Goal: Transaction & Acquisition: Obtain resource

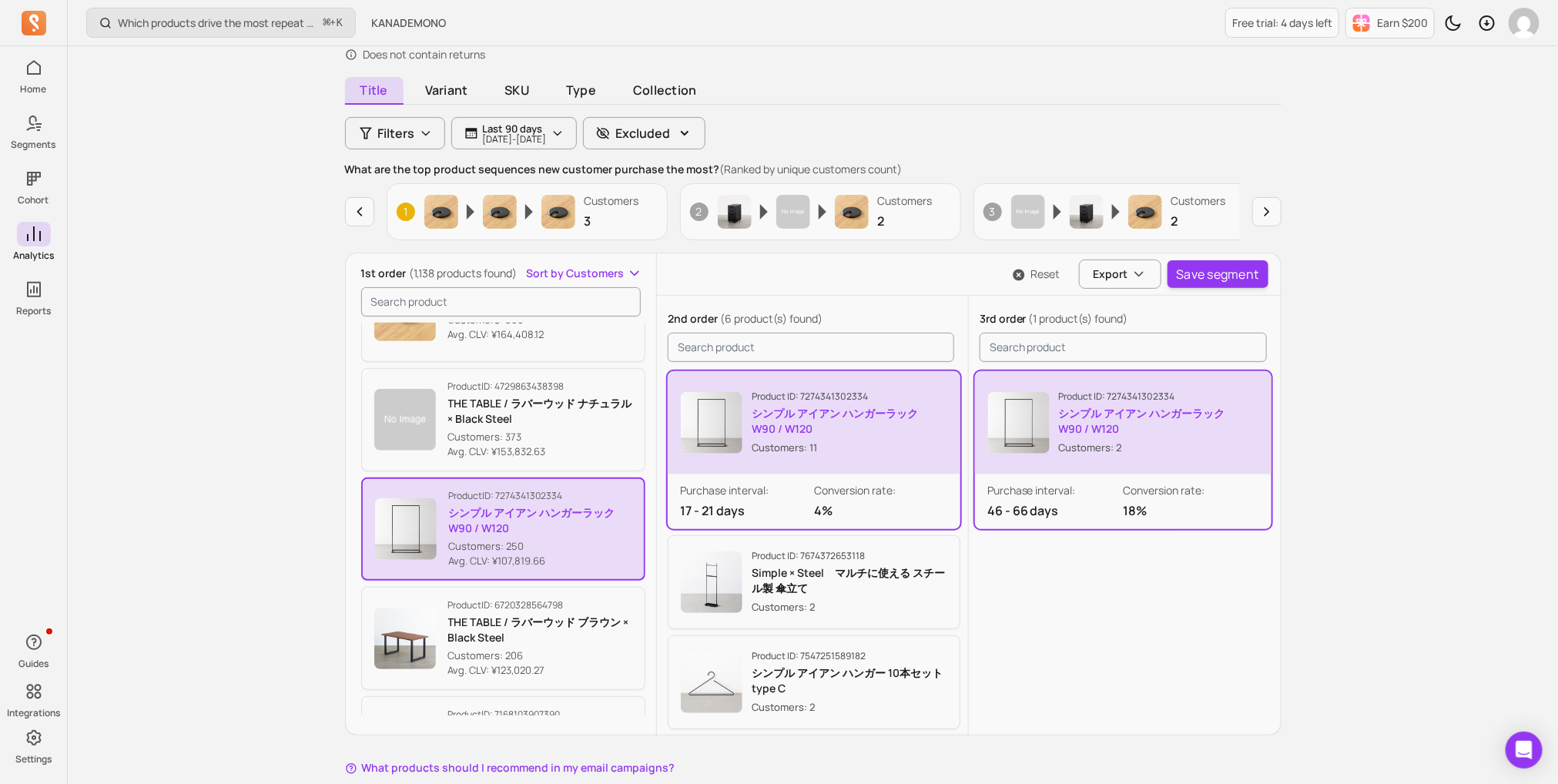
scroll to position [116, 0]
click at [1388, 12] on button "Earn $200" at bounding box center [1390, 23] width 90 height 31
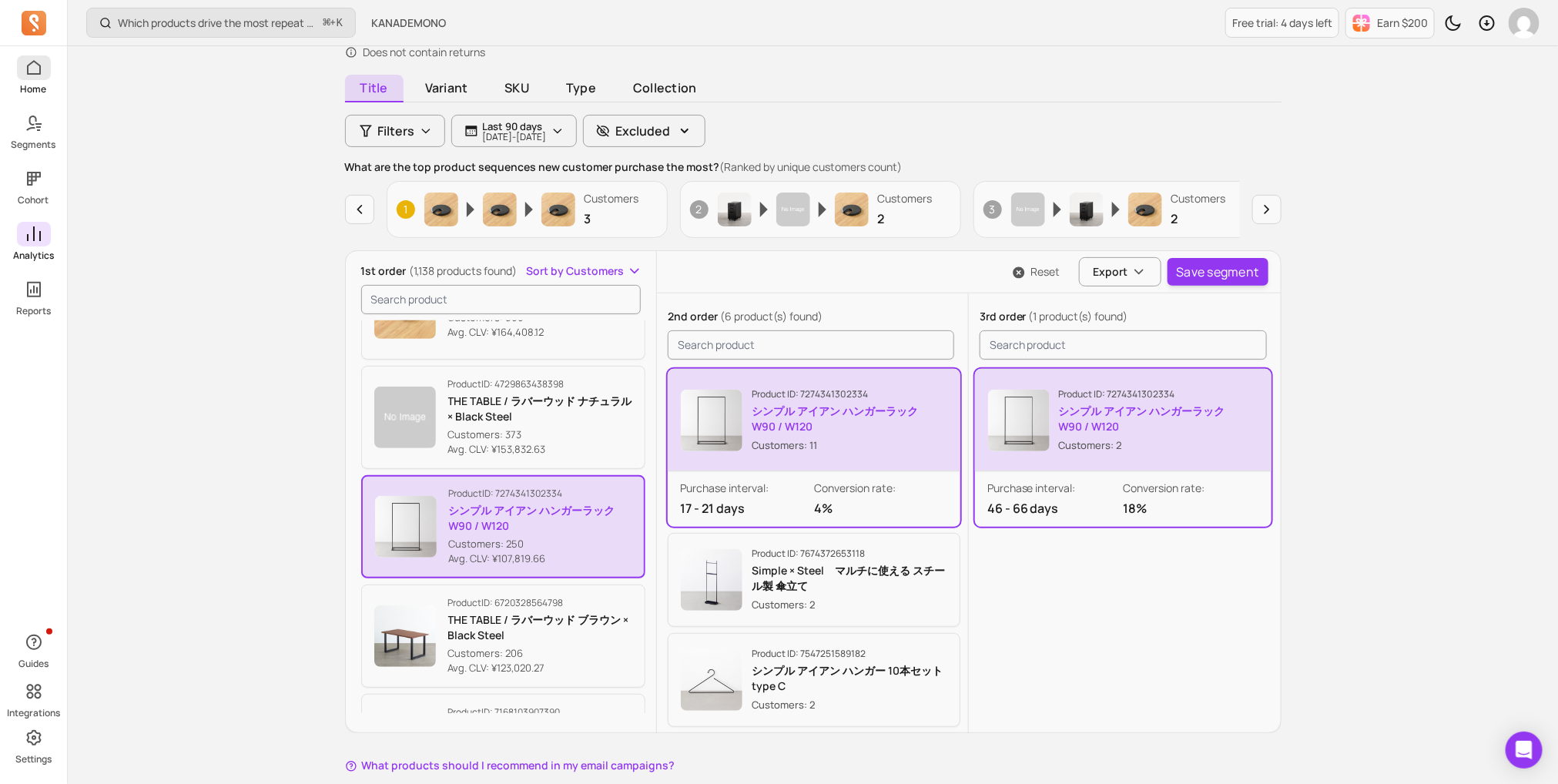
click at [22, 66] on span at bounding box center [33, 68] width 34 height 25
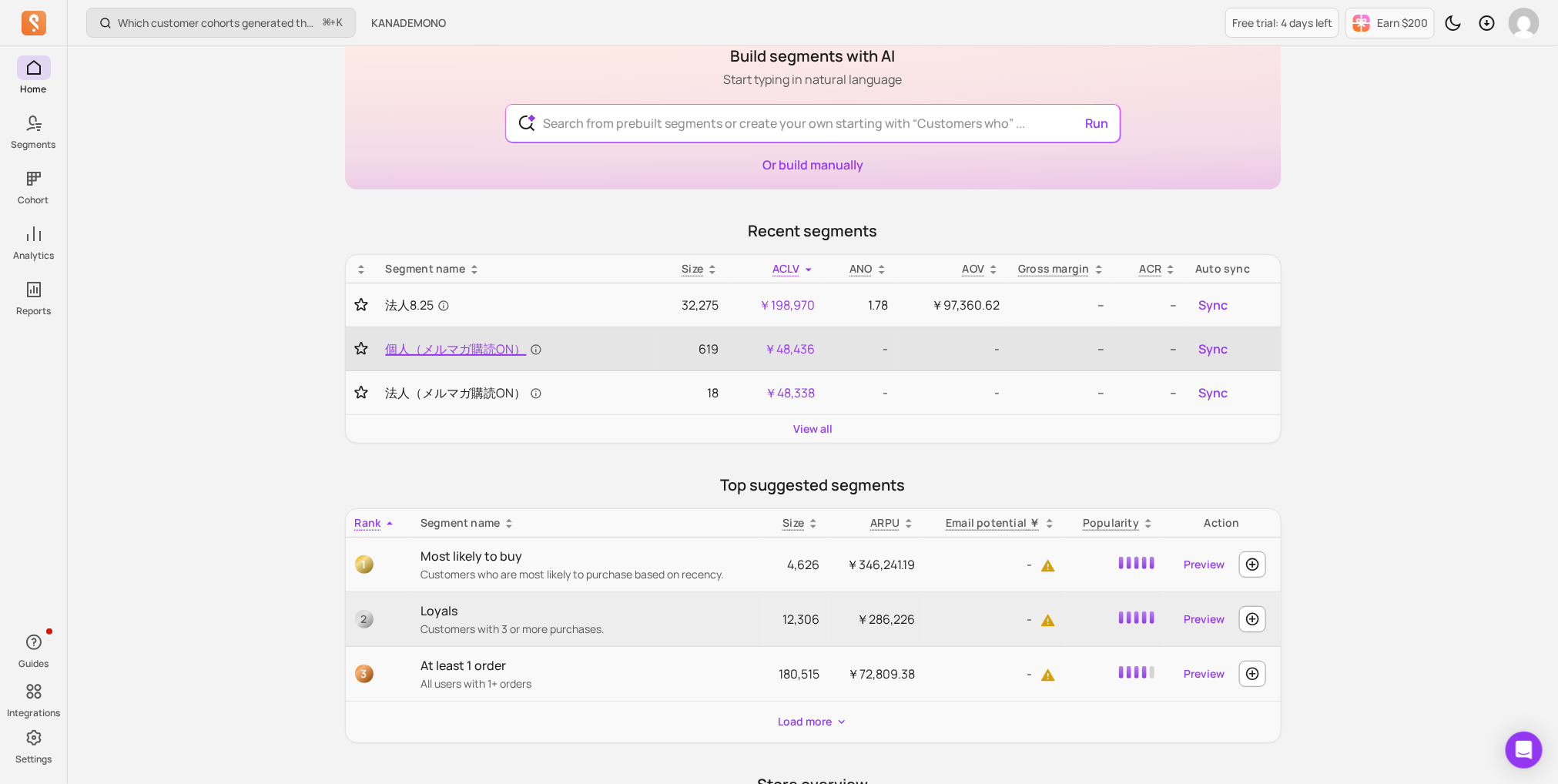
scroll to position [56, 0]
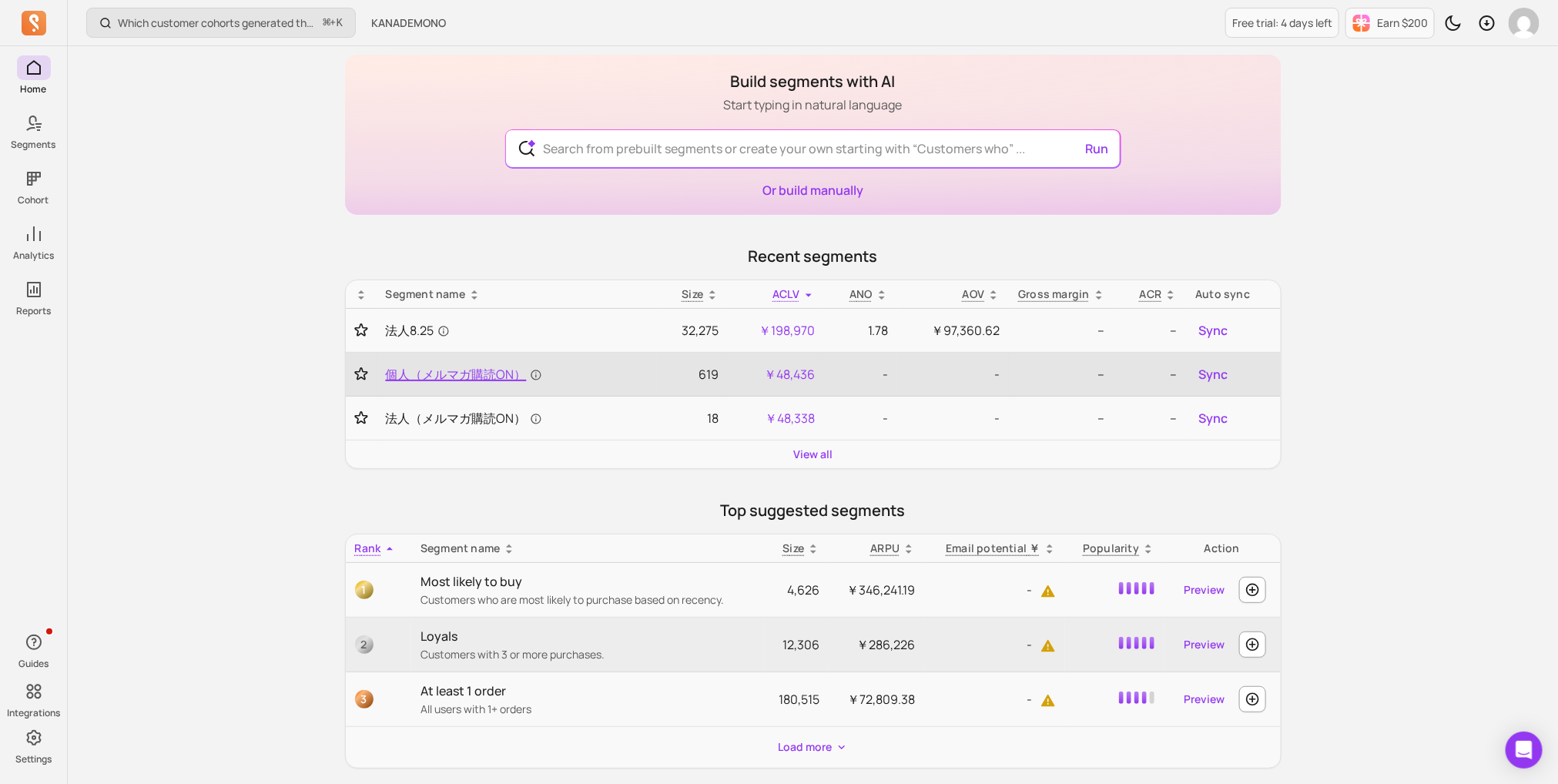
click at [432, 372] on span "個人（メルマガ購読ON）" at bounding box center [464, 374] width 156 height 18
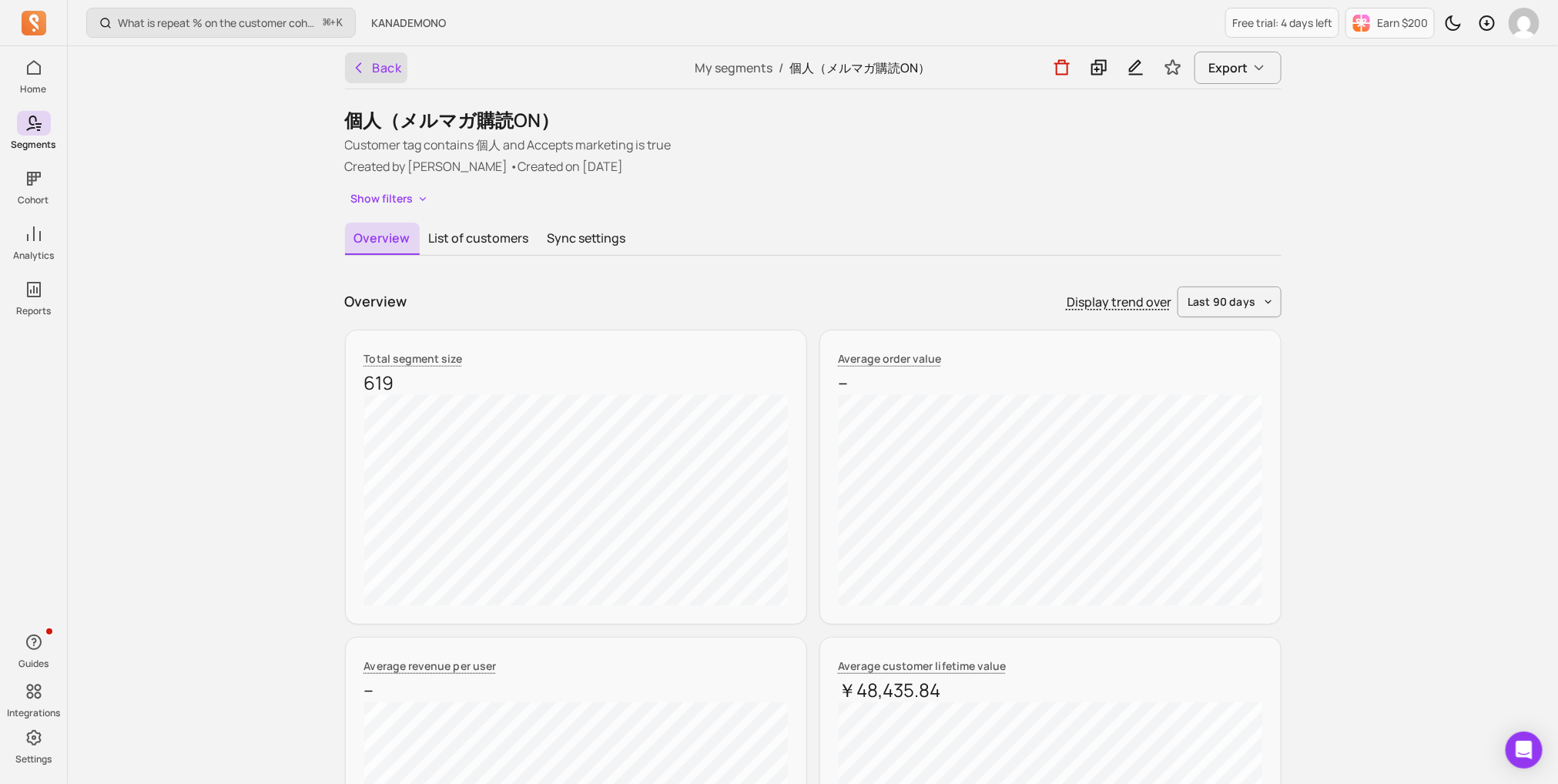
click at [358, 69] on icon "button" at bounding box center [357, 68] width 4 height 10
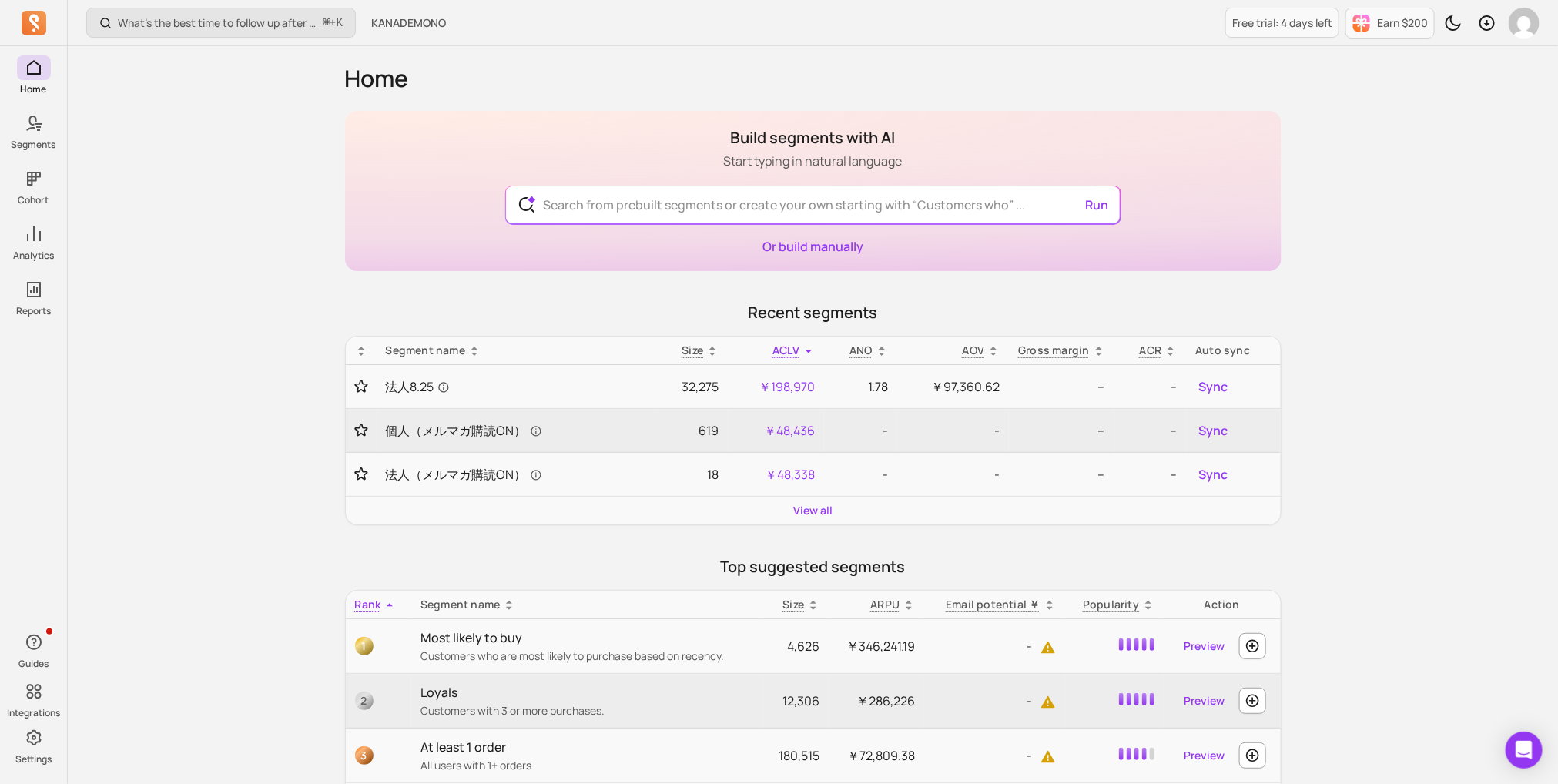
scroll to position [56, 0]
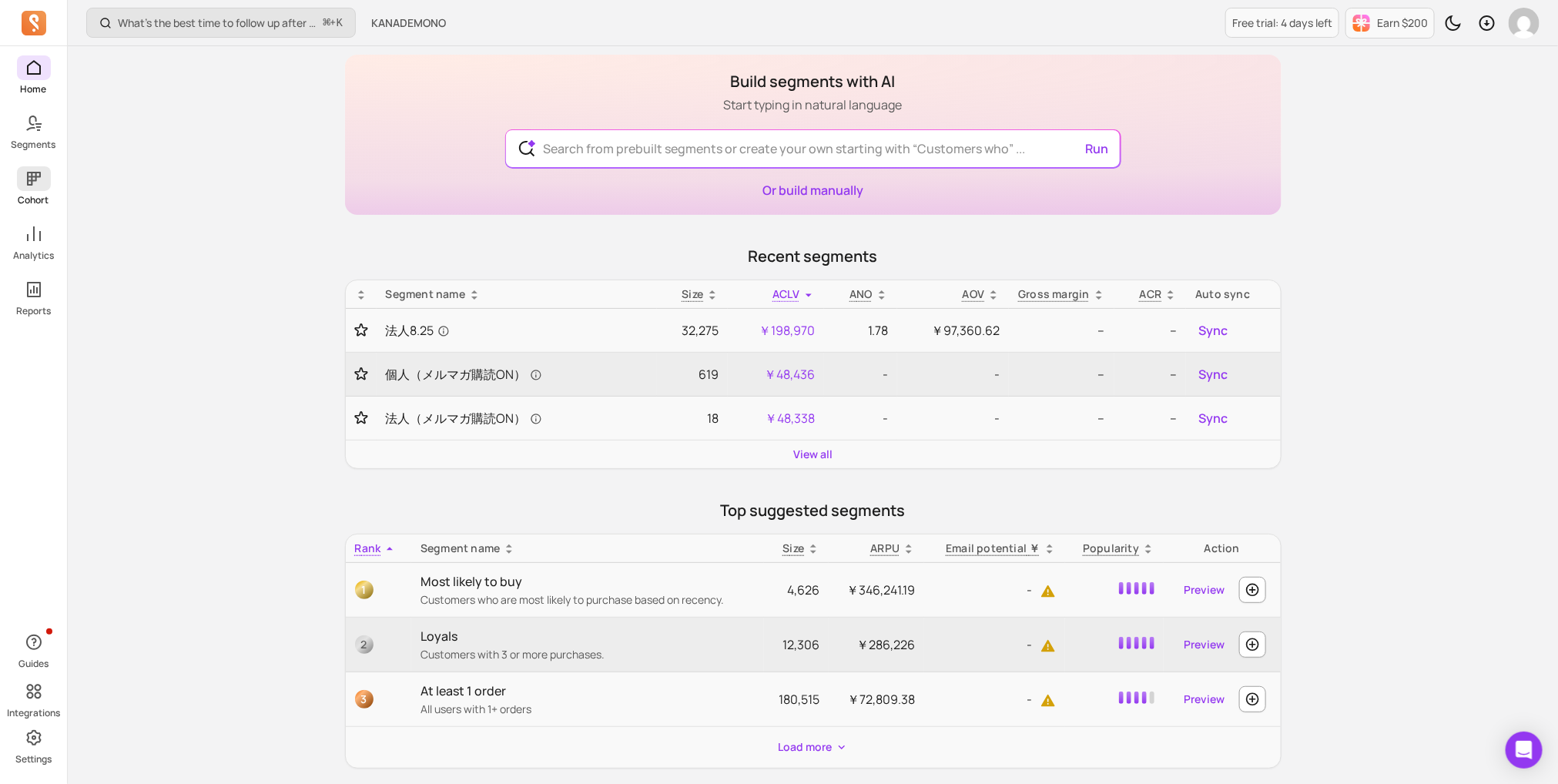
click at [35, 171] on icon at bounding box center [33, 178] width 18 height 18
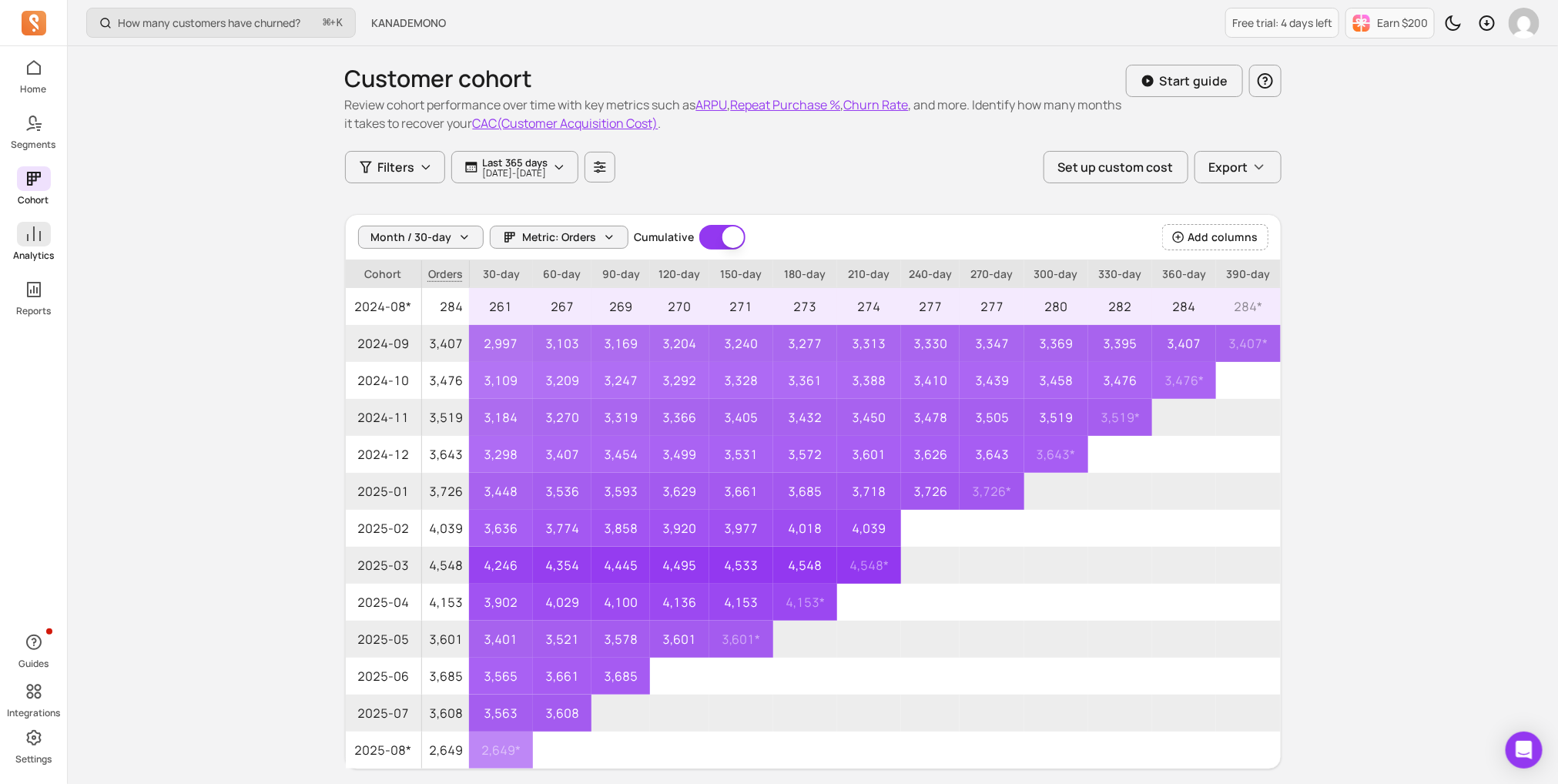
click at [33, 234] on icon at bounding box center [34, 234] width 14 height 15
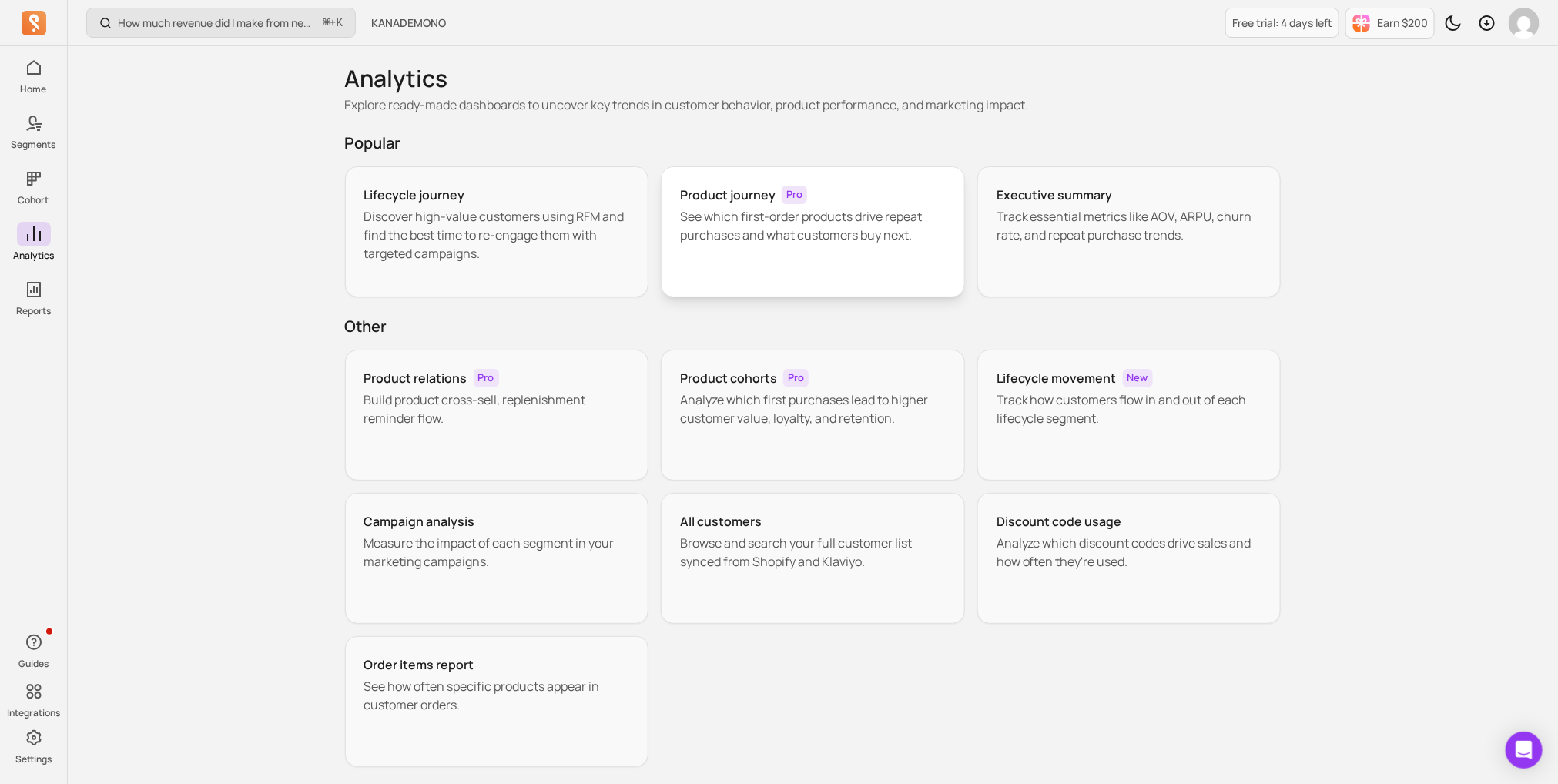
click at [732, 264] on div "Product journey Pro See which first-order products drive repeat purchases and w…" at bounding box center [812, 231] width 304 height 131
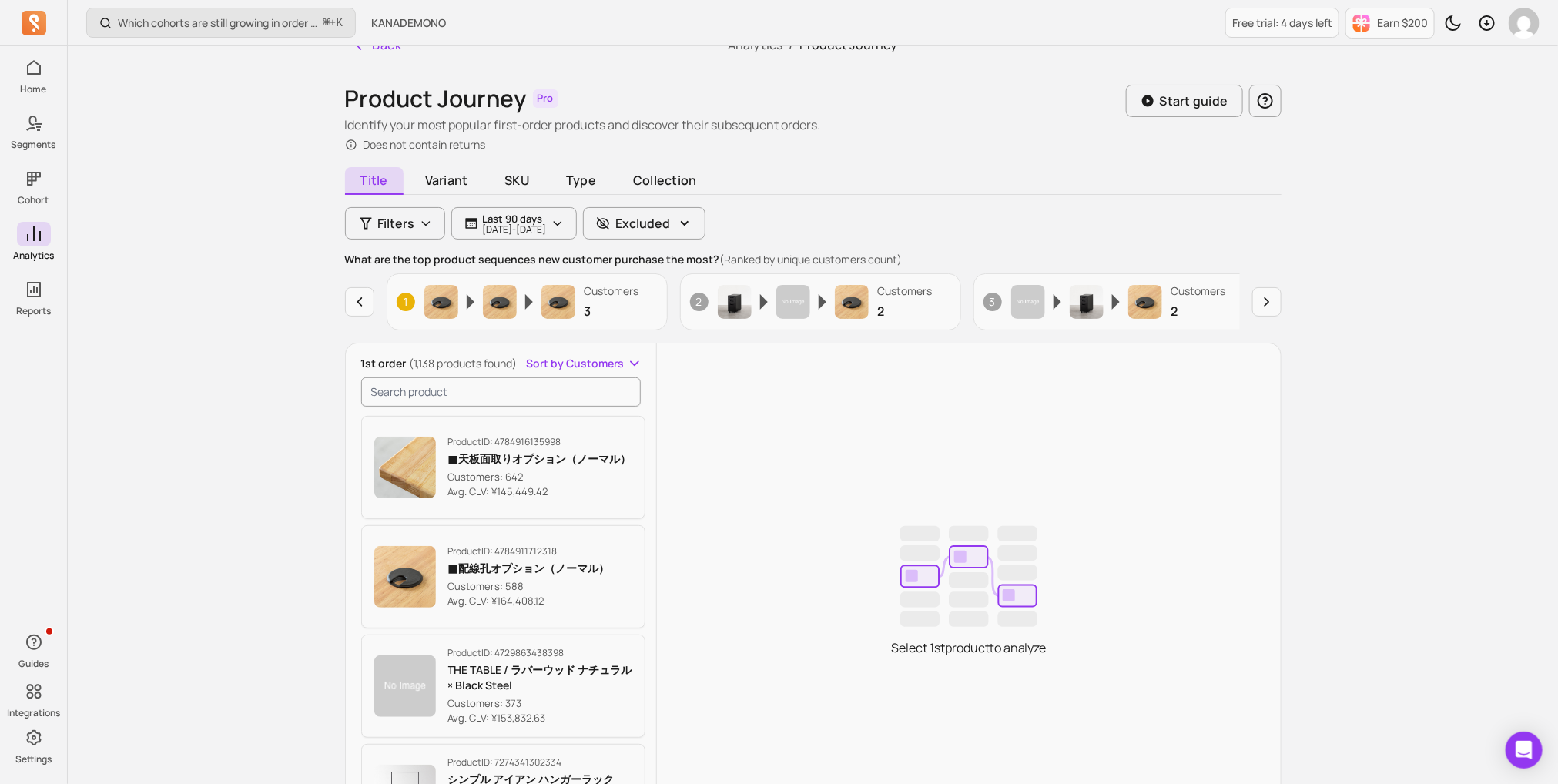
scroll to position [25, 0]
click at [548, 362] on span "Sort by Customers" at bounding box center [574, 362] width 97 height 16
click at [285, 196] on div "Which cohorts are still growing in order volume or revenue? ⌘ + K KANADEMONO Fr…" at bounding box center [812, 474] width 1490 height 999
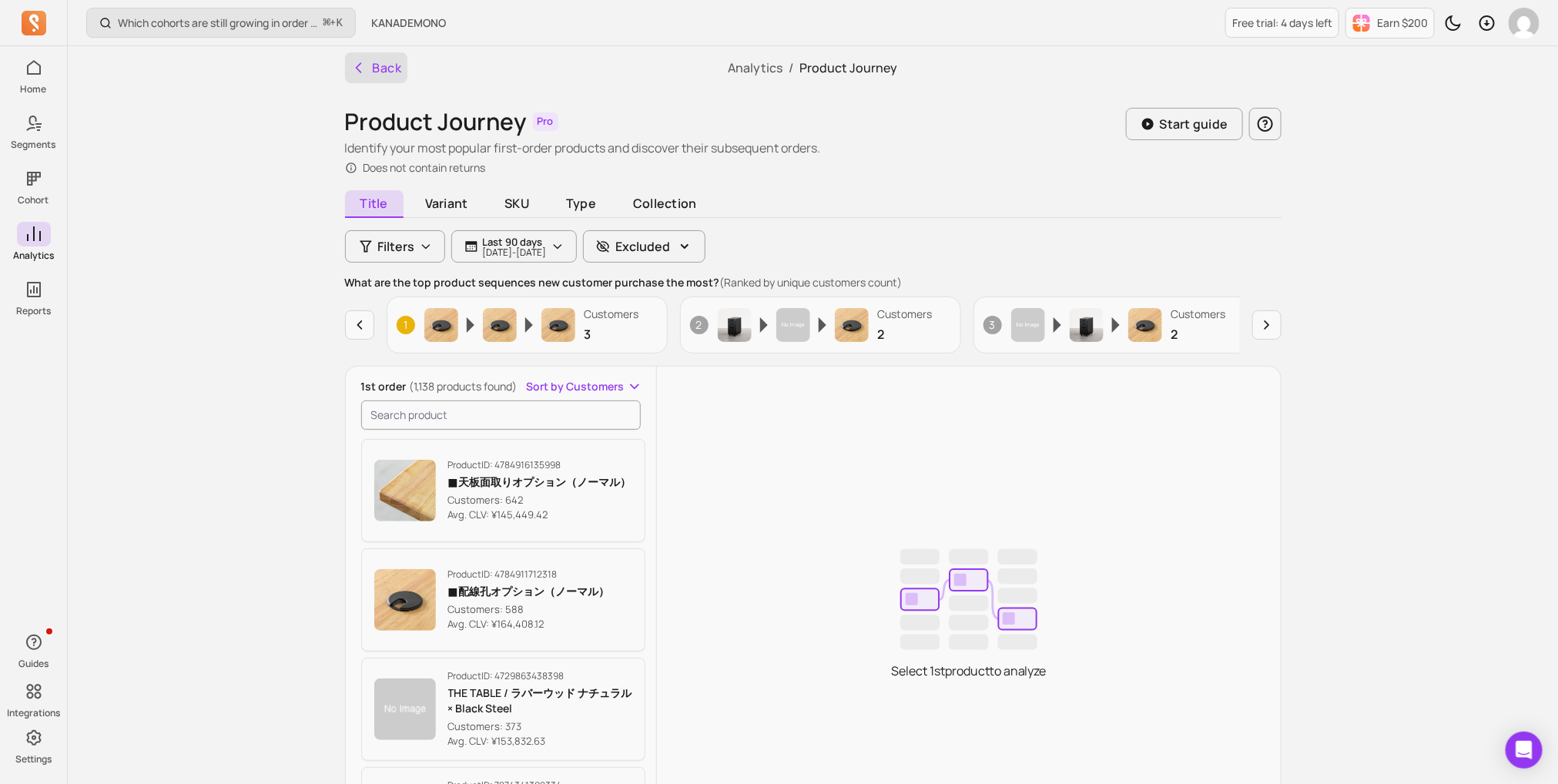
click at [379, 66] on button "Back" at bounding box center [377, 68] width 63 height 31
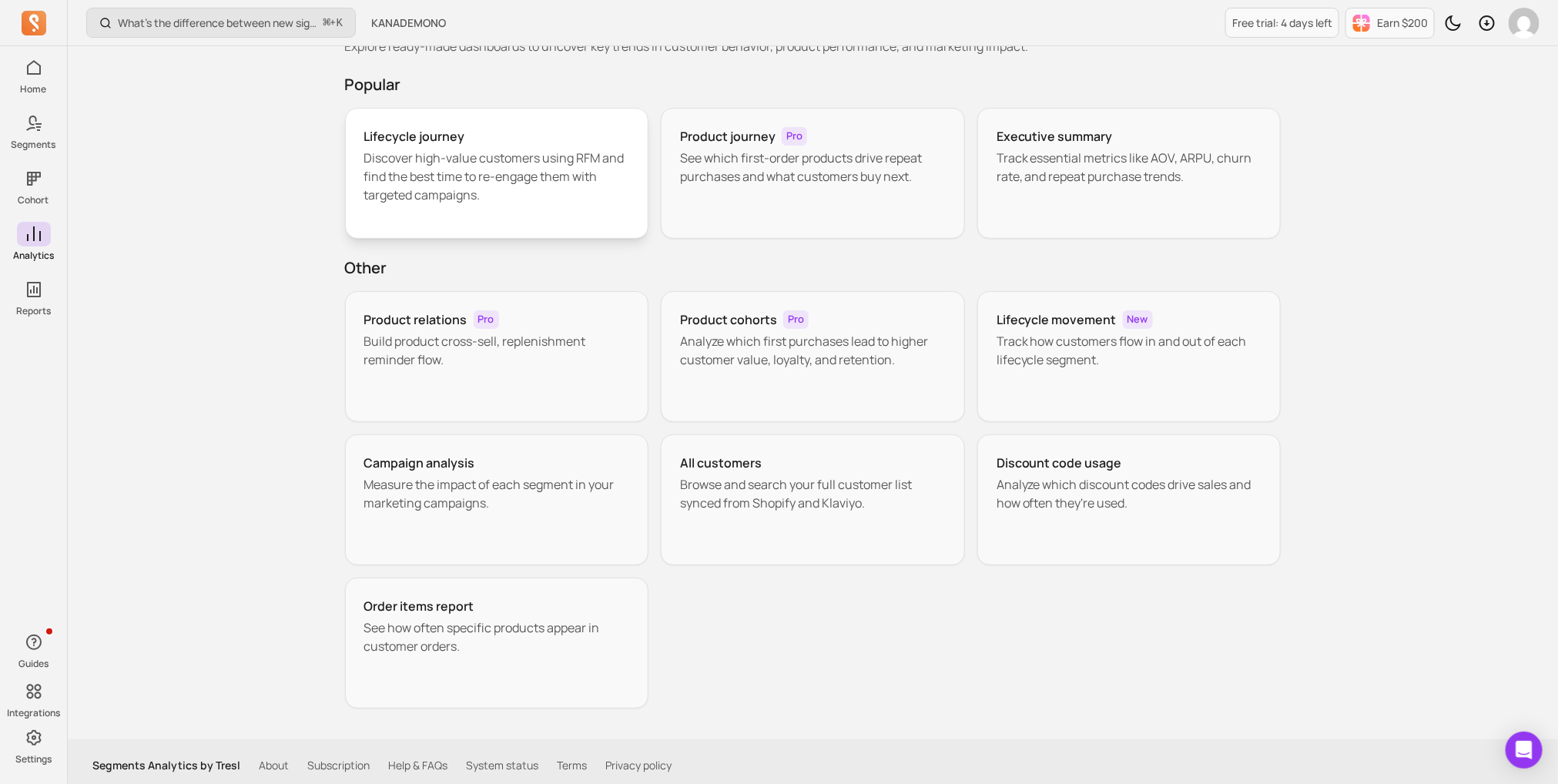
scroll to position [66, 0]
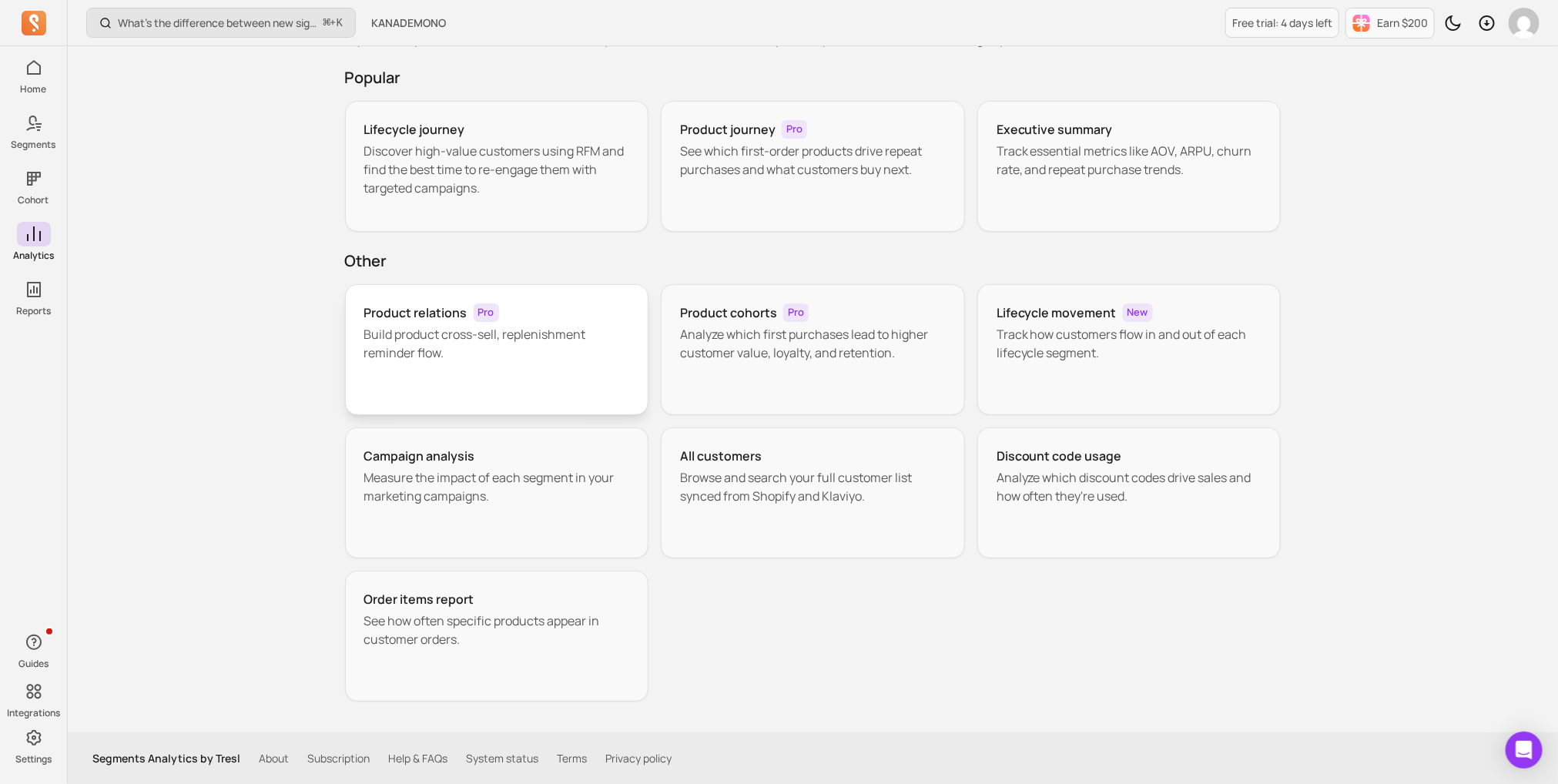
click at [489, 329] on p "Build product cross-sell, replenishment reminder flow." at bounding box center [497, 343] width 266 height 37
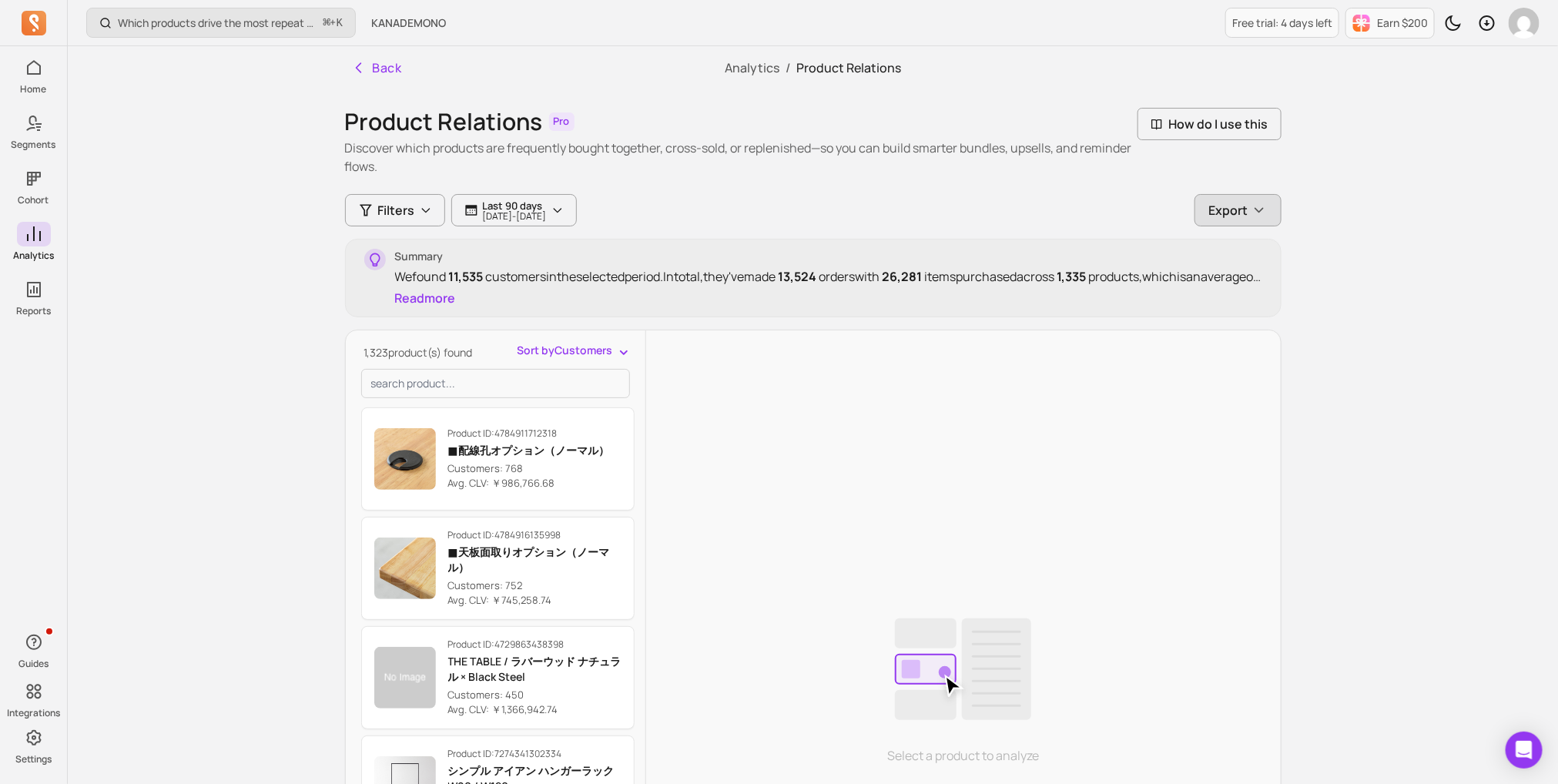
click at [1243, 207] on span "Export" at bounding box center [1229, 210] width 40 height 18
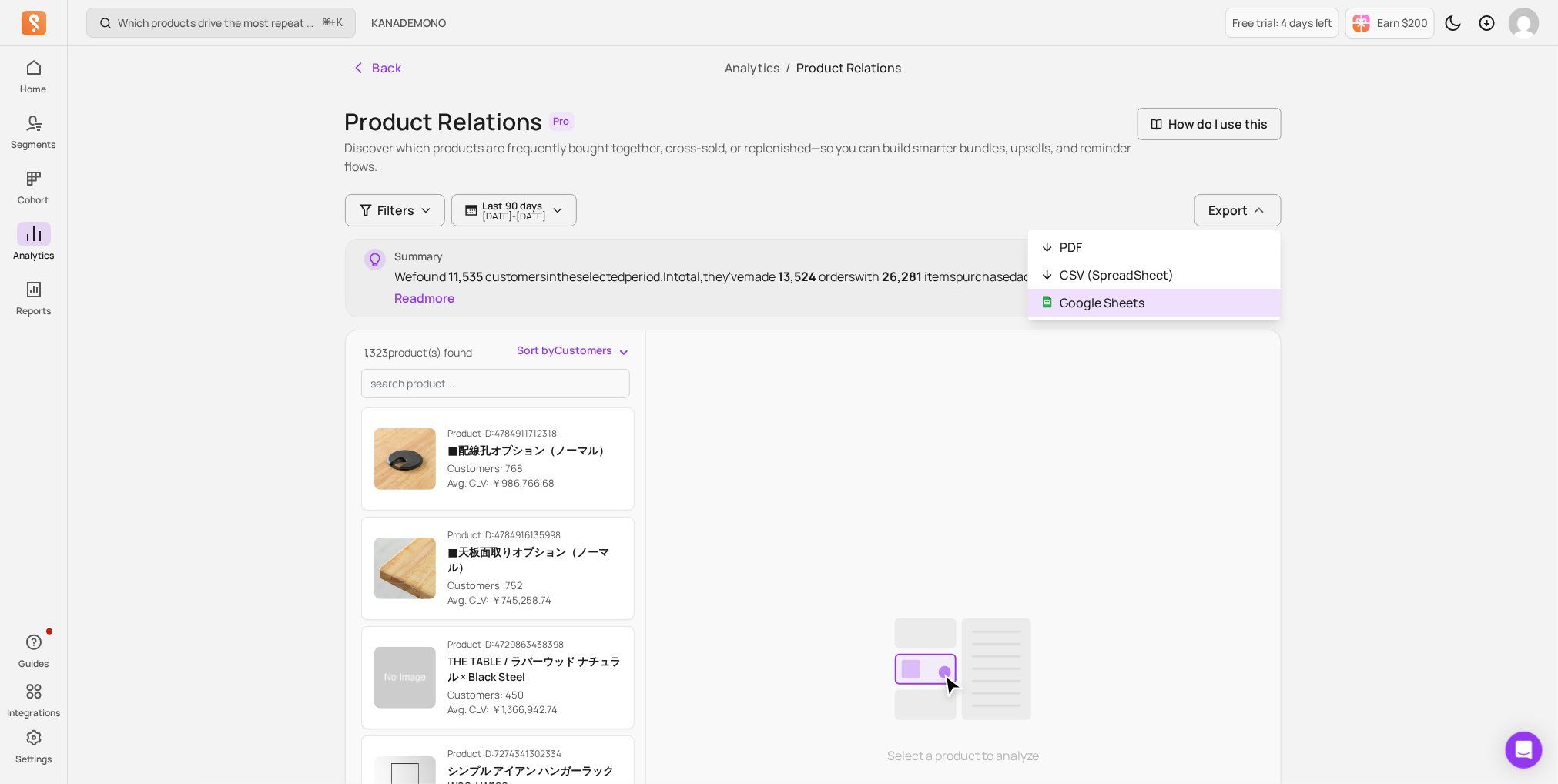
click at [1178, 293] on button "Google Sheets" at bounding box center [1155, 303] width 253 height 28
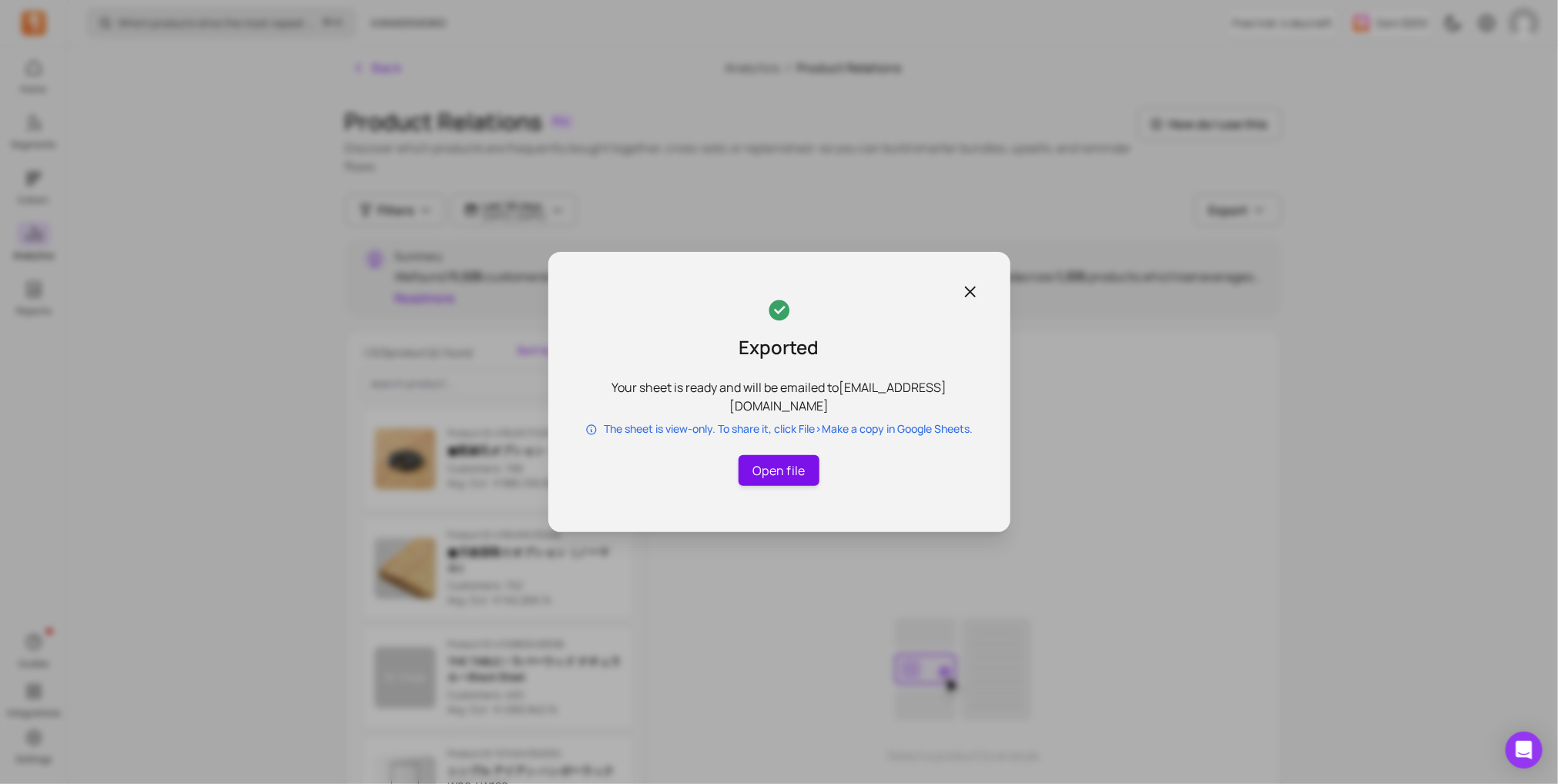
click at [811, 474] on link "Open file" at bounding box center [778, 470] width 80 height 31
click at [977, 277] on div "Exported Your sheet is ready and will be emailed to [EMAIL_ADDRESS][DOMAIN_NAME…" at bounding box center [779, 392] width 462 height 280
click at [967, 291] on icon "button" at bounding box center [970, 291] width 18 height 18
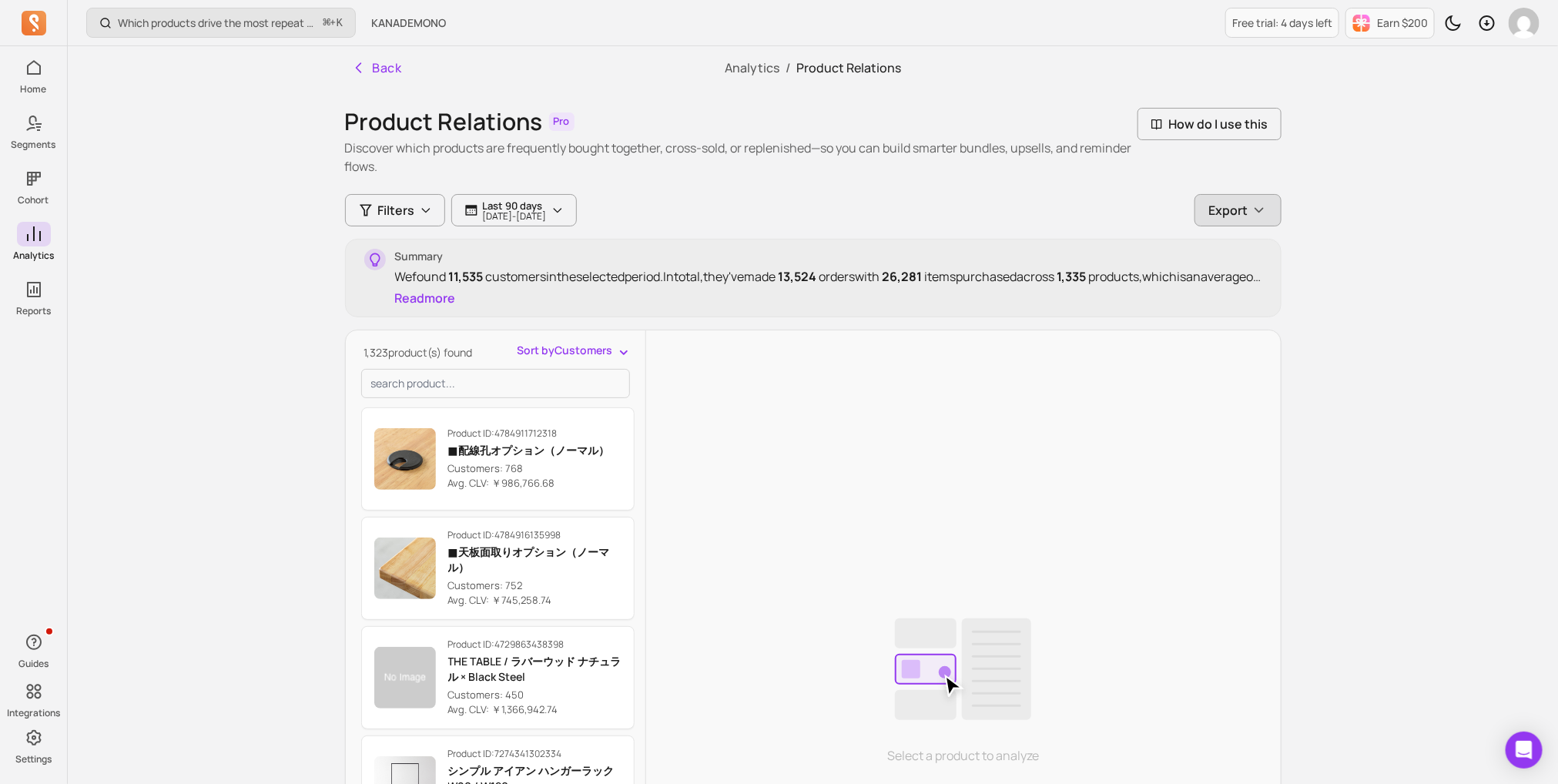
click at [1230, 215] on span "Export" at bounding box center [1229, 210] width 40 height 18
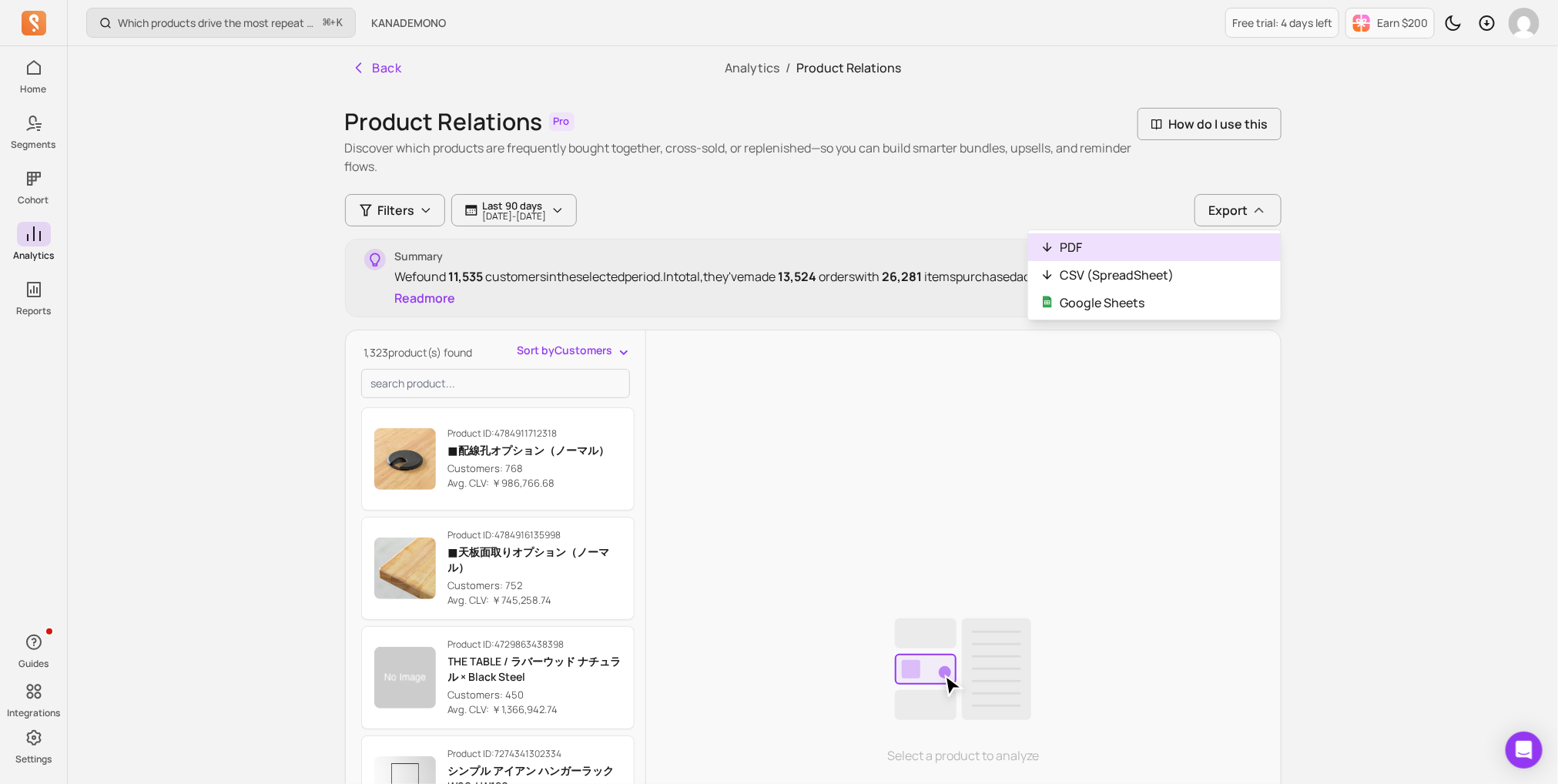
click at [1215, 254] on button "PDF" at bounding box center [1155, 248] width 253 height 28
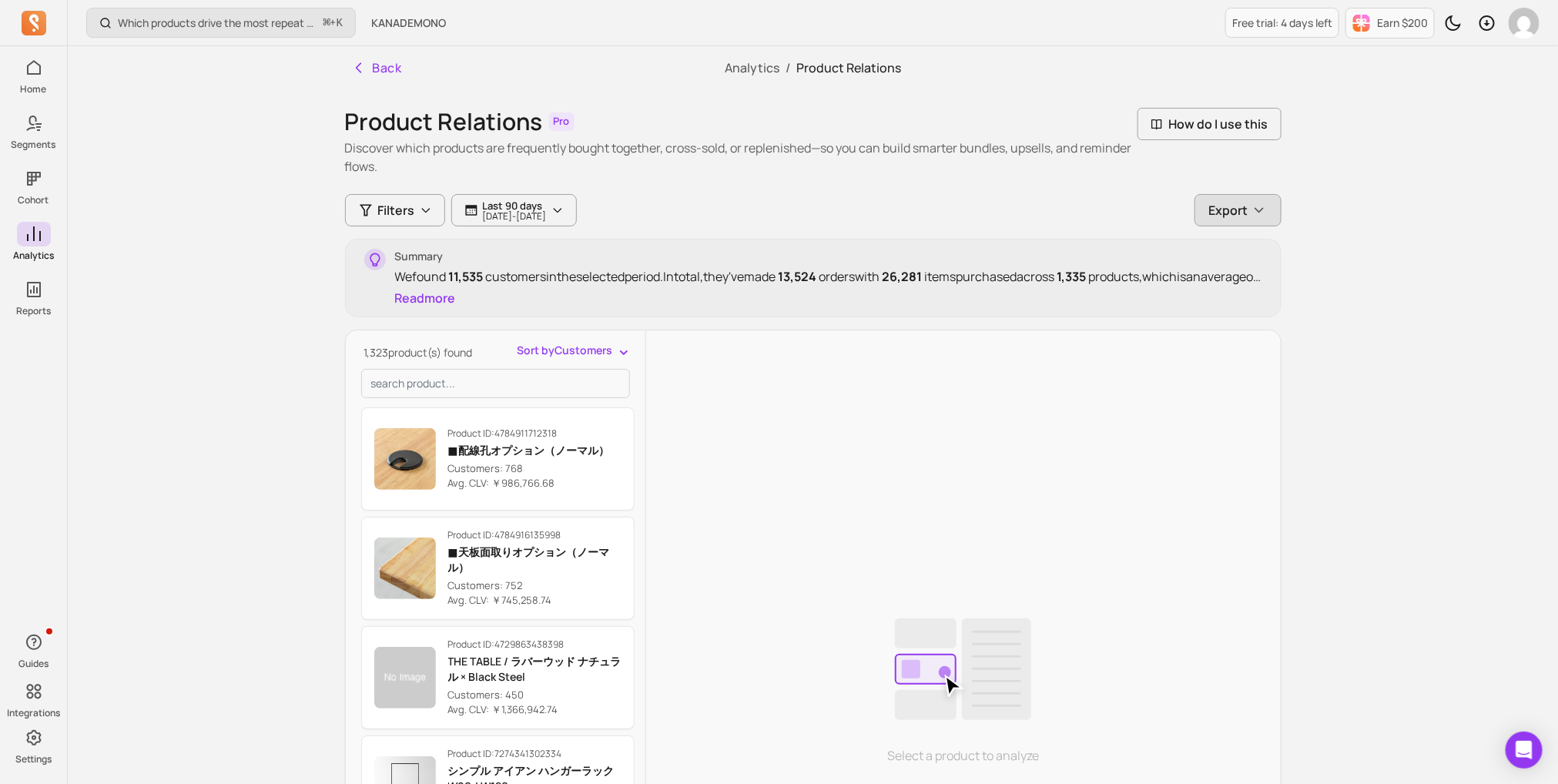
click at [1210, 210] on span "Export" at bounding box center [1229, 210] width 40 height 18
click at [1249, 217] on div "Export" at bounding box center [1238, 210] width 58 height 18
click at [1216, 223] on button "Export" at bounding box center [1237, 210] width 87 height 32
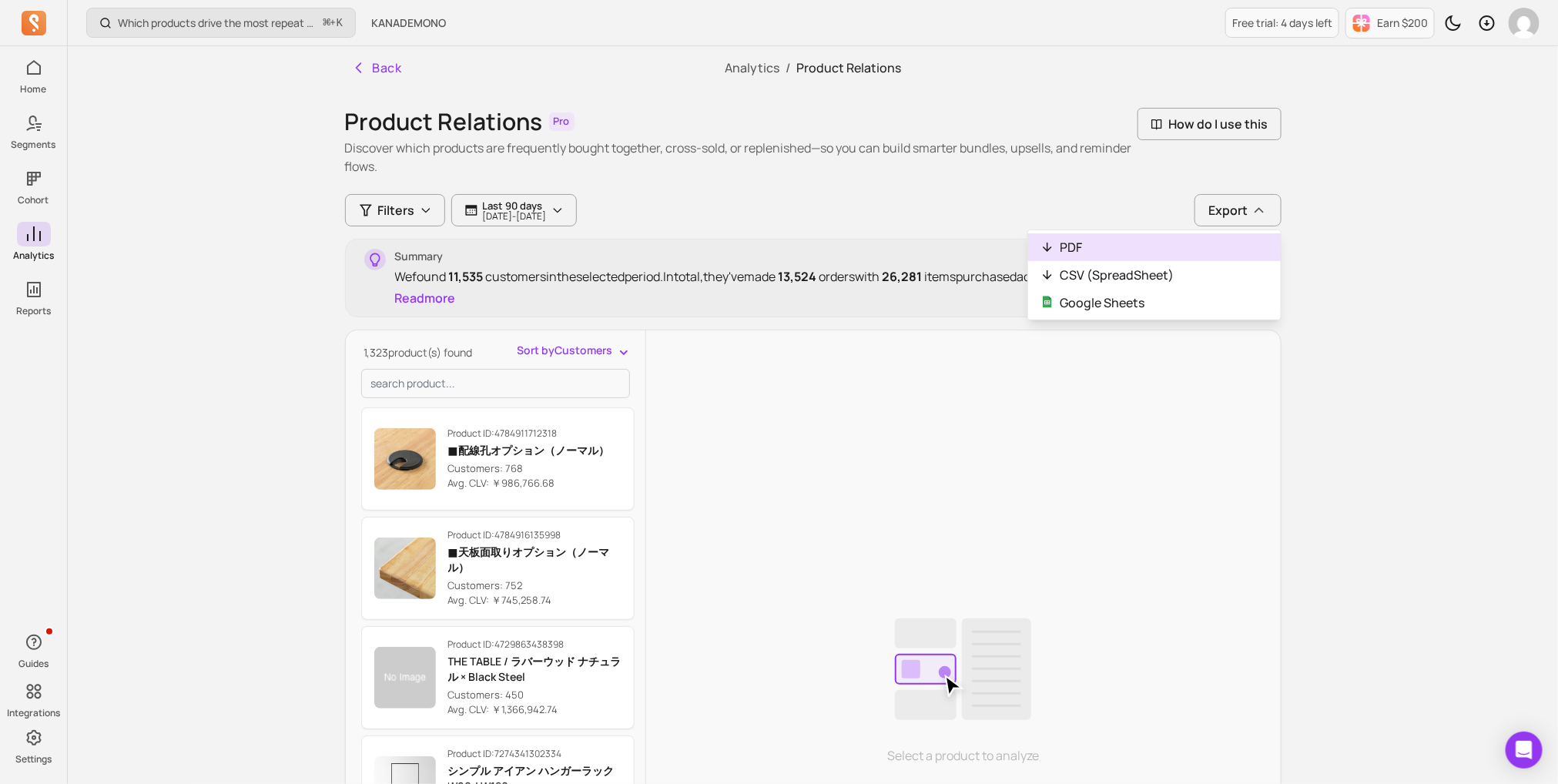
click at [1173, 248] on button "PDF" at bounding box center [1155, 248] width 253 height 28
click at [1173, 248] on p "Summary" at bounding box center [828, 256] width 867 height 16
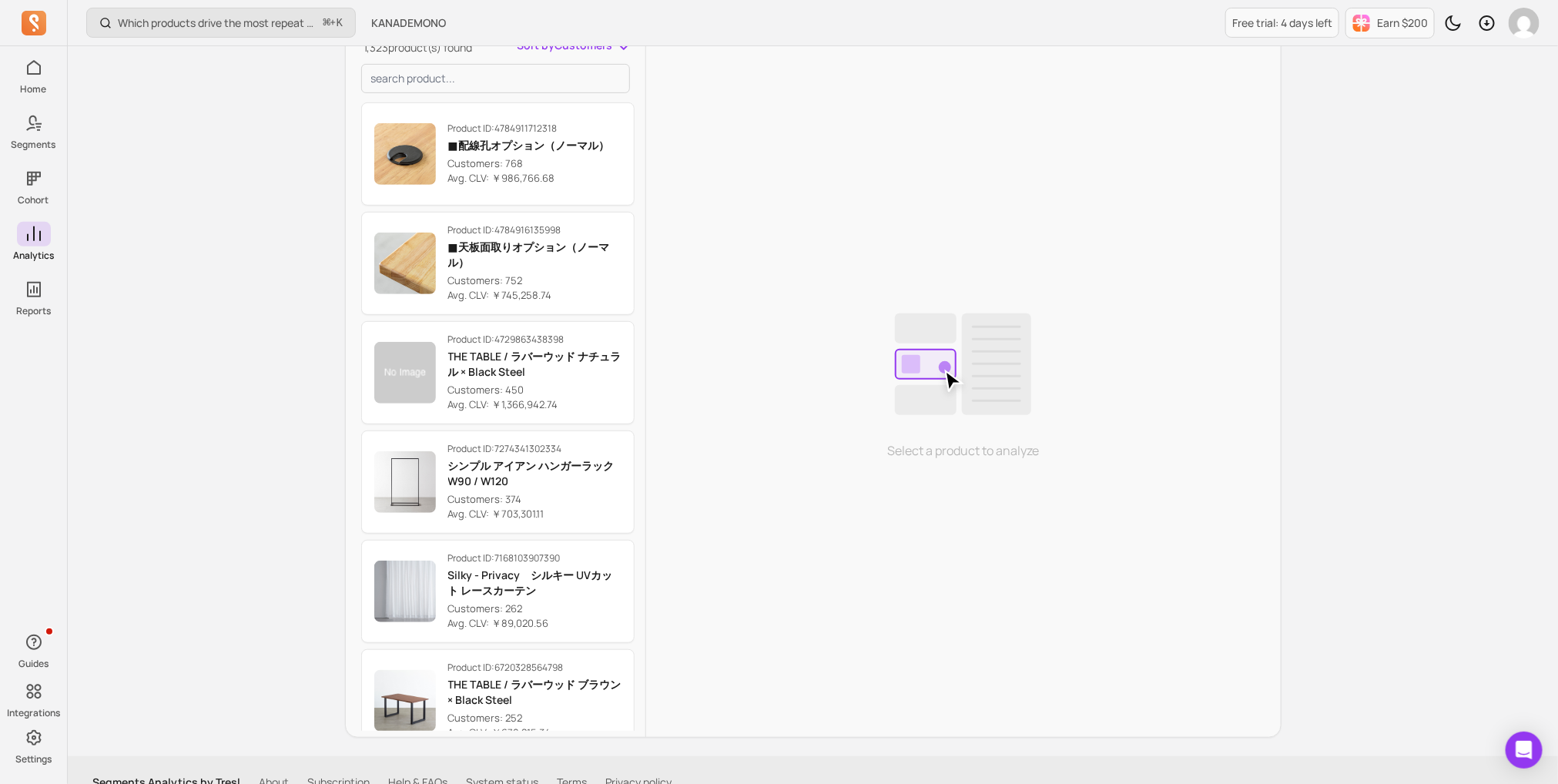
scroll to position [147, 0]
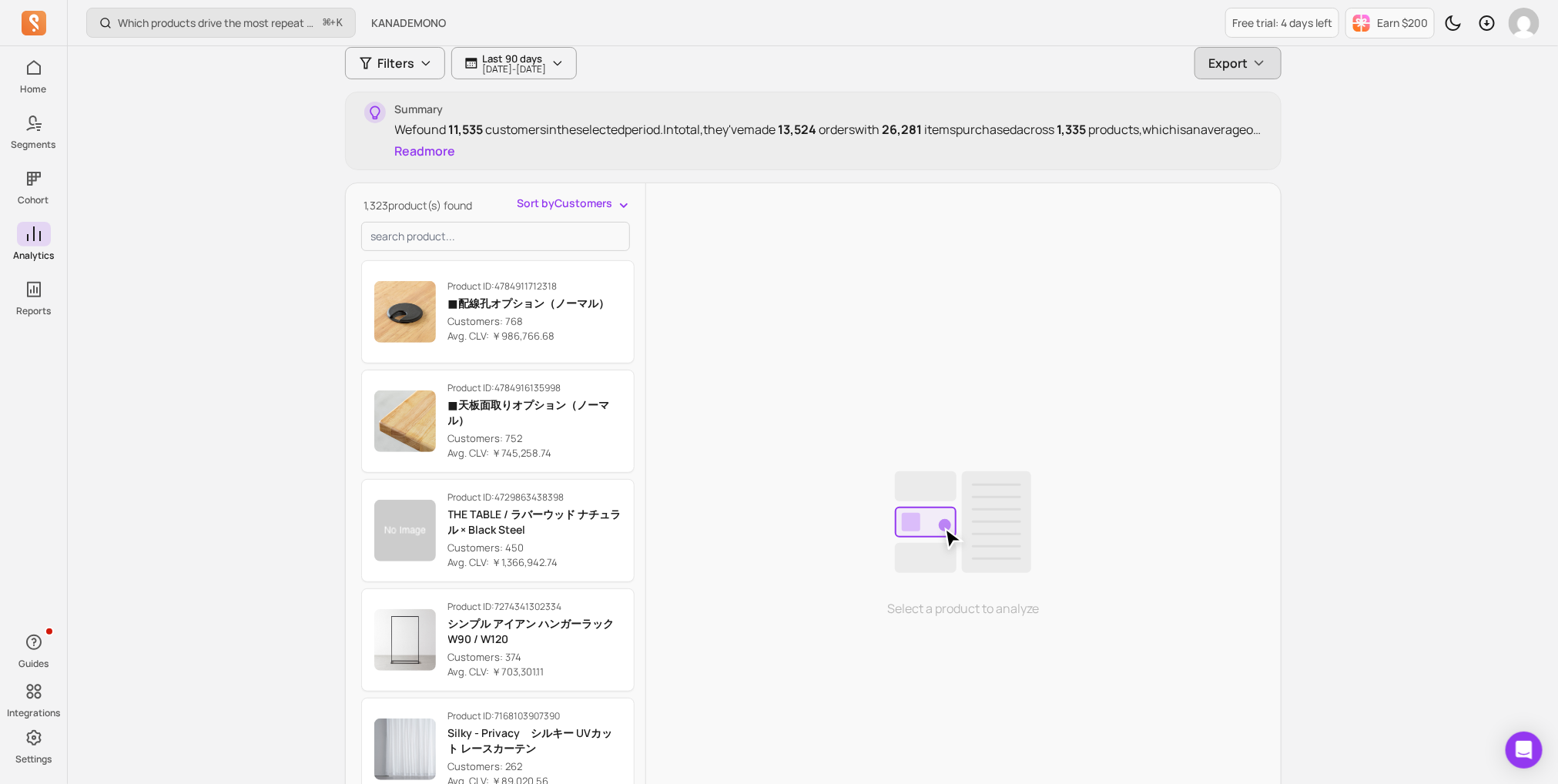
click at [1198, 62] on button "Export" at bounding box center [1237, 62] width 87 height 32
click at [1257, 68] on icon "button" at bounding box center [1259, 63] width 16 height 16
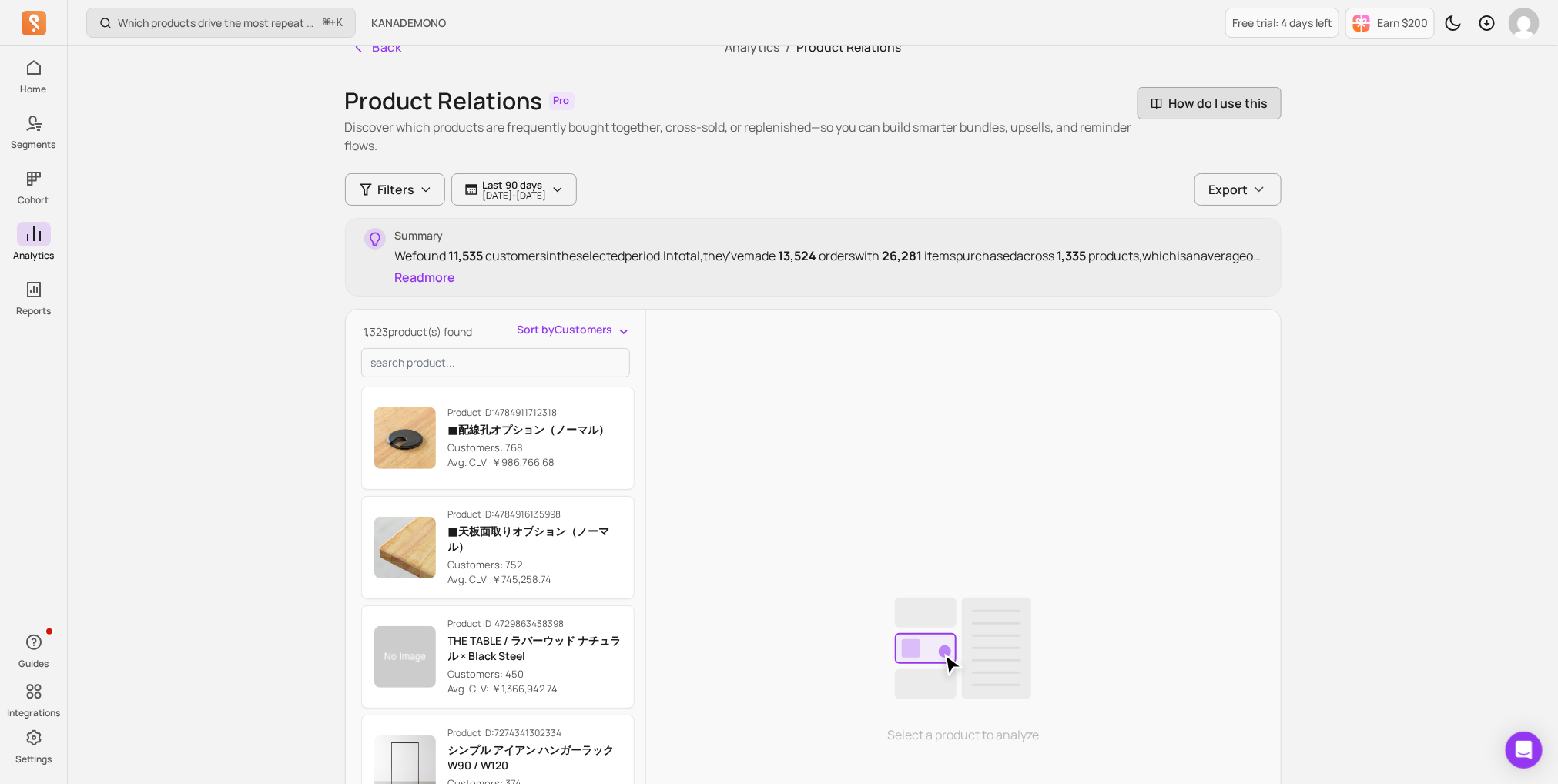
scroll to position [0, 0]
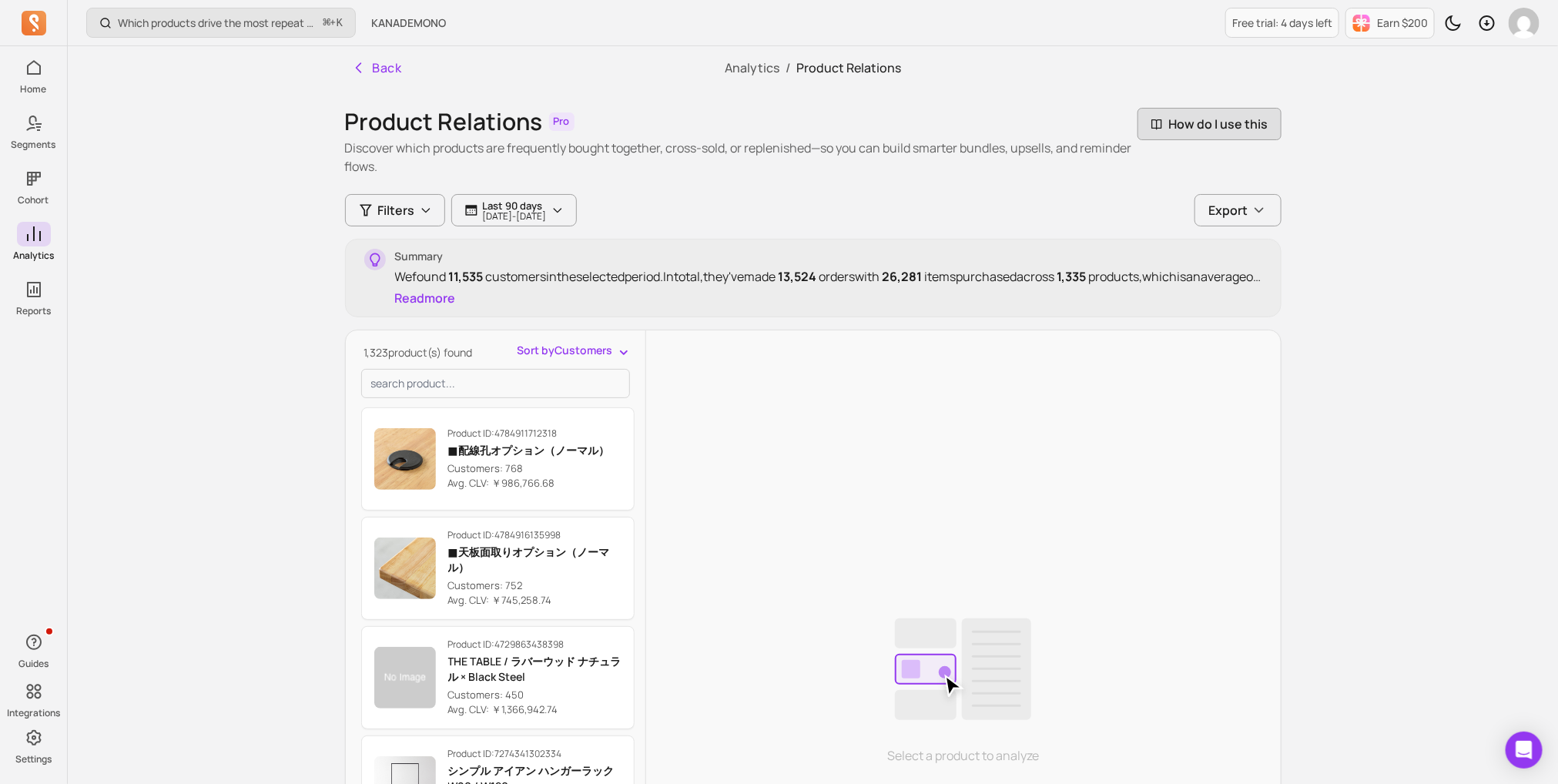
click at [1192, 125] on span "How do I use this" at bounding box center [1209, 124] width 144 height 32
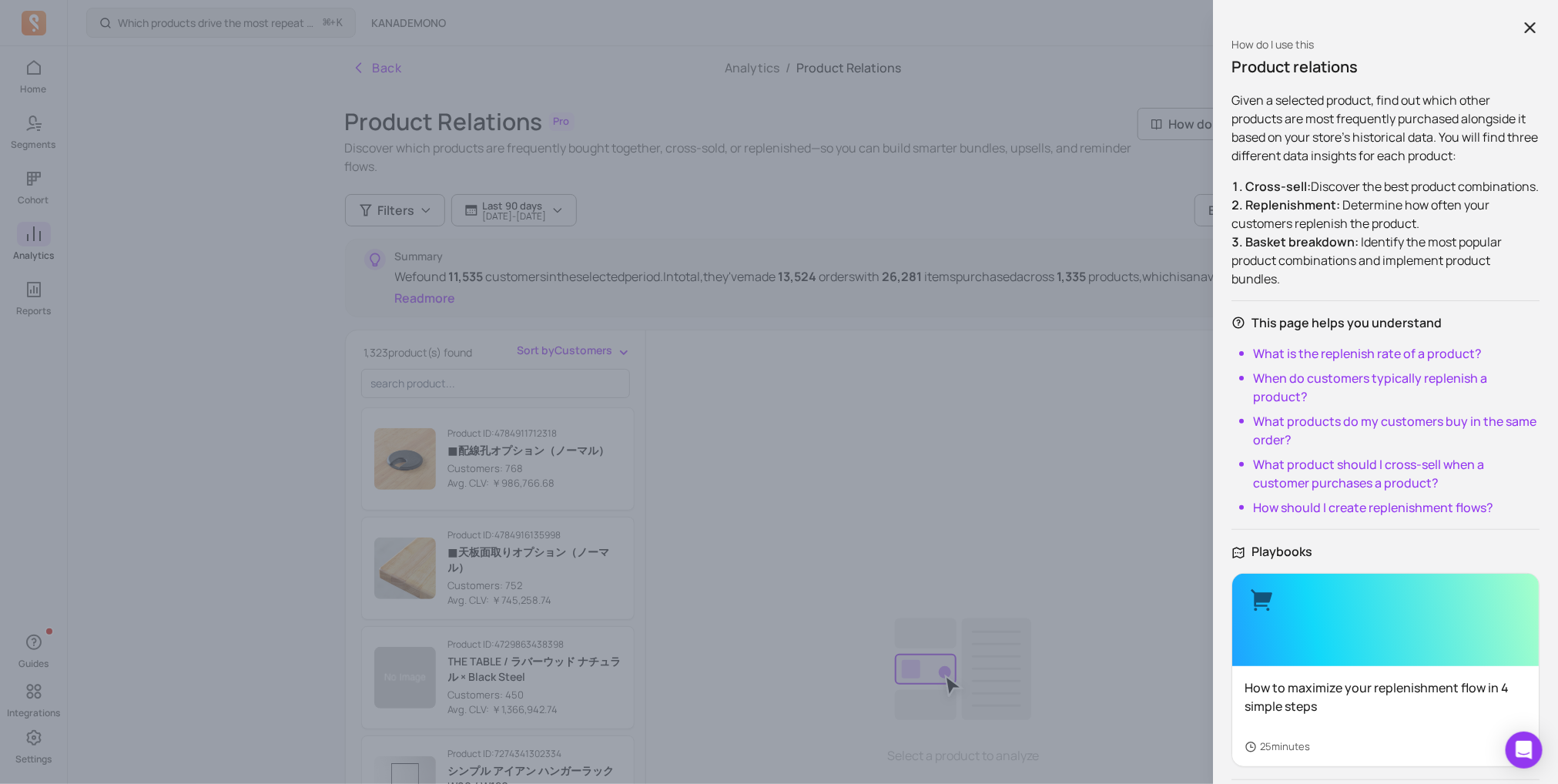
scroll to position [111, 0]
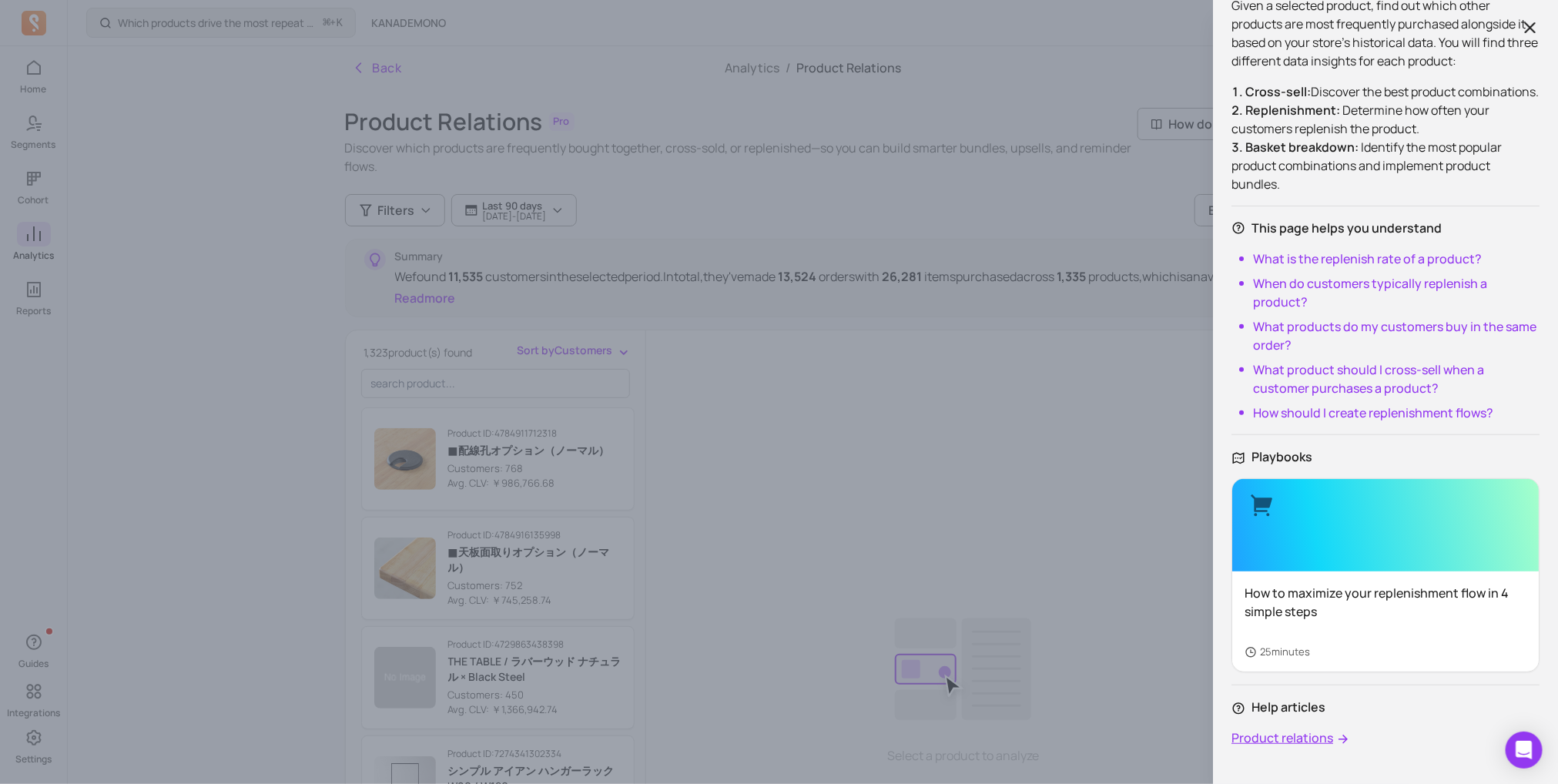
click at [1315, 734] on link "Product relations" at bounding box center [1385, 737] width 308 height 18
click at [1347, 554] on div at bounding box center [1385, 524] width 307 height 92
click at [1296, 742] on link "Product relations" at bounding box center [1385, 737] width 308 height 18
click at [634, 411] on div "How do I use this Product relations Given a selected product, find out which ot…" at bounding box center [779, 392] width 1558 height 784
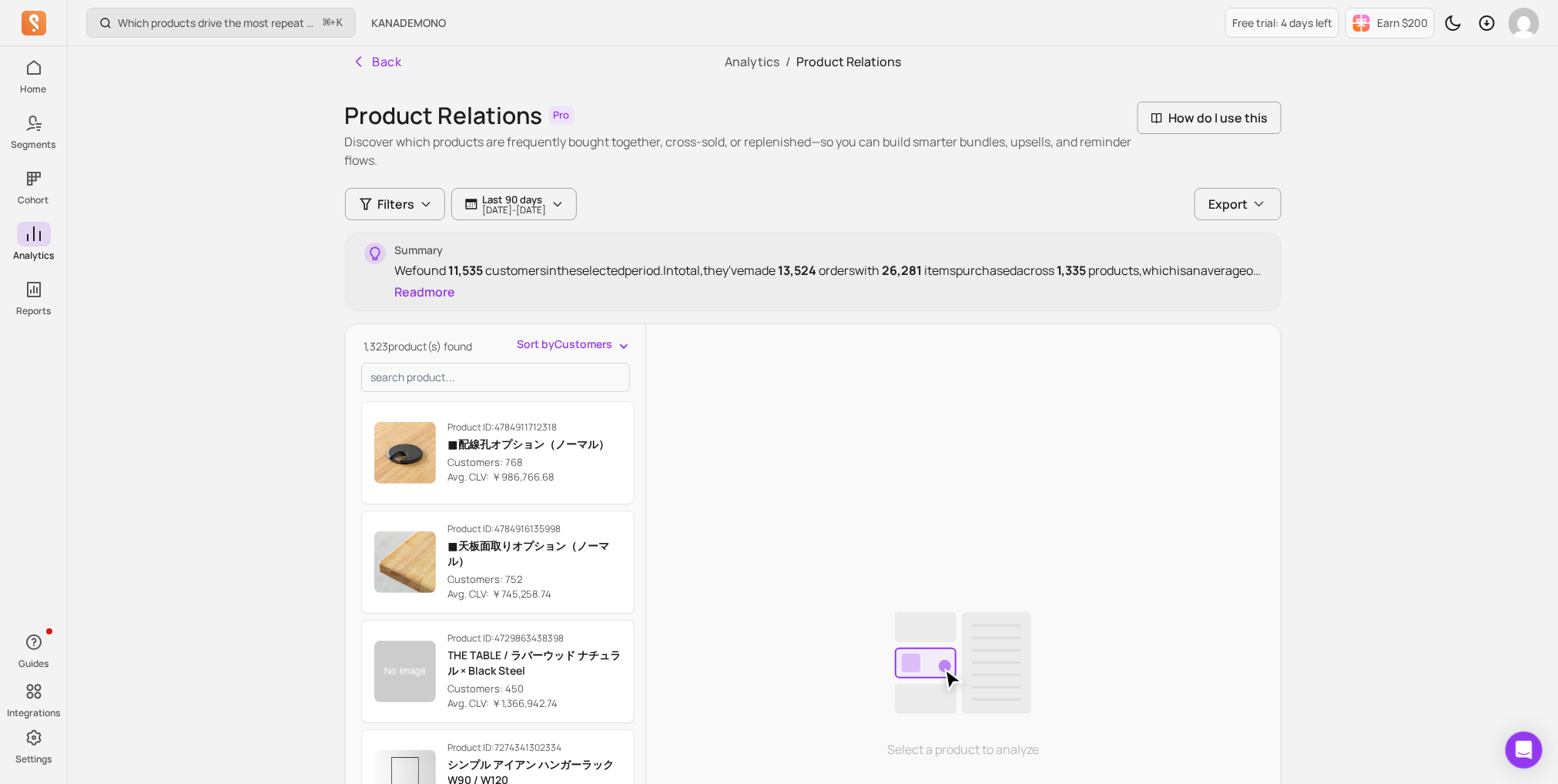
scroll to position [0, 0]
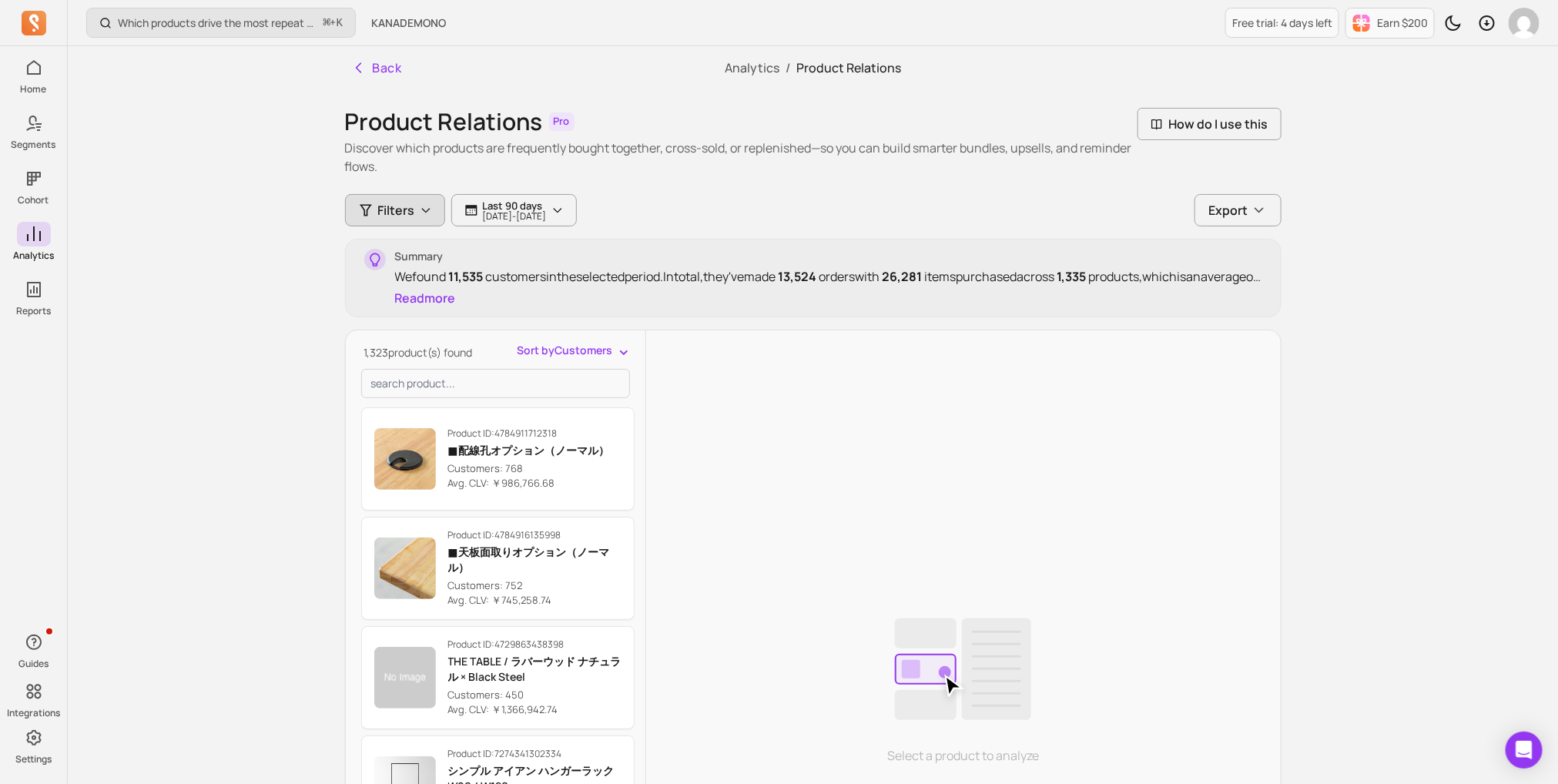
click at [415, 216] on button "Filters" at bounding box center [395, 210] width 100 height 32
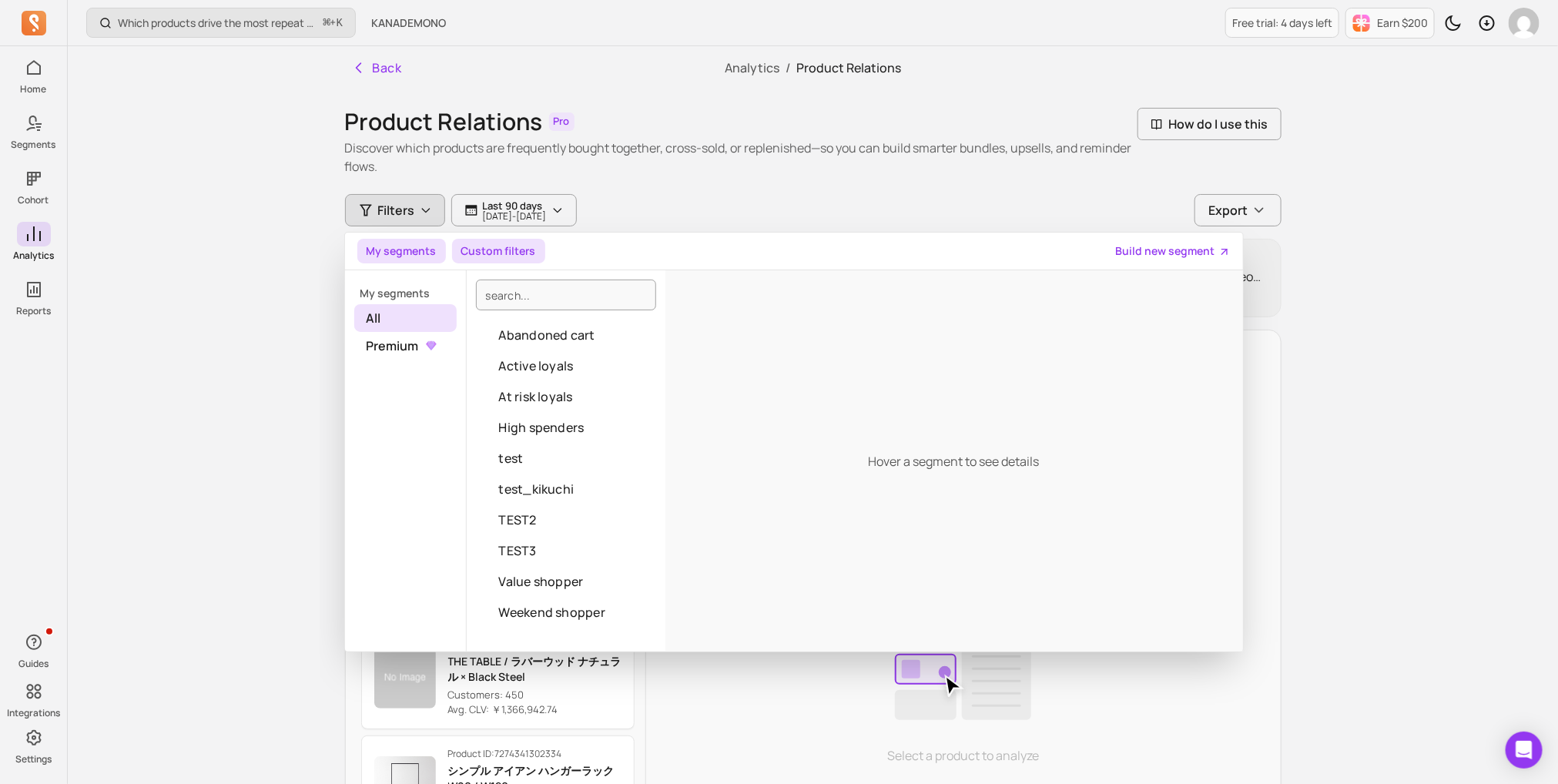
click at [491, 249] on button "Custom filters" at bounding box center [499, 251] width 93 height 25
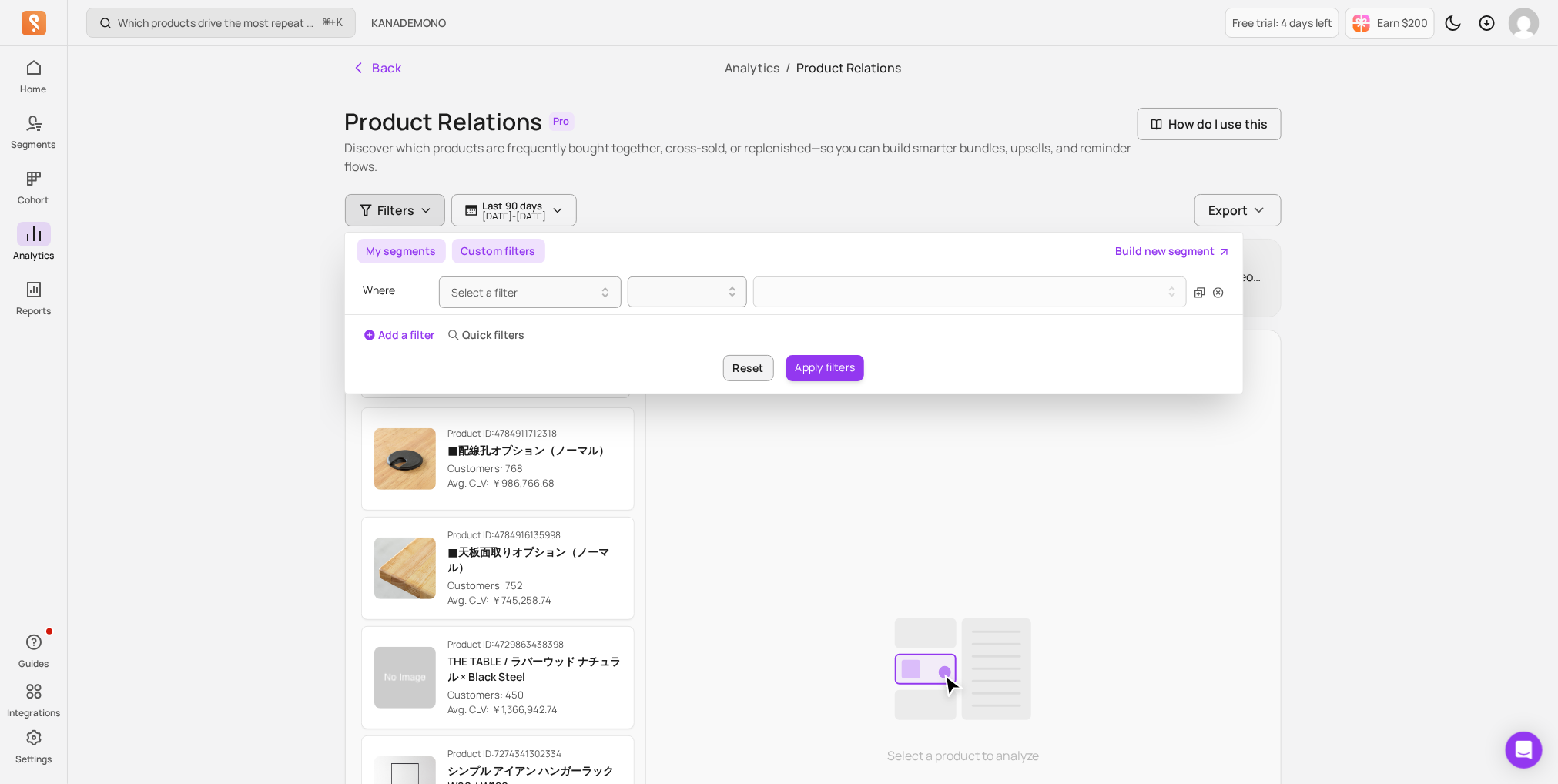
click at [435, 250] on button "My segments" at bounding box center [401, 251] width 89 height 25
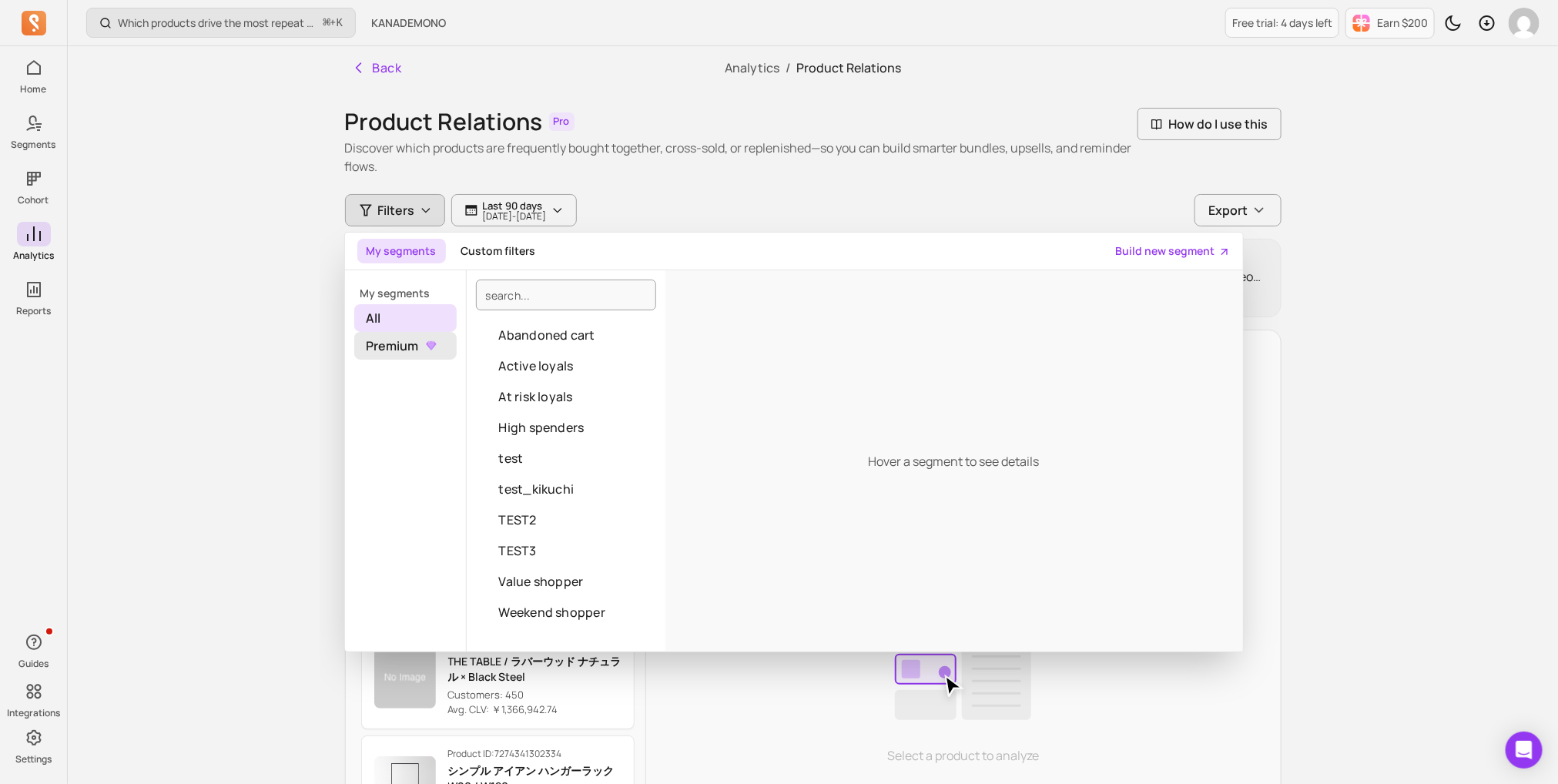
click at [422, 348] on icon at bounding box center [430, 346] width 16 height 16
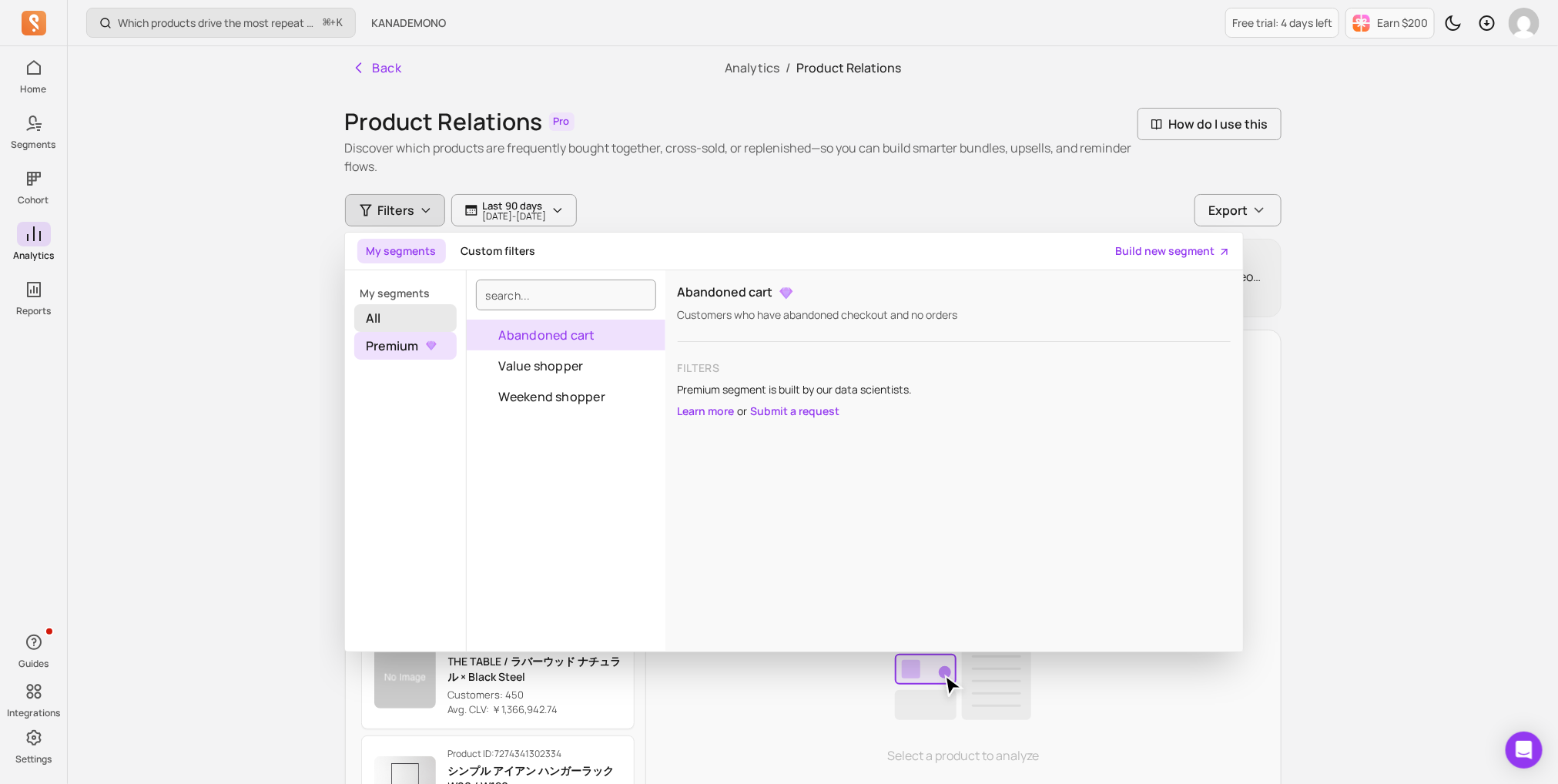
click at [396, 306] on span "All" at bounding box center [405, 318] width 103 height 28
click at [748, 213] on div "Filters My segments Custom filters Build new segment My segments All Premium Ab…" at bounding box center [813, 210] width 936 height 32
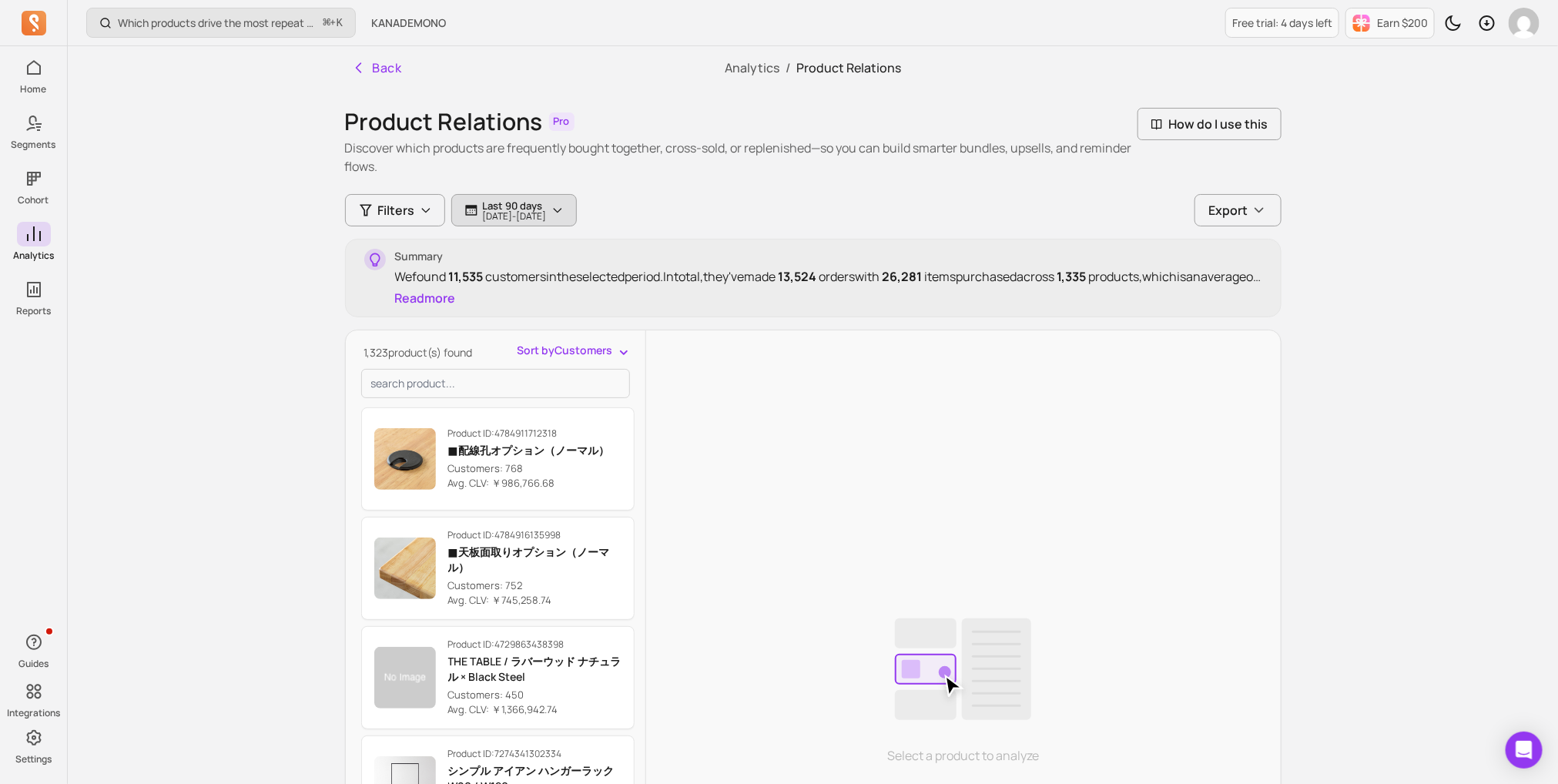
click at [577, 197] on button "Last 90 days [DATE] - [DATE]" at bounding box center [514, 210] width 126 height 32
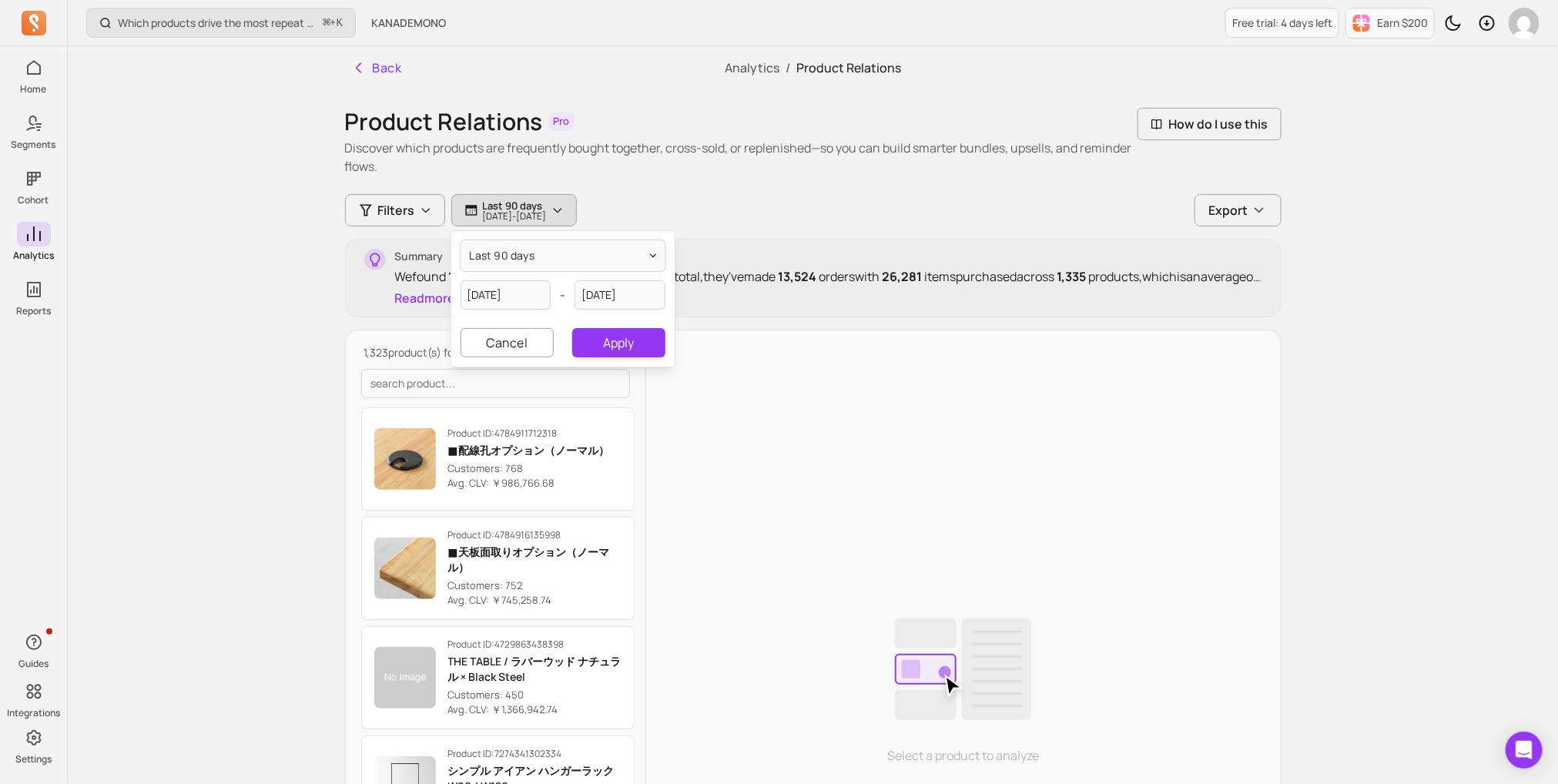
click at [718, 194] on div "Filters Last 90 days [DATE] - [DATE] last 90 days [DATE] - [DATE] Cancel Apply …" at bounding box center [813, 210] width 936 height 32
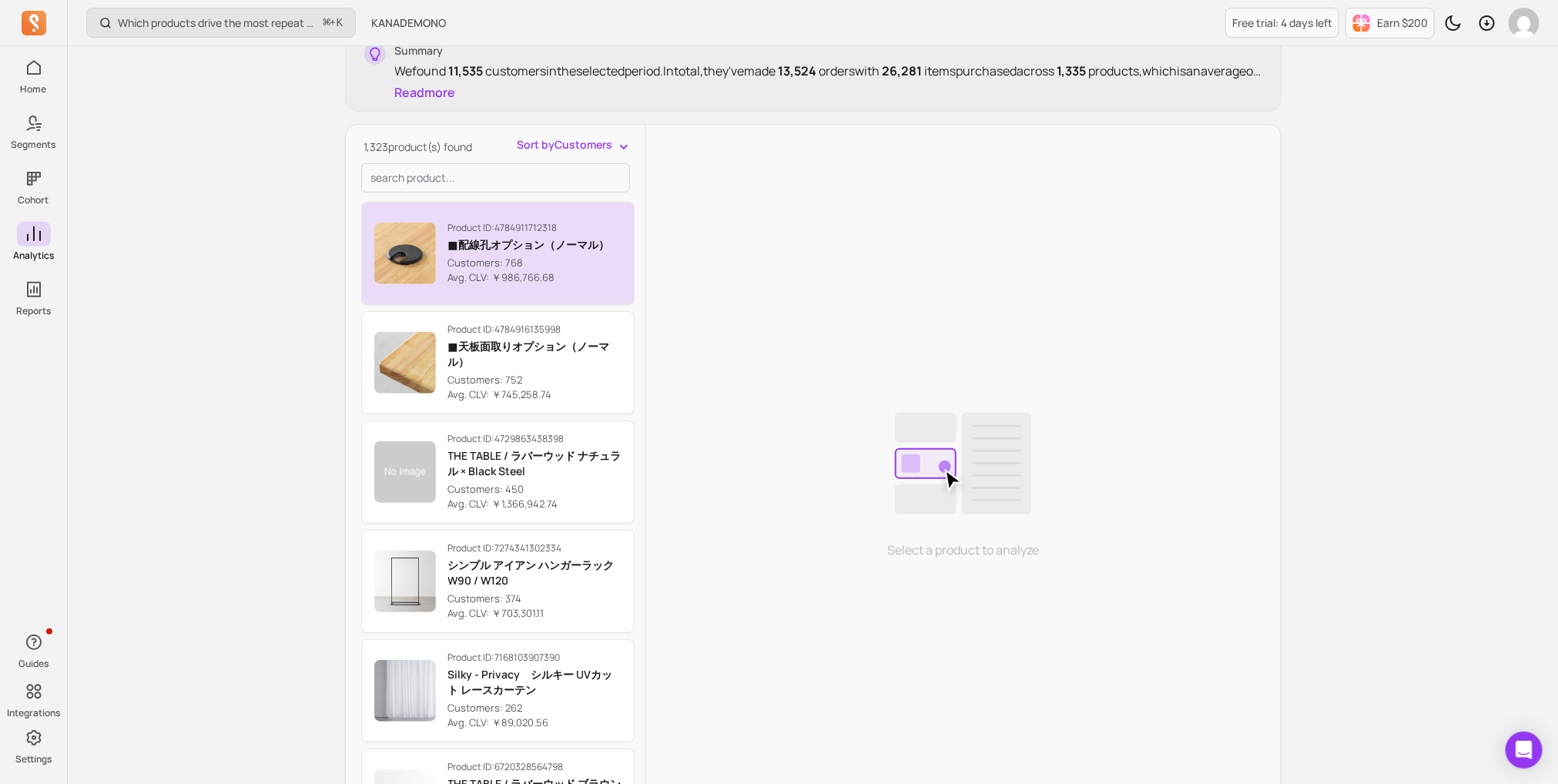
scroll to position [327, 0]
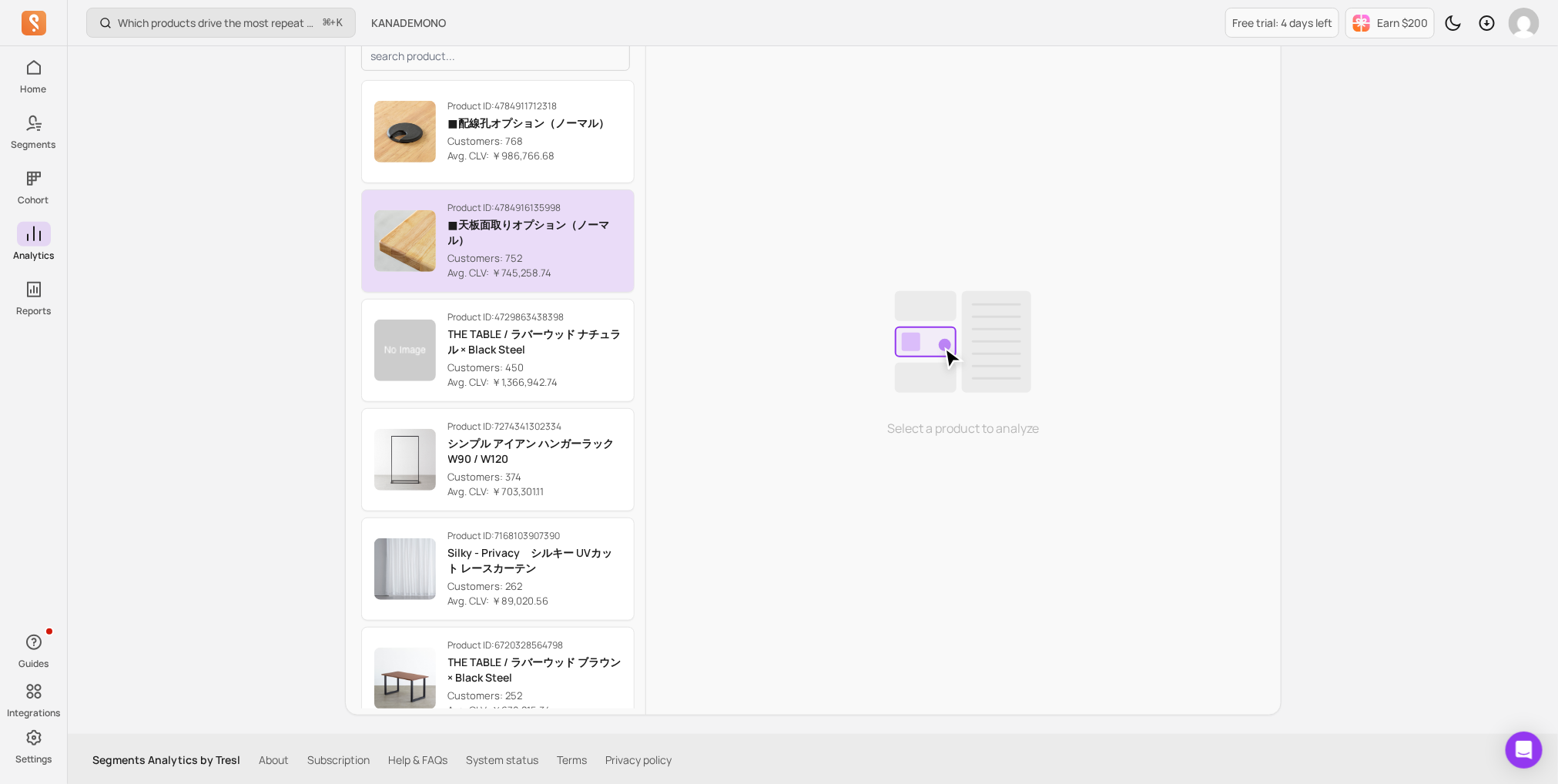
click at [485, 196] on button "Product ID: 4784916135998 ■天板面取りオプション（ノーマル） Customers: 752 Avg. CLV: ￥745,258.74" at bounding box center [497, 241] width 273 height 104
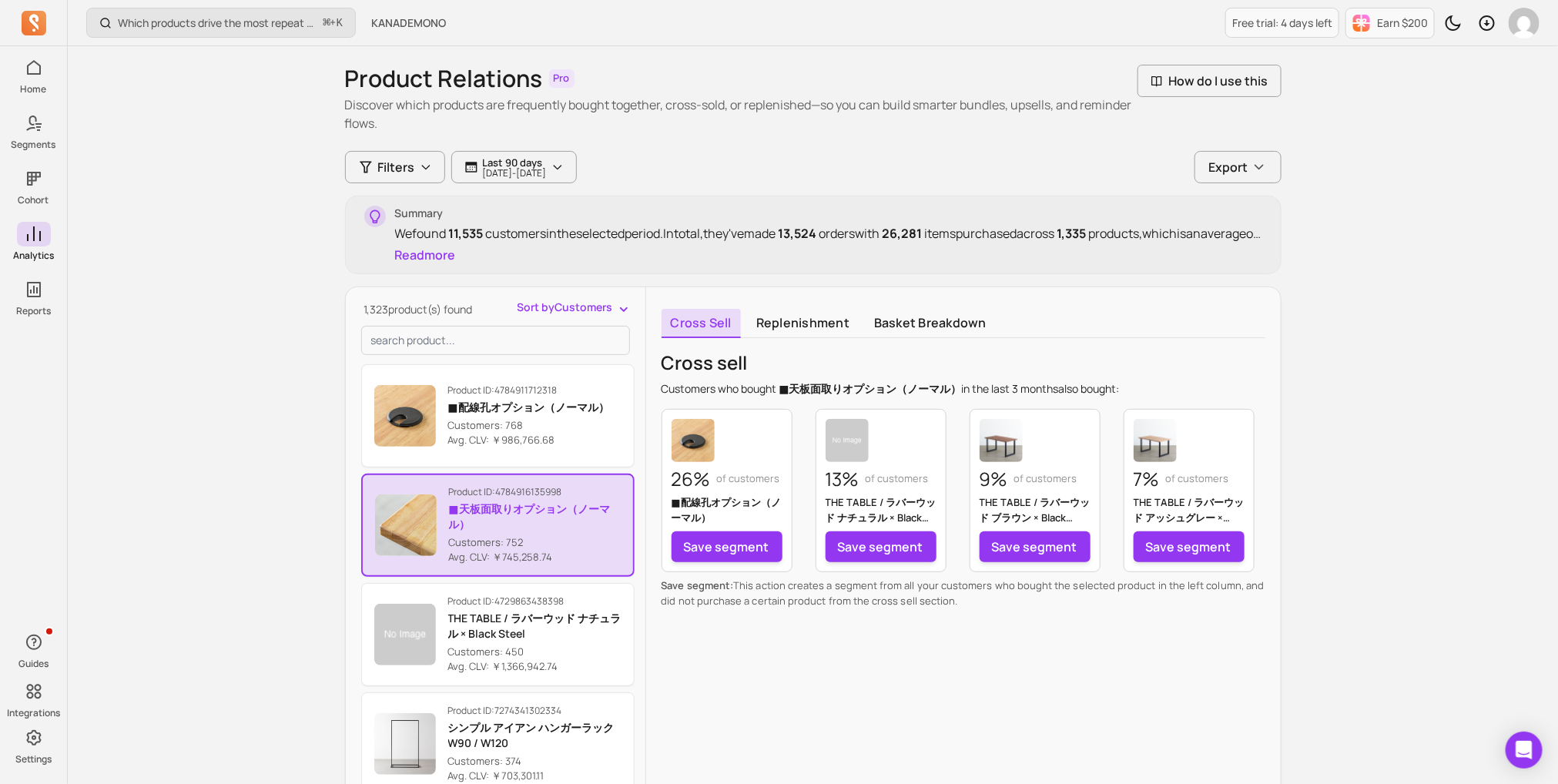
scroll to position [16, 0]
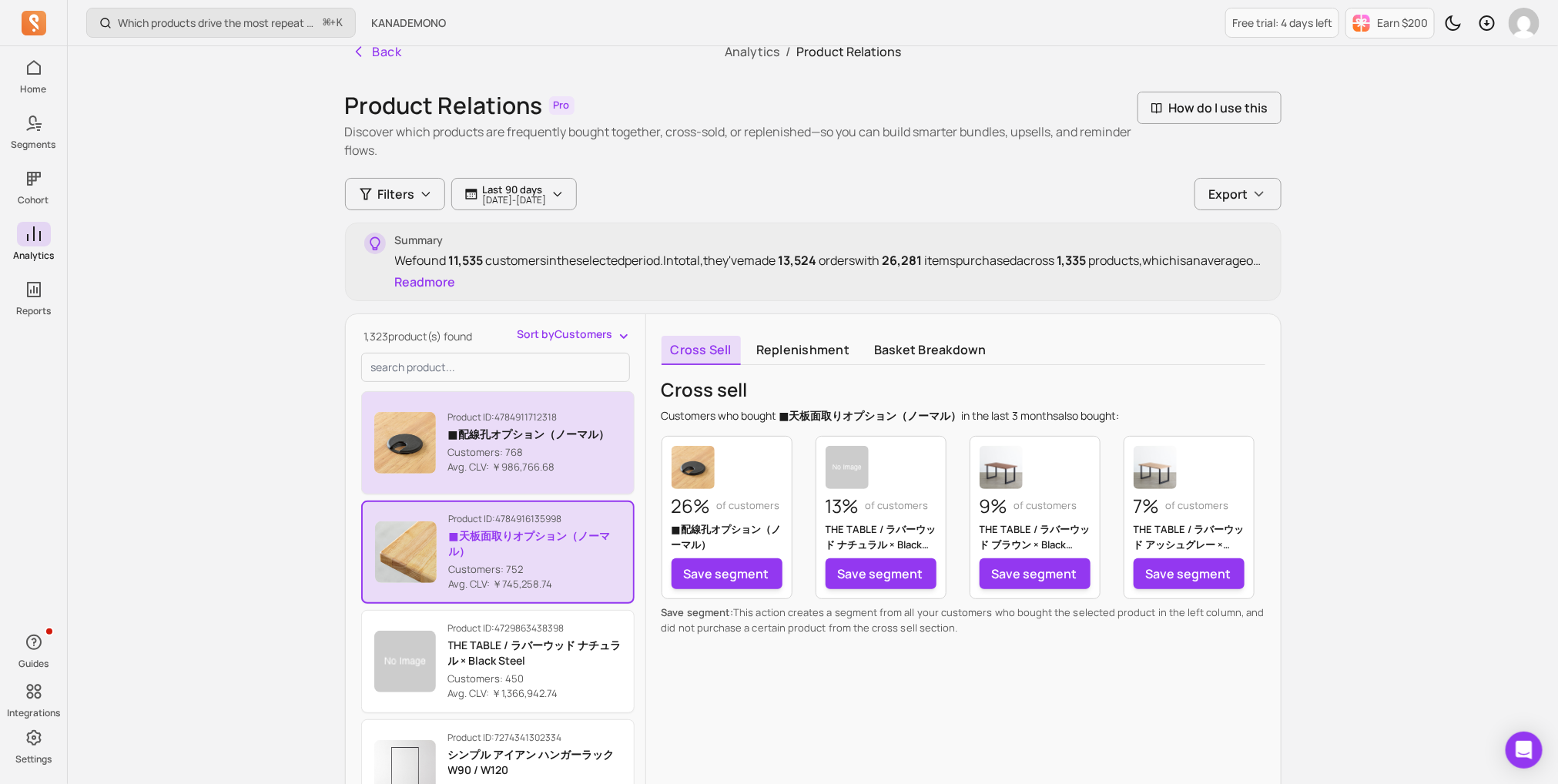
click at [494, 449] on p "Customers: 768" at bounding box center [528, 453] width 161 height 16
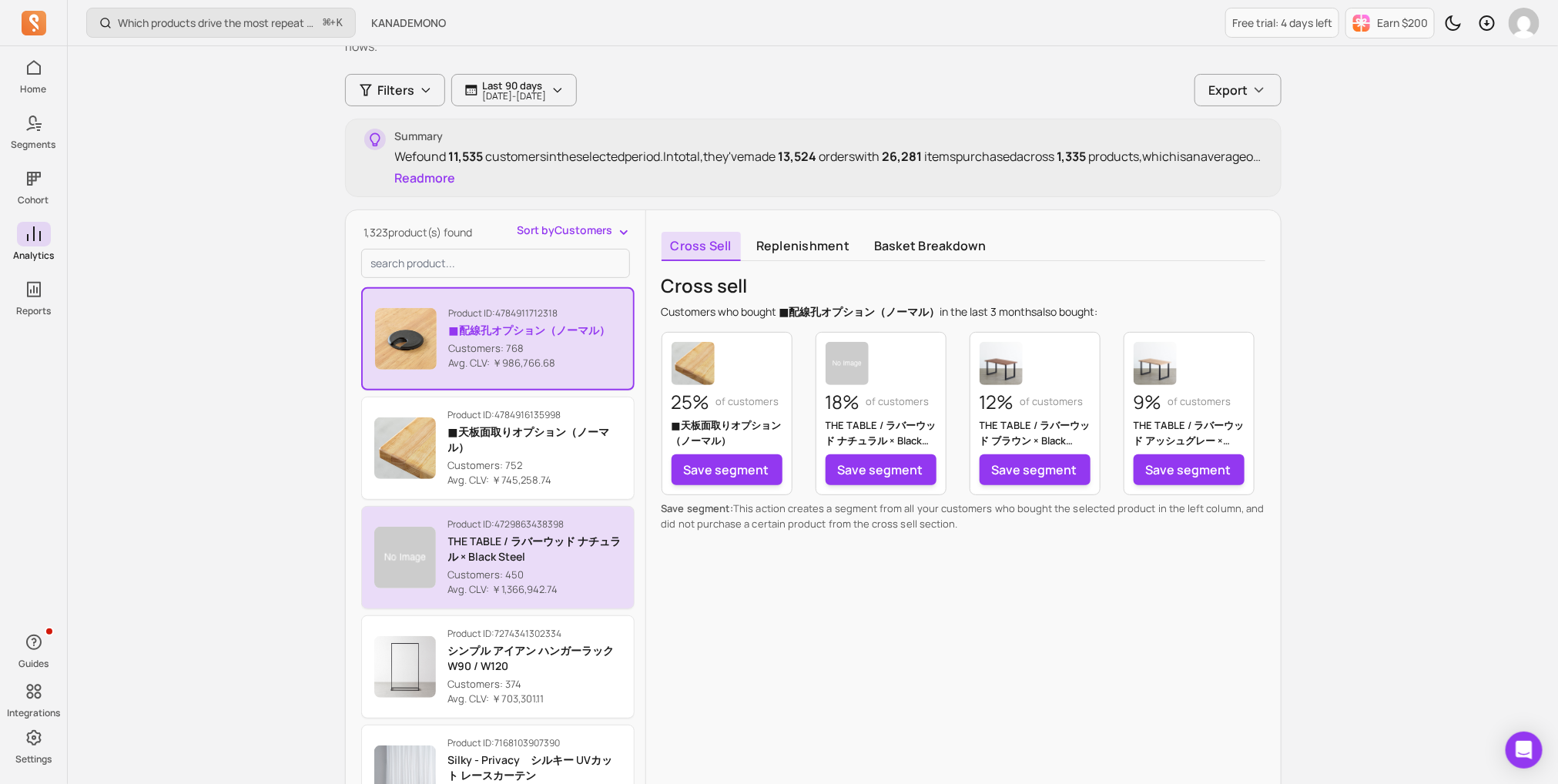
scroll to position [128, 0]
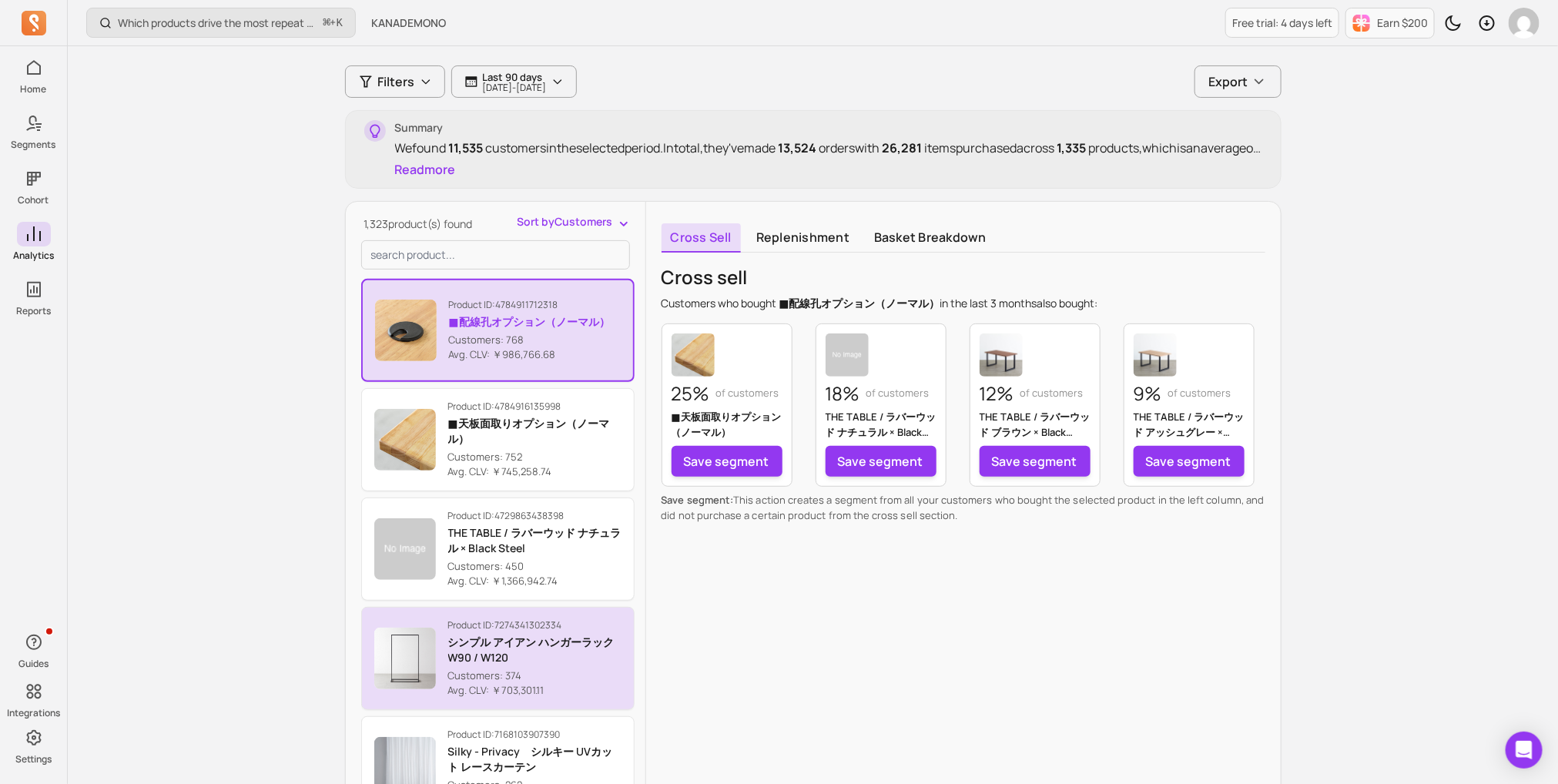
click at [484, 645] on p "シンプル アイアン ハンガーラック　W90 / W120" at bounding box center [534, 650] width 173 height 31
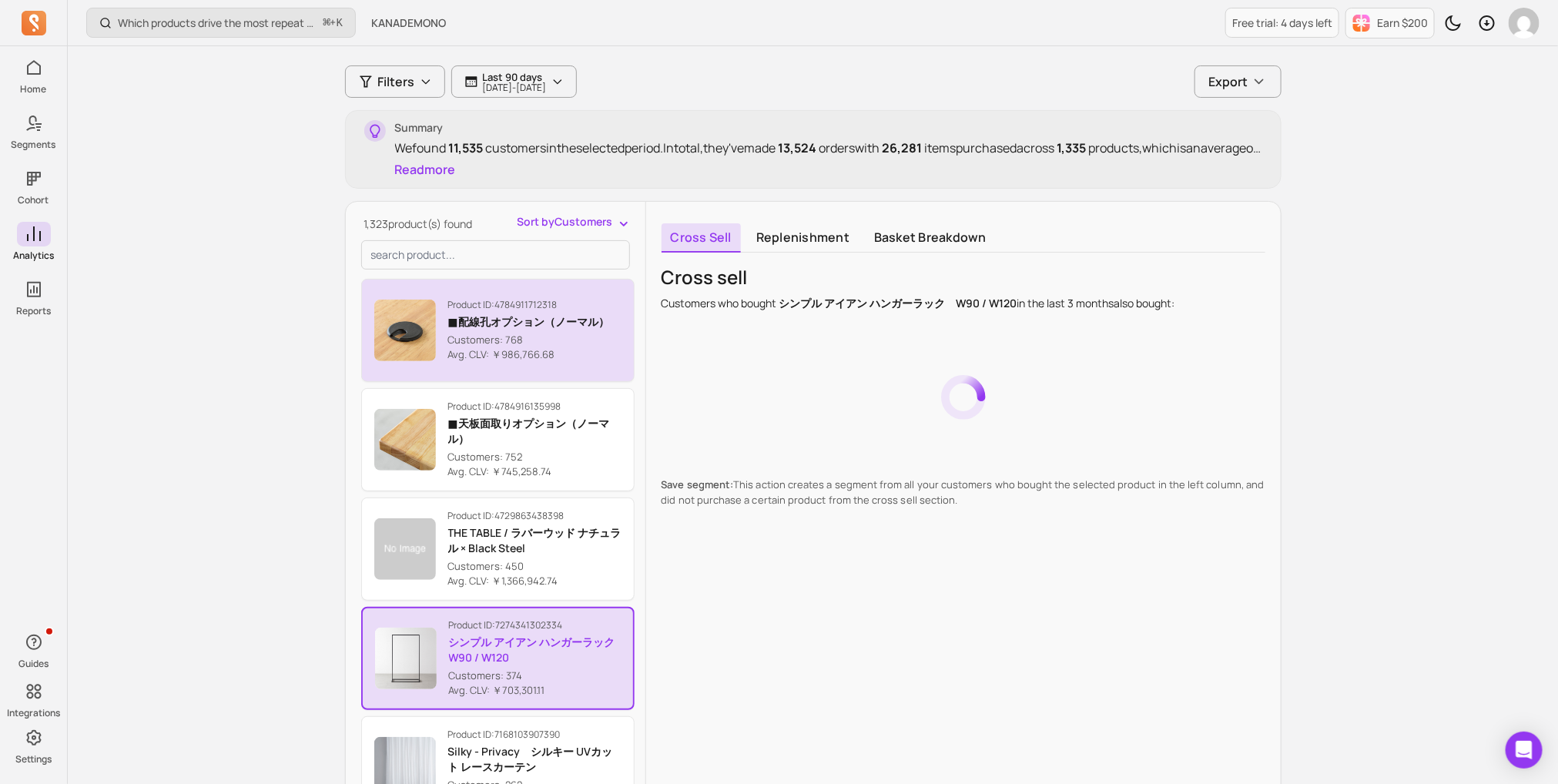
click at [560, 337] on p "Customers: 768" at bounding box center [528, 341] width 161 height 16
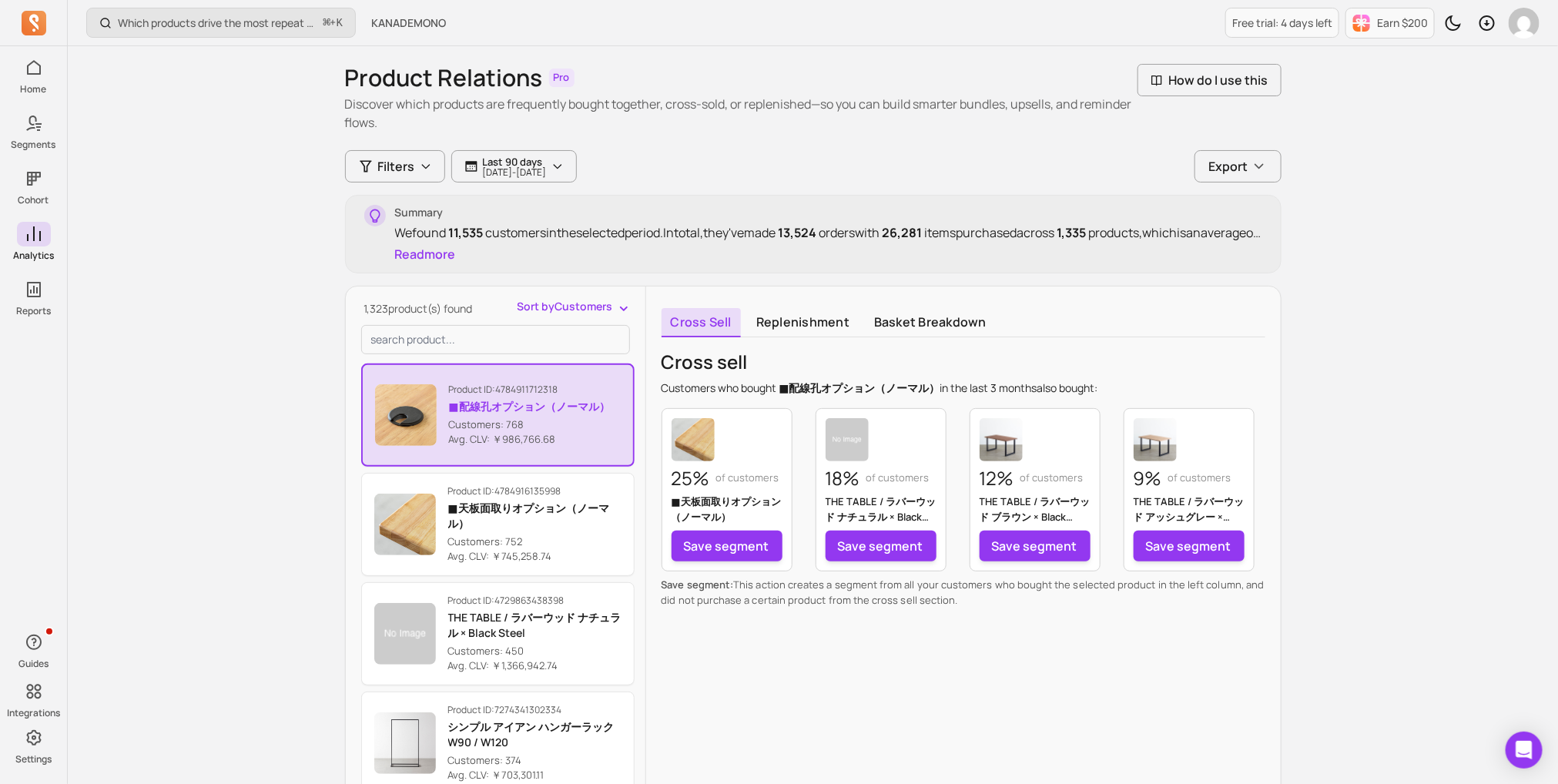
scroll to position [40, 0]
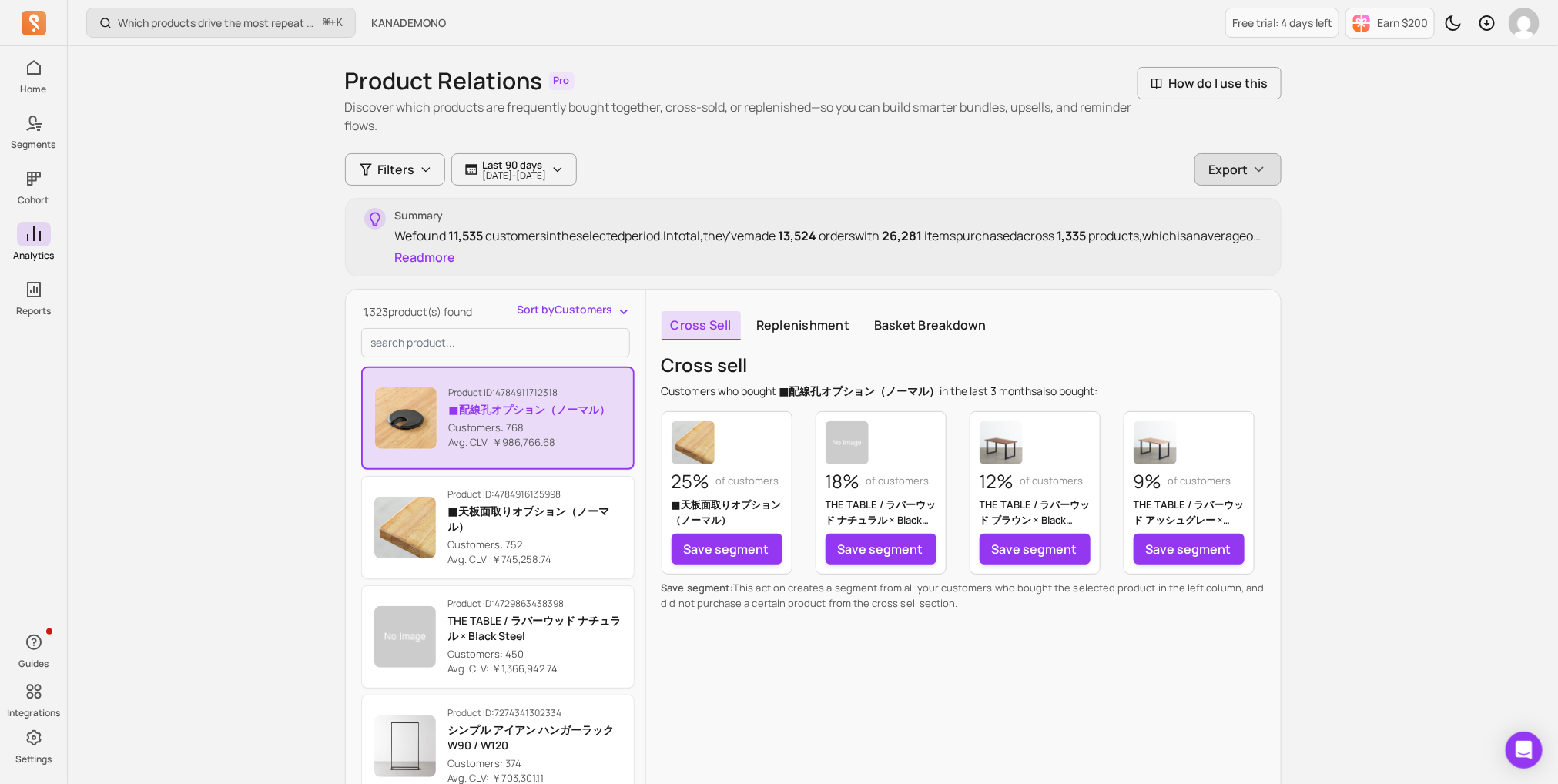
click at [1219, 165] on span "Export" at bounding box center [1229, 169] width 40 height 18
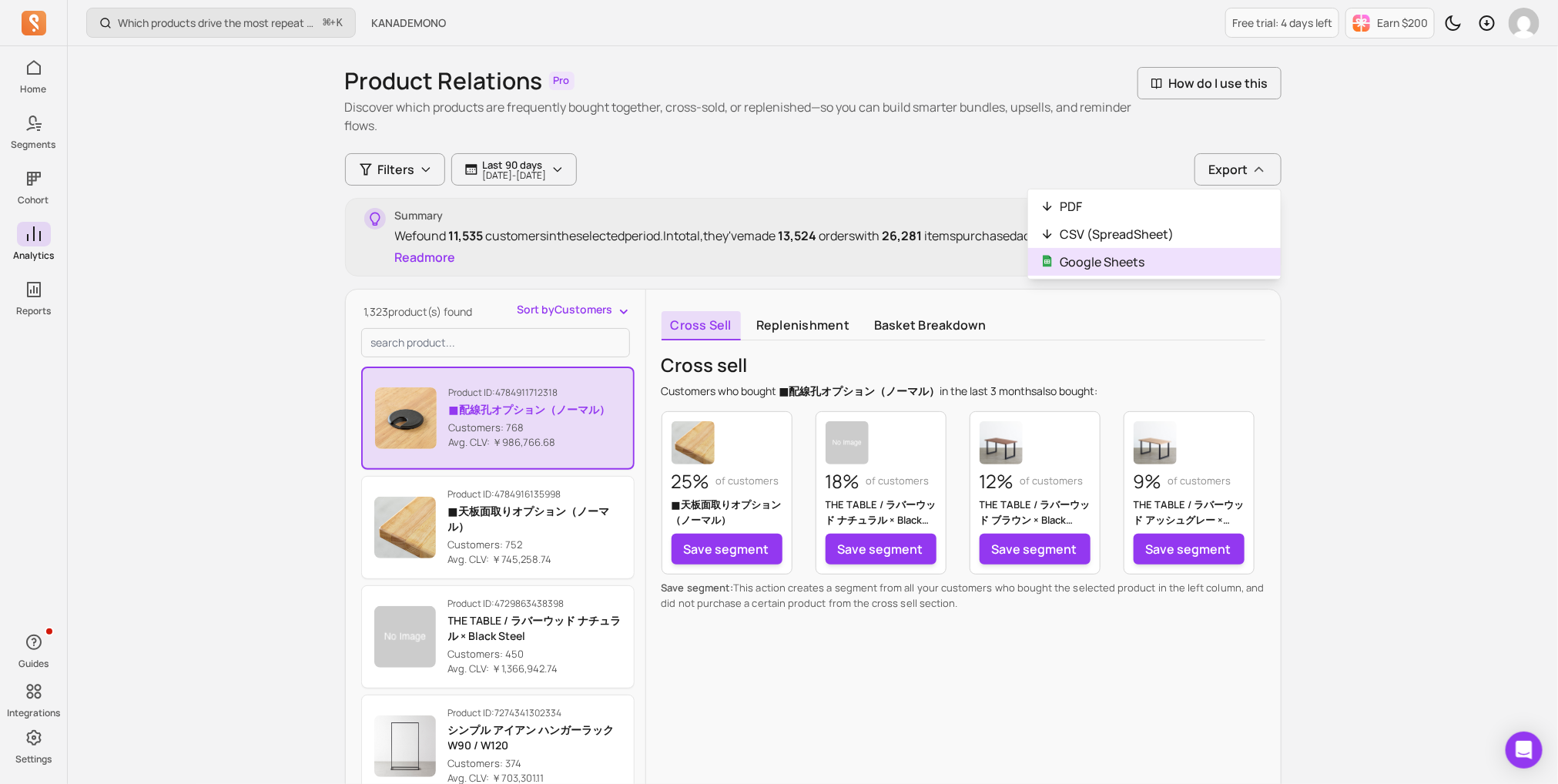
click at [1206, 250] on button "Google Sheets" at bounding box center [1155, 262] width 253 height 28
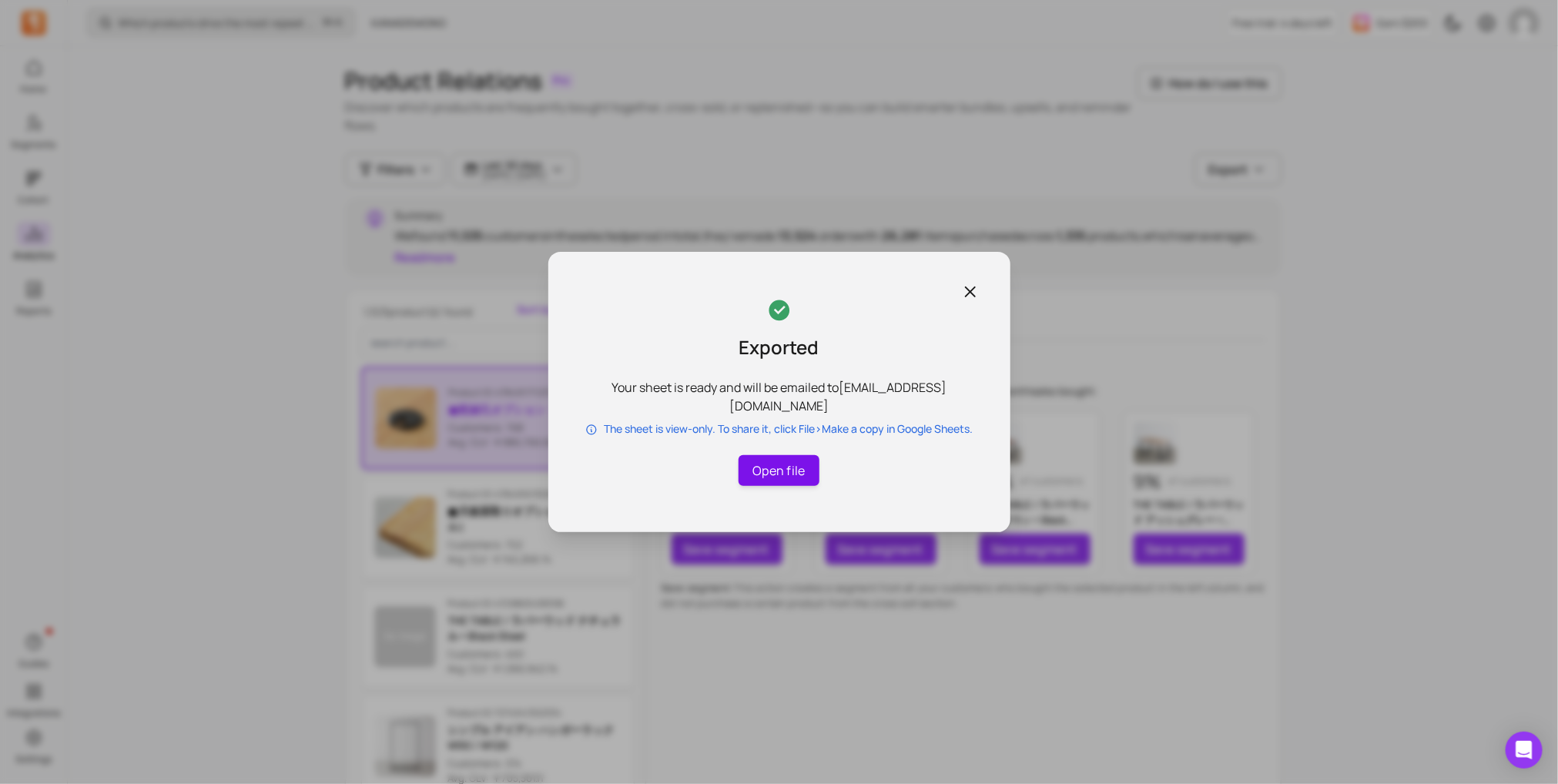
click at [755, 482] on link "Open file" at bounding box center [778, 470] width 80 height 31
click at [969, 291] on icon "button" at bounding box center [970, 291] width 10 height 10
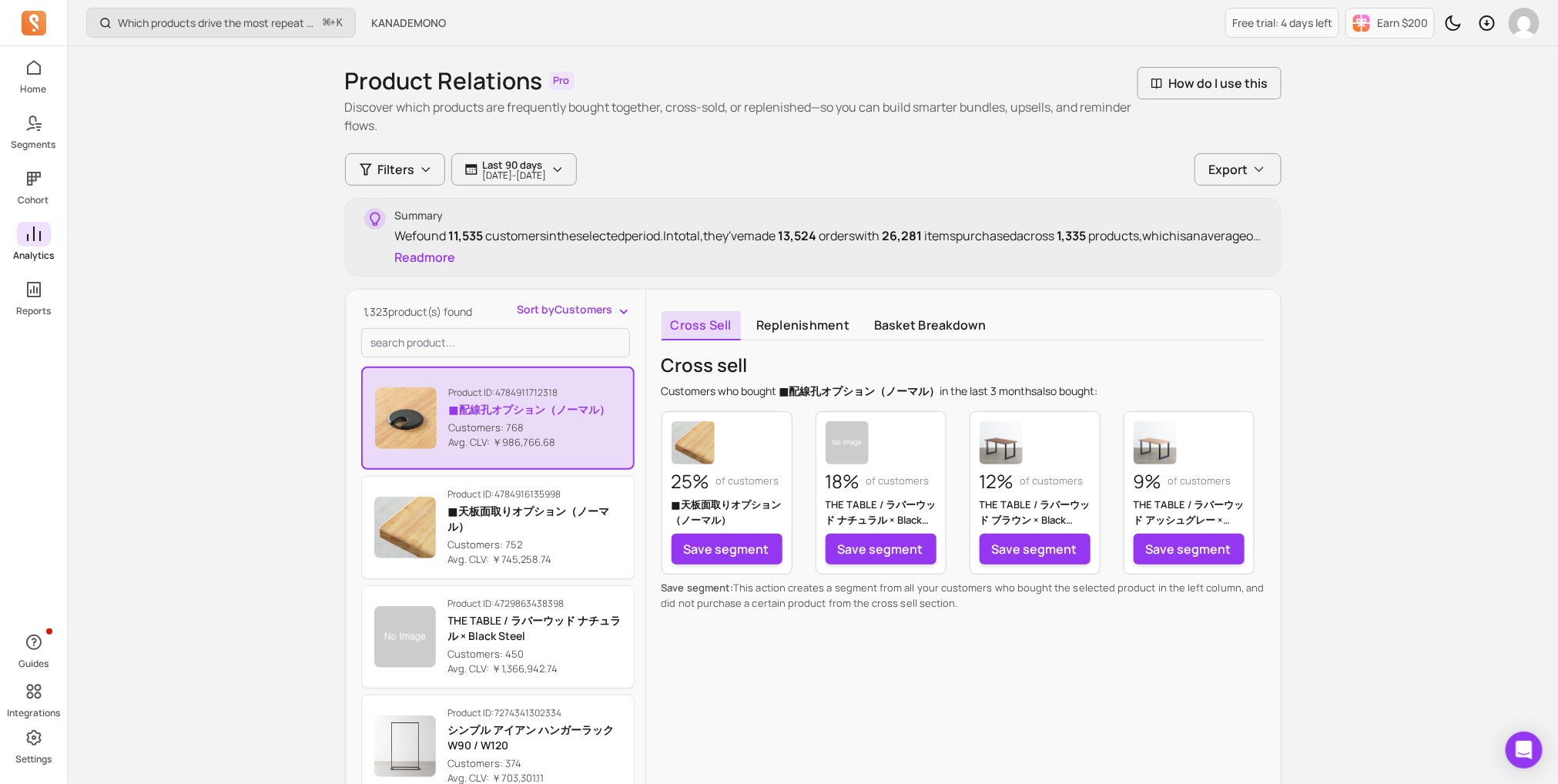
click at [28, 237] on icon at bounding box center [34, 234] width 14 height 15
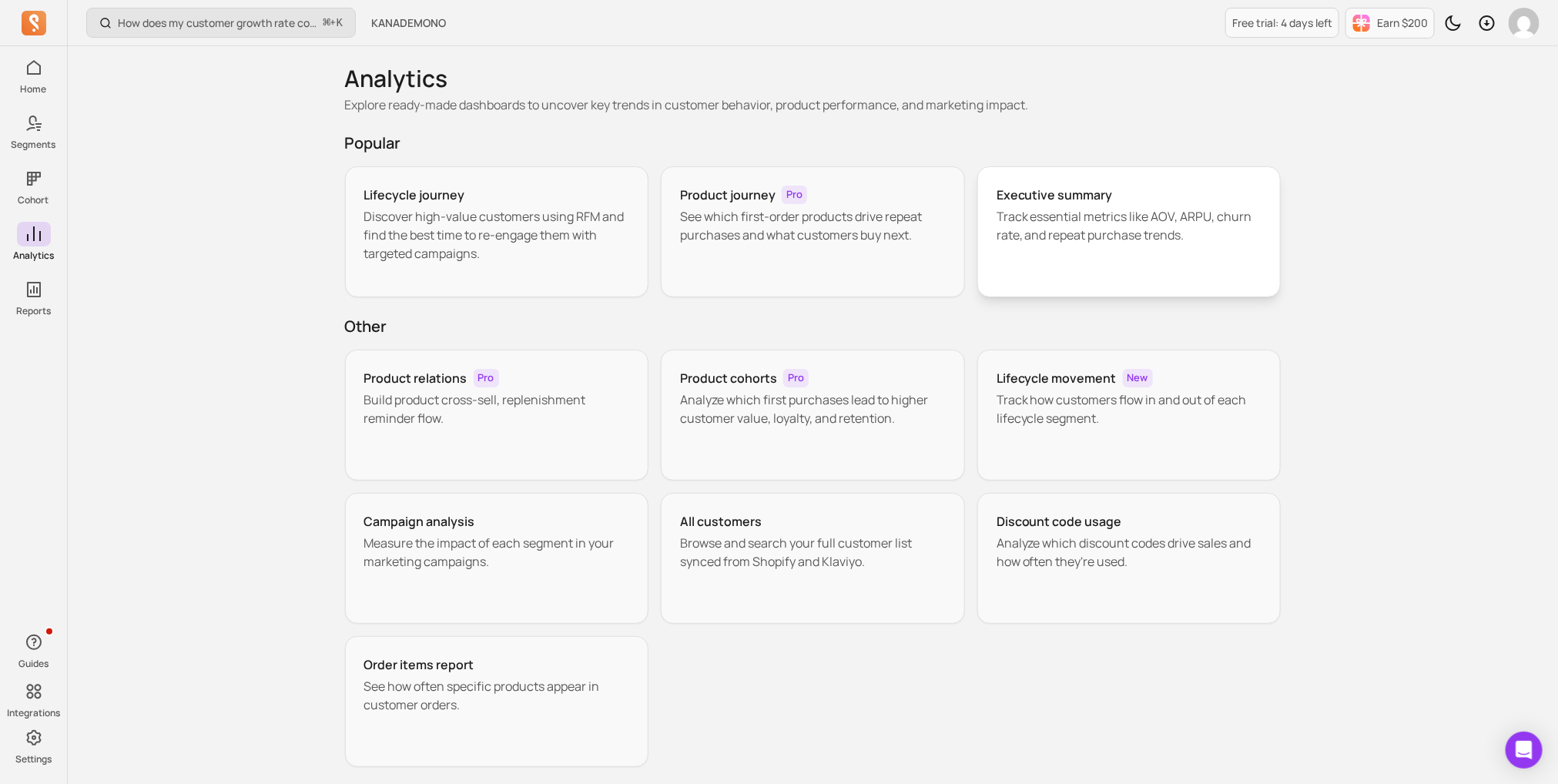
click at [1050, 268] on div "Executive summary Track essential metrics like AOV, ARPU, churn rate, and repea…" at bounding box center [1129, 231] width 304 height 131
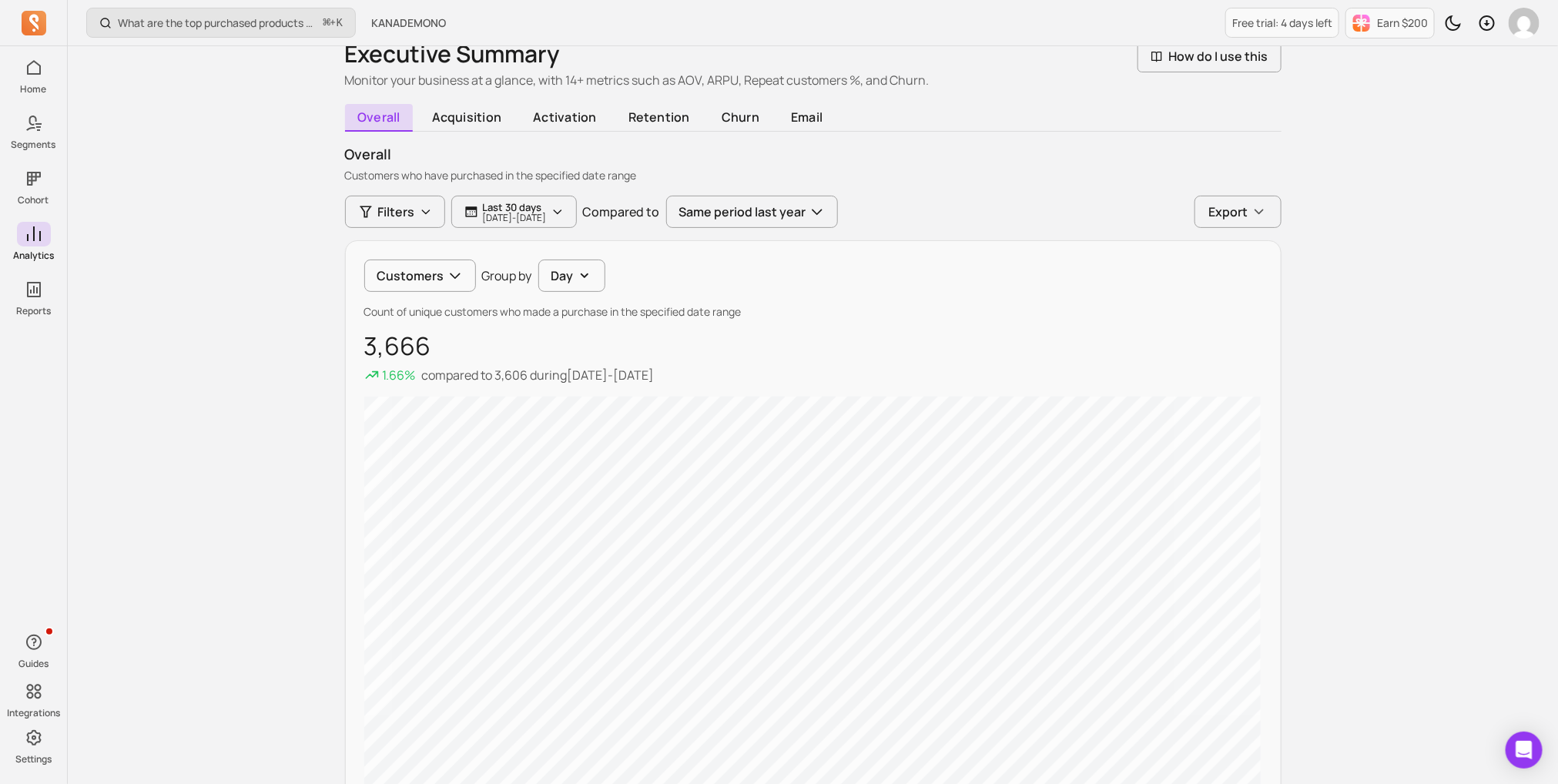
scroll to position [72, 0]
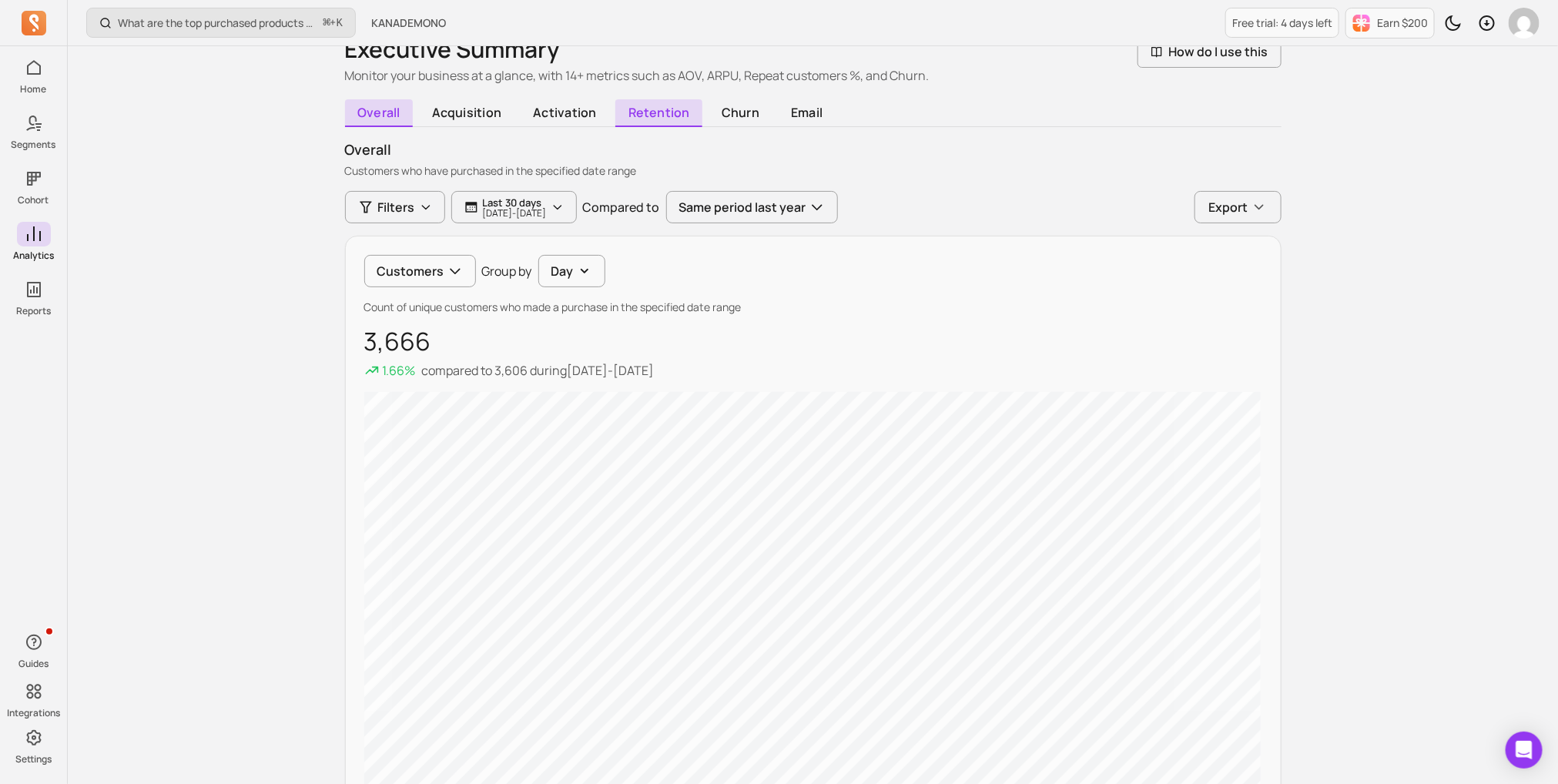
click at [652, 118] on span "retention" at bounding box center [659, 113] width 87 height 28
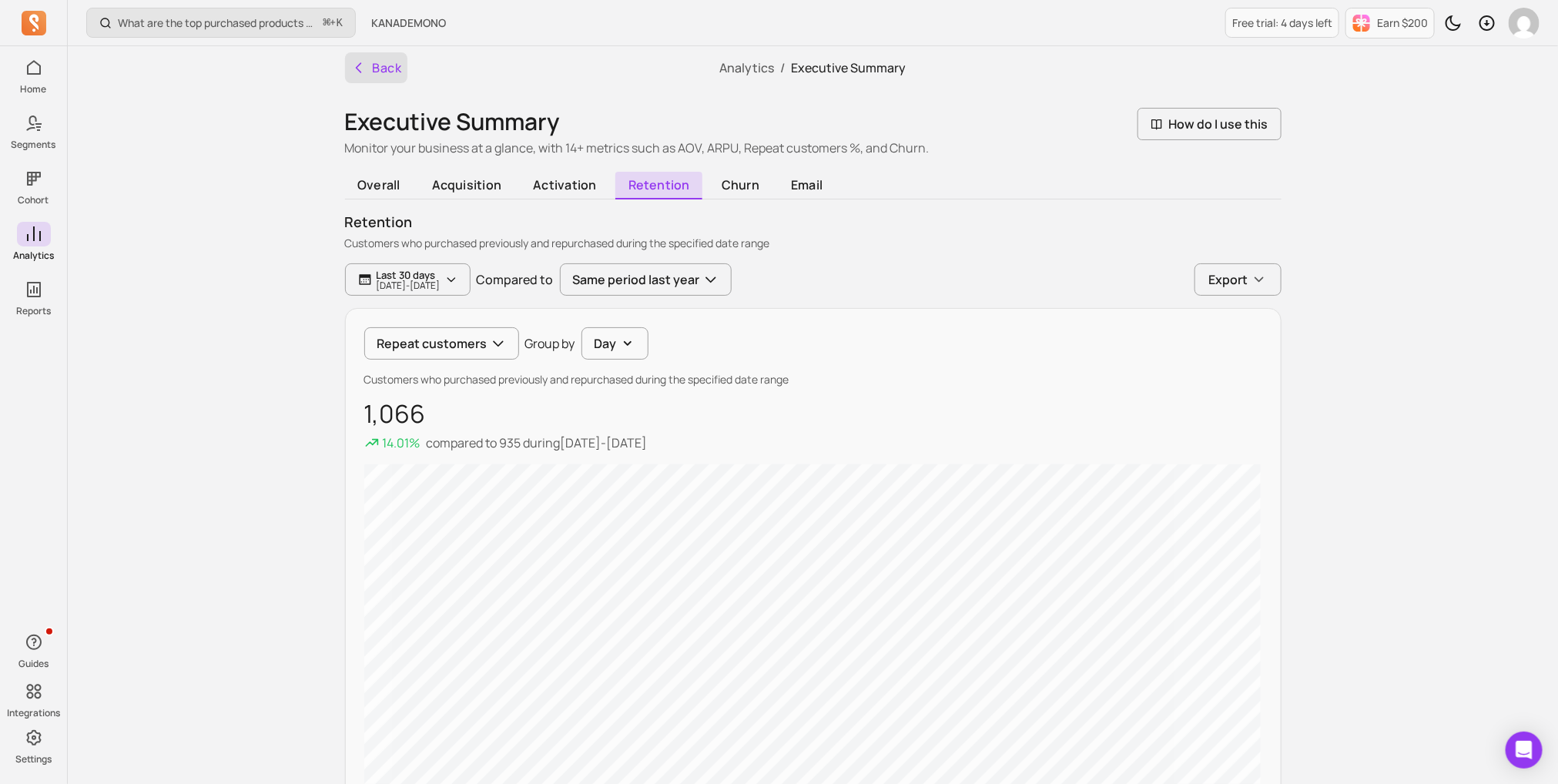
click at [364, 68] on icon "button" at bounding box center [359, 68] width 16 height 16
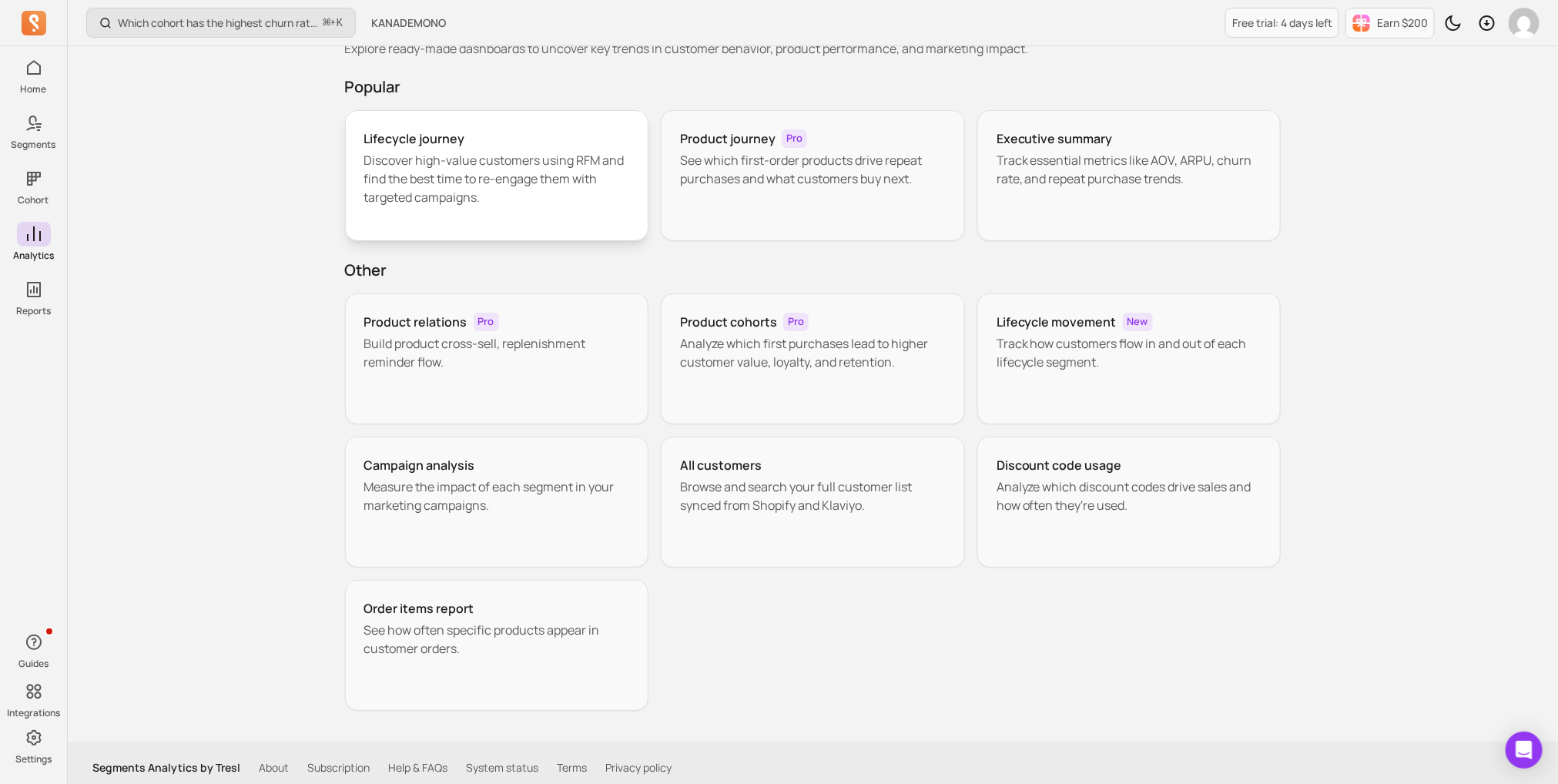
scroll to position [66, 0]
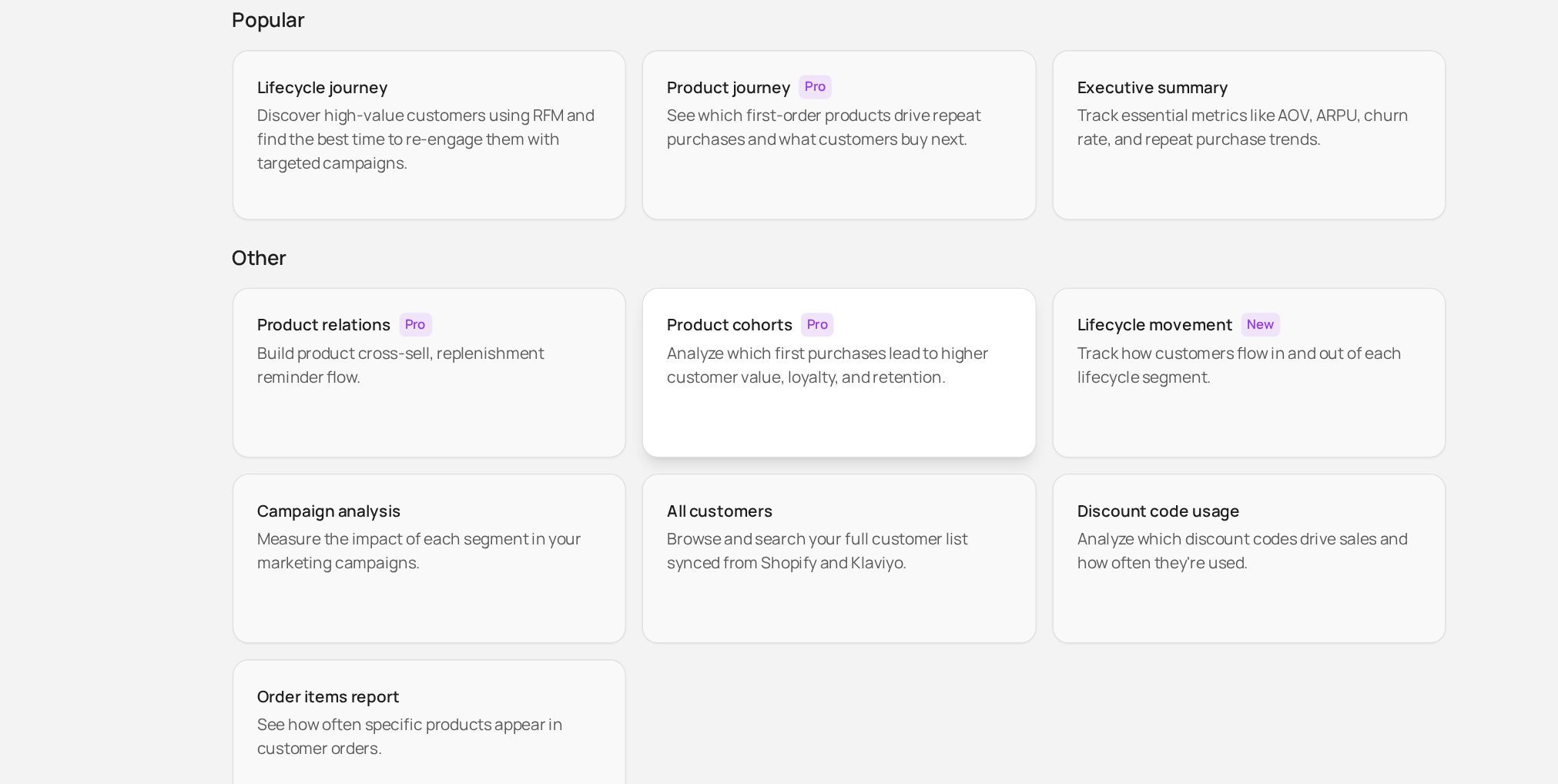
click at [703, 323] on div "Product cohorts Pro Analyze which first purchases lead to higher customer value…" at bounding box center [812, 349] width 304 height 131
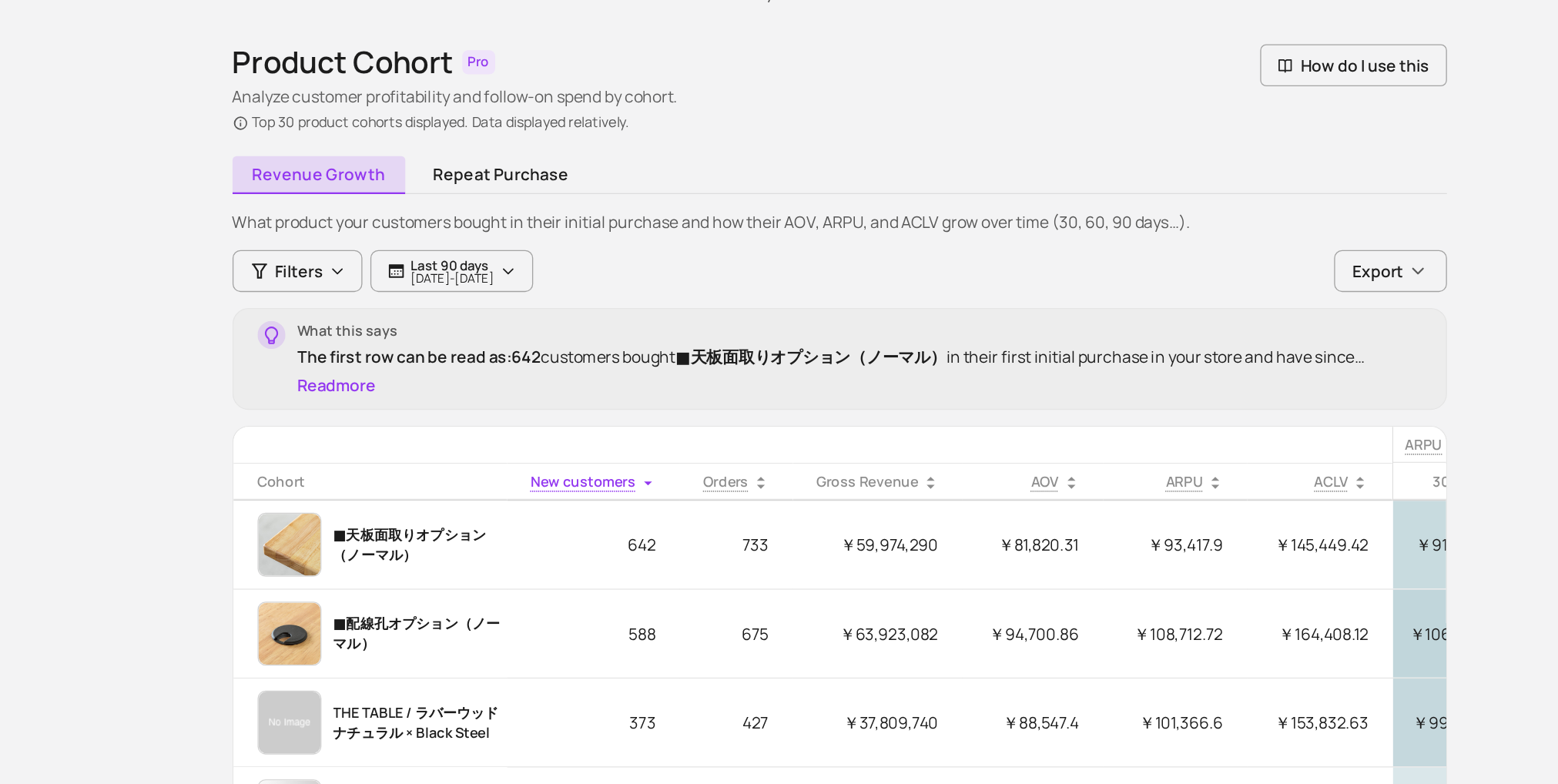
click at [565, 183] on div "Product Cohort Pro Analyze customer profitability and follow-on spend by cohort…" at bounding box center [813, 532] width 936 height 848
click at [575, 200] on link "Repeat purchase" at bounding box center [552, 208] width 135 height 29
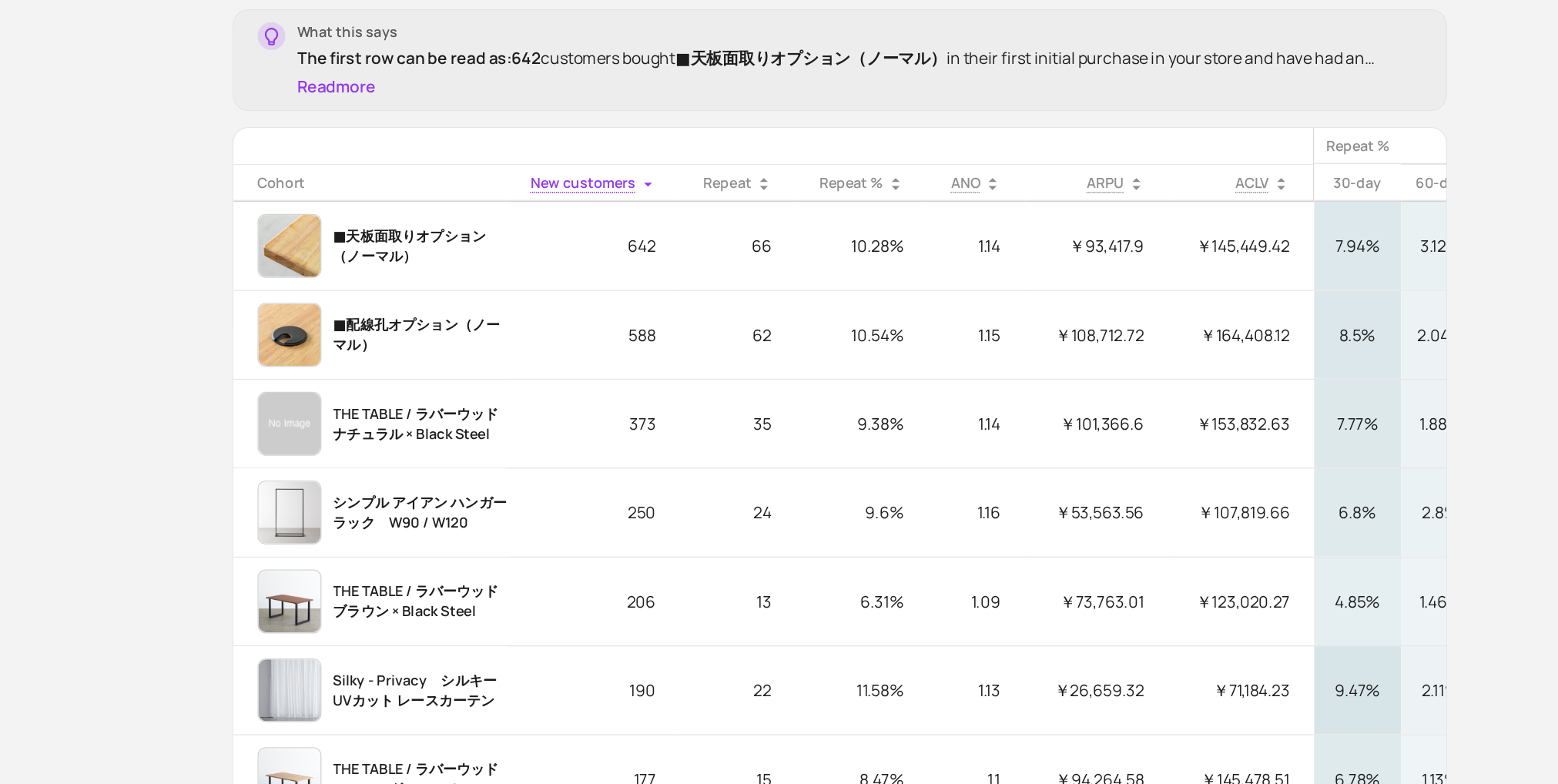
click at [835, 325] on th "Repeat %" at bounding box center [830, 320] width 102 height 28
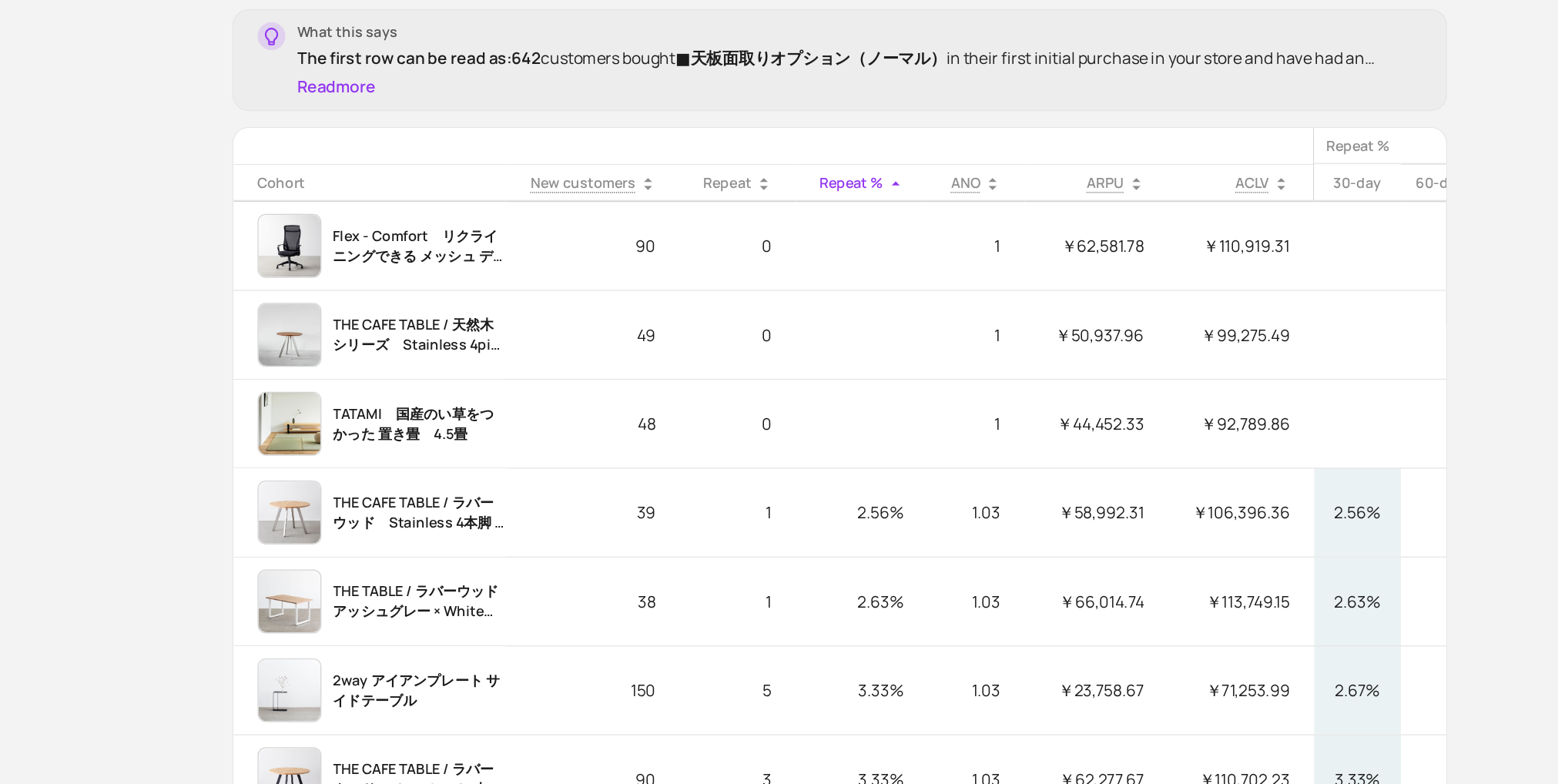
click at [835, 325] on th "Repeat %" at bounding box center [830, 320] width 102 height 28
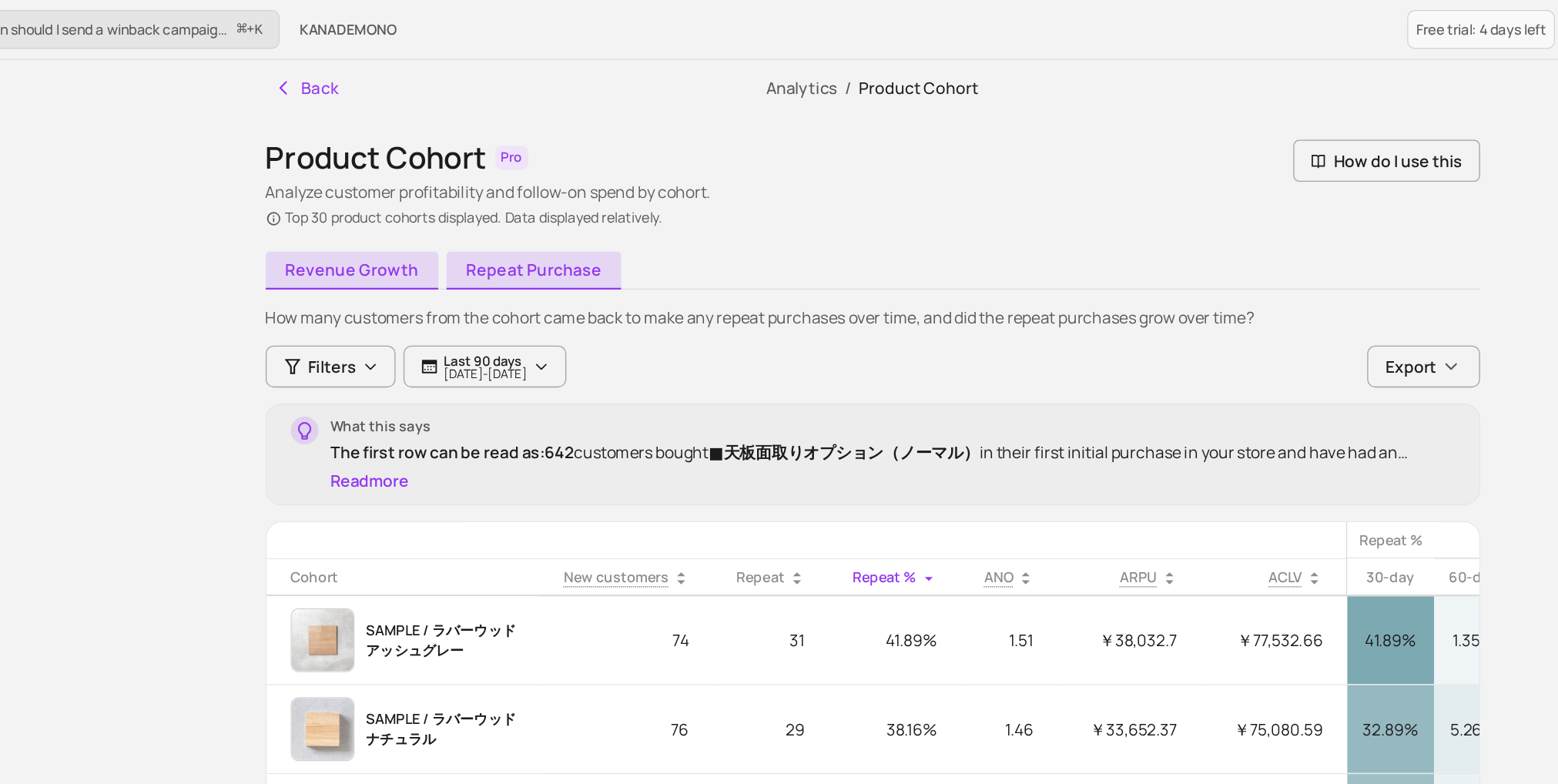
click at [415, 205] on link "Revenue growth" at bounding box center [412, 208] width 133 height 29
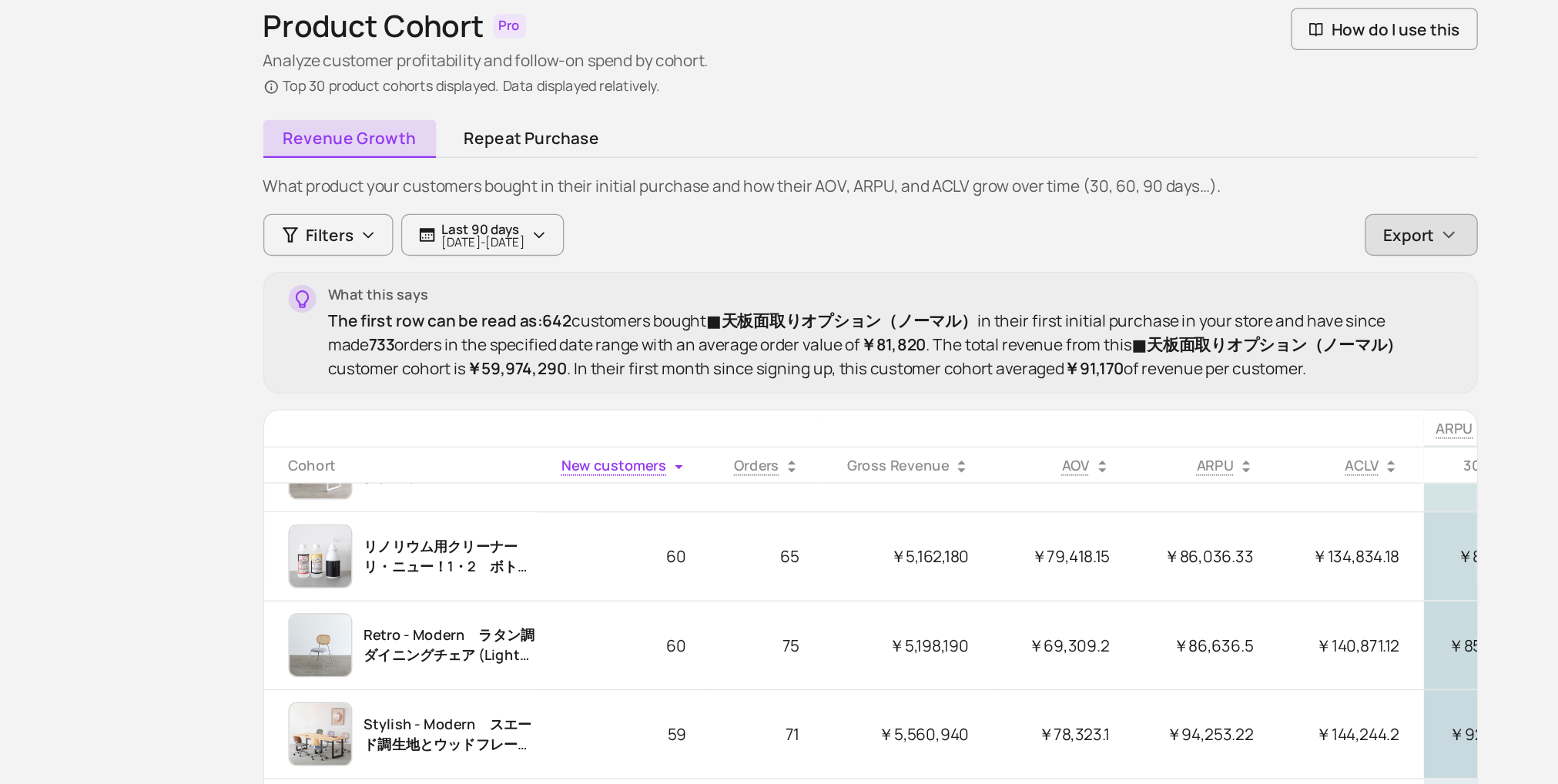
click at [1208, 277] on button "Export" at bounding box center [1237, 282] width 87 height 32
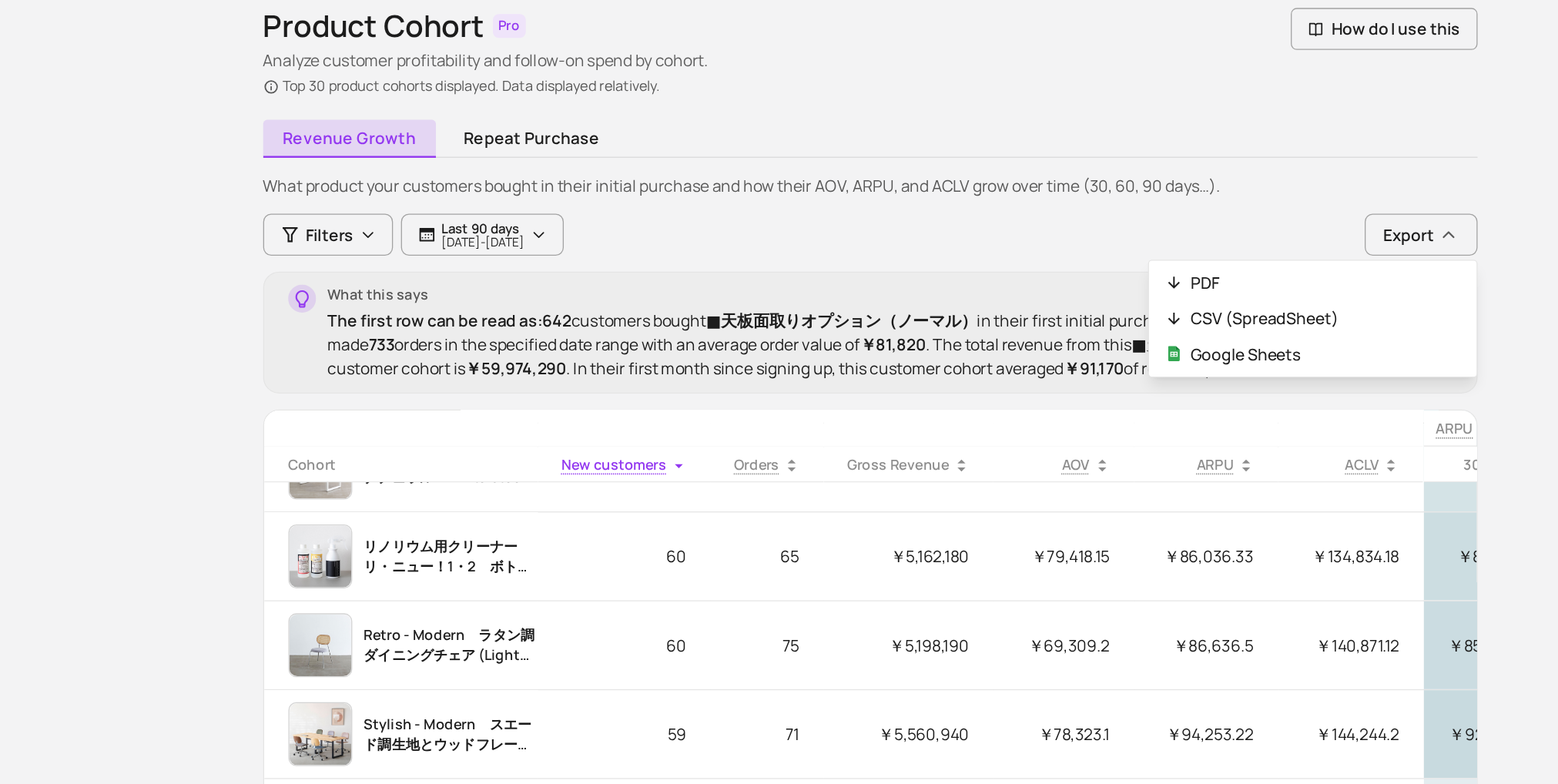
click at [1155, 204] on div "Revenue growth Repeat purchase What product your customers bought in their init…" at bounding box center [813, 583] width 936 height 778
